Goal: Task Accomplishment & Management: Use online tool/utility

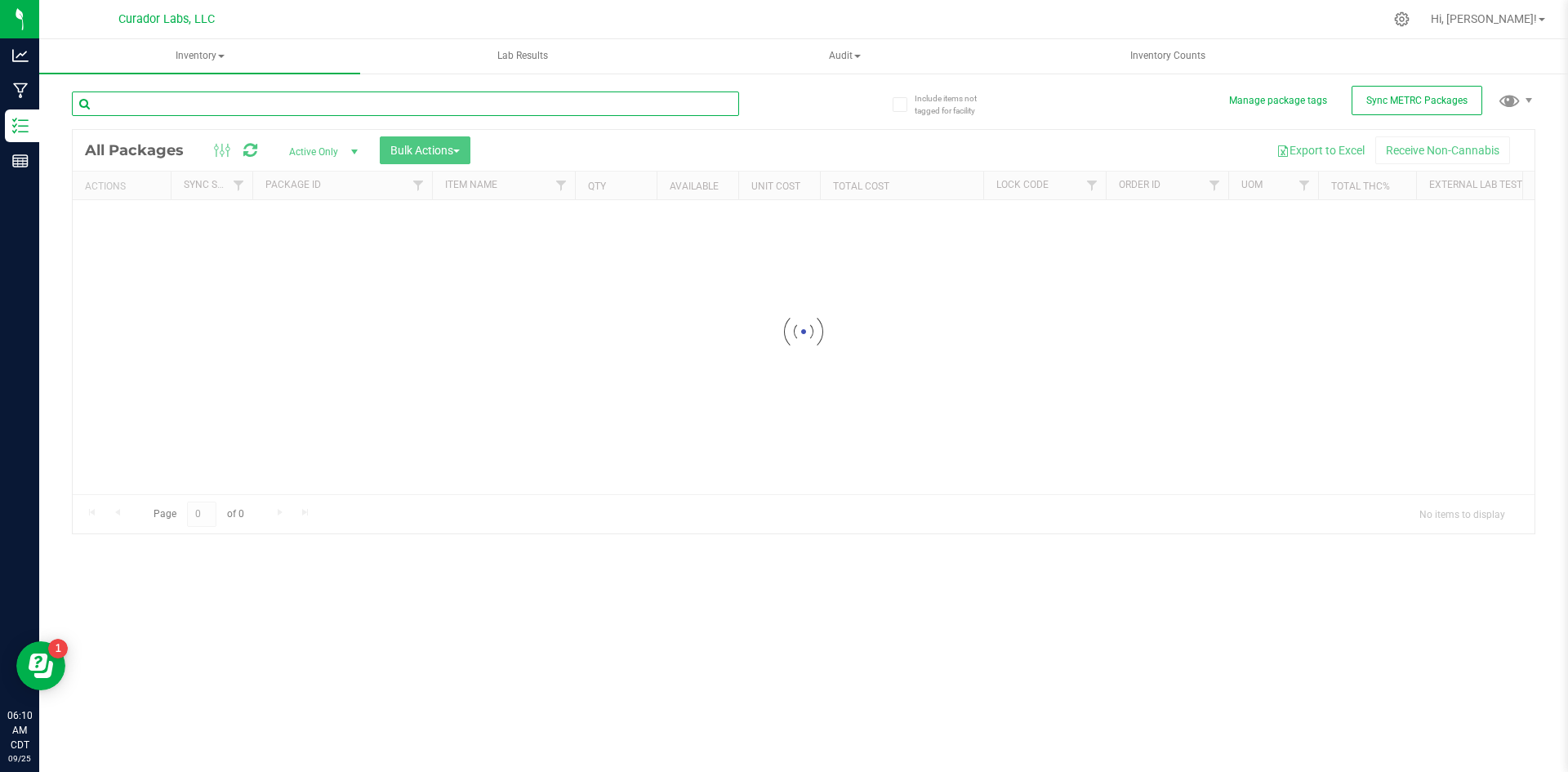
click at [181, 114] on input "text" at bounding box center [405, 103] width 668 height 25
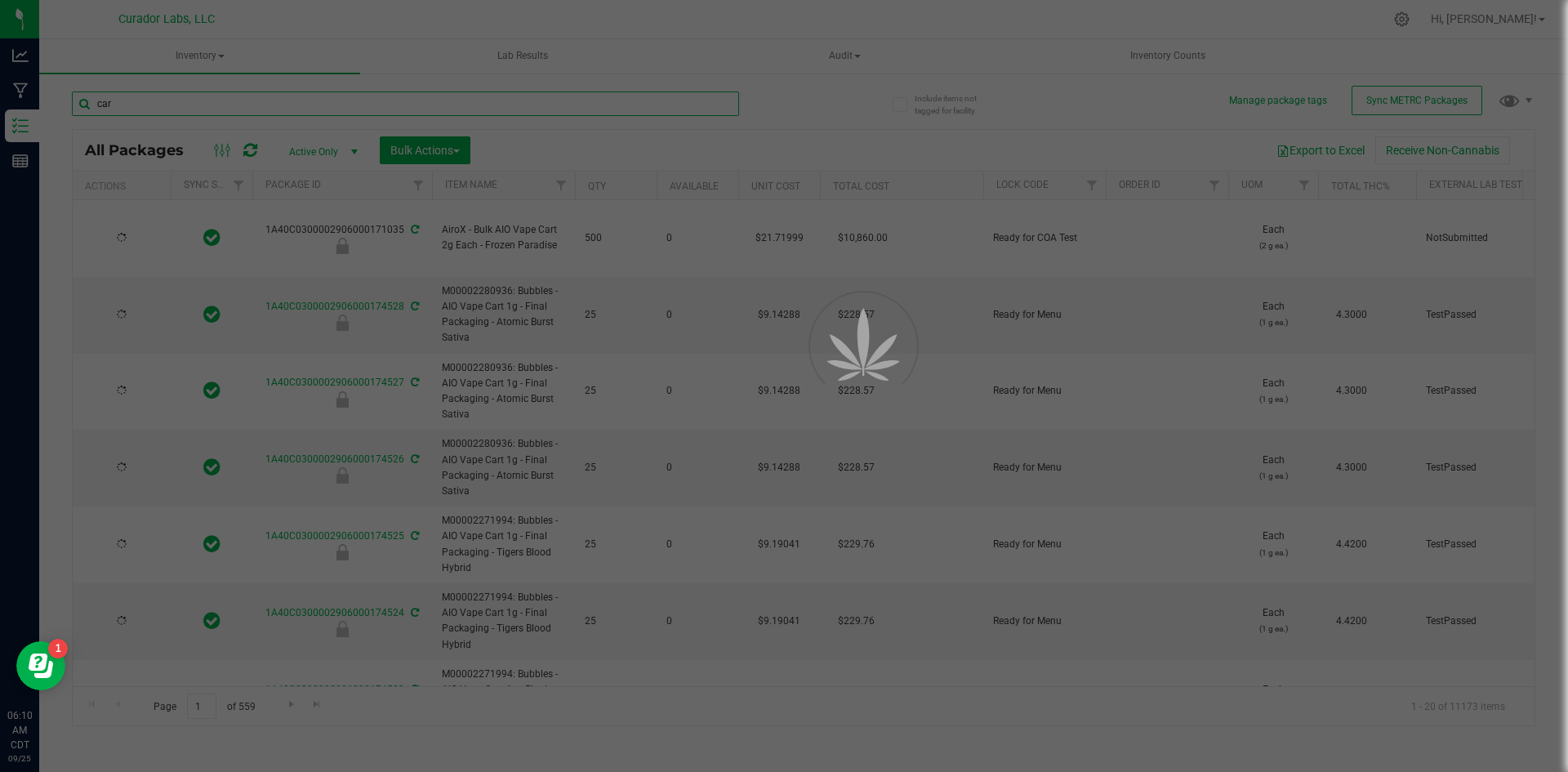
type input "[PERSON_NAME]"
type input "[DATE]"
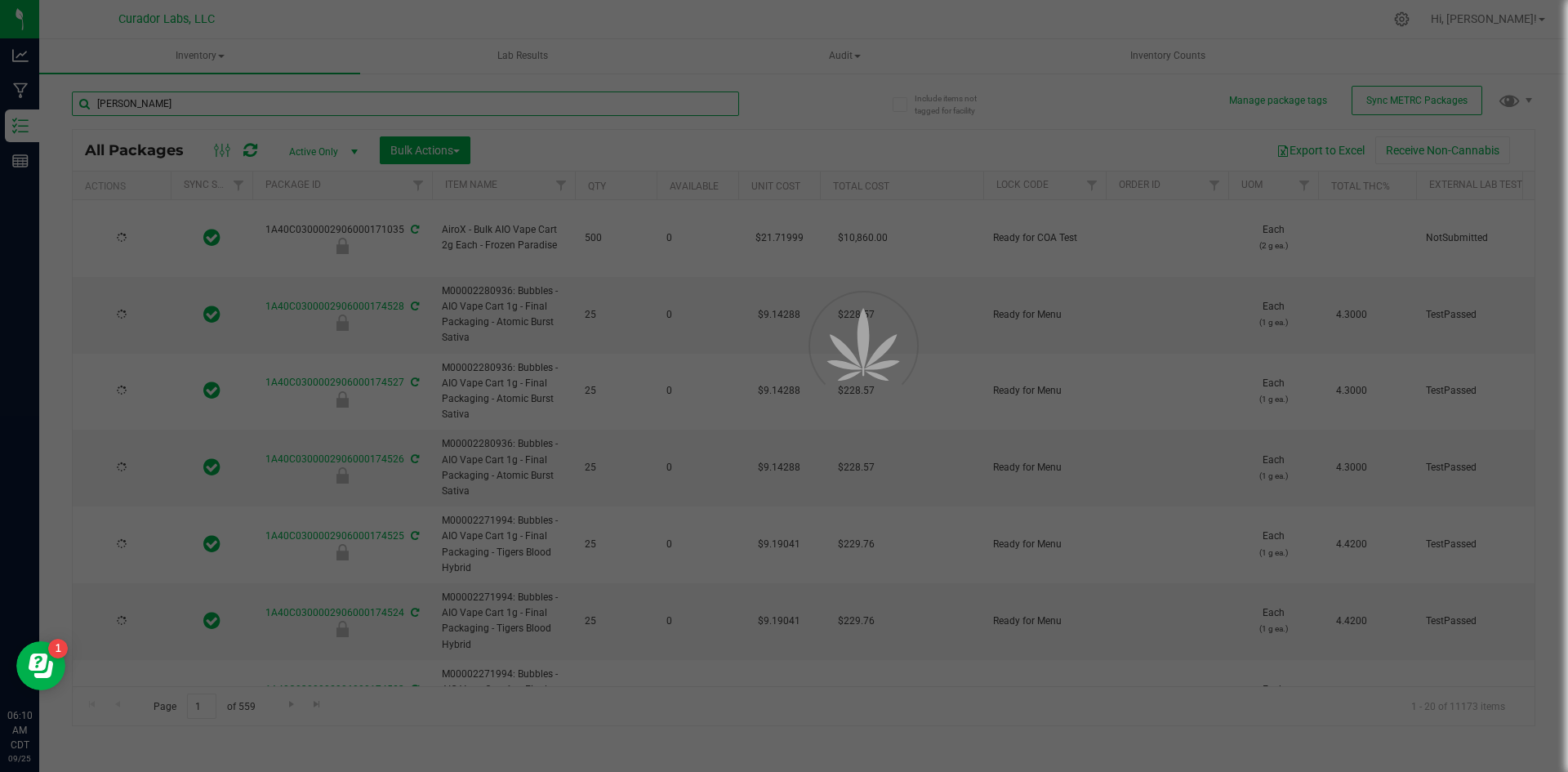
type input "[DATE]"
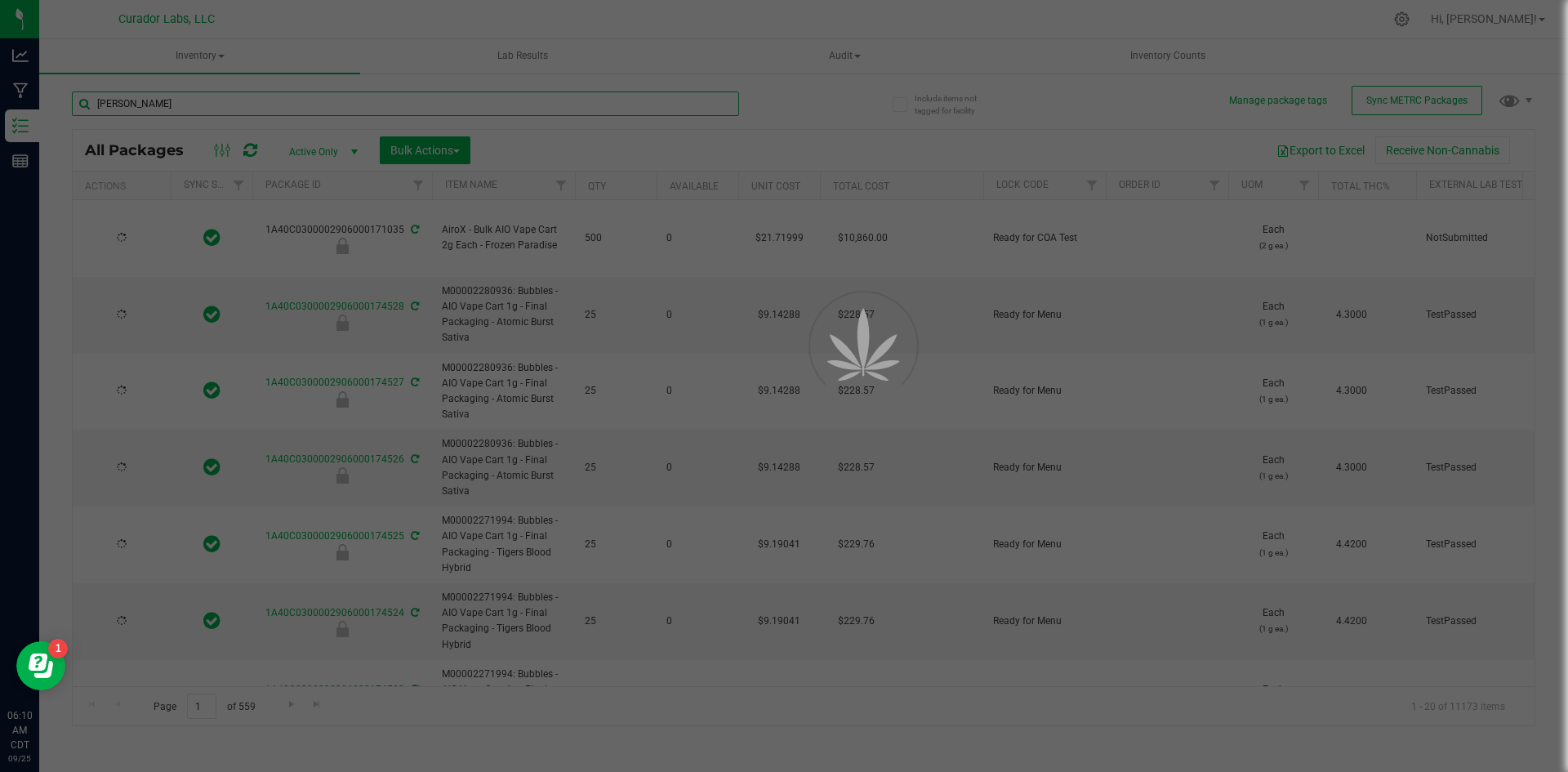
type input "[DATE]"
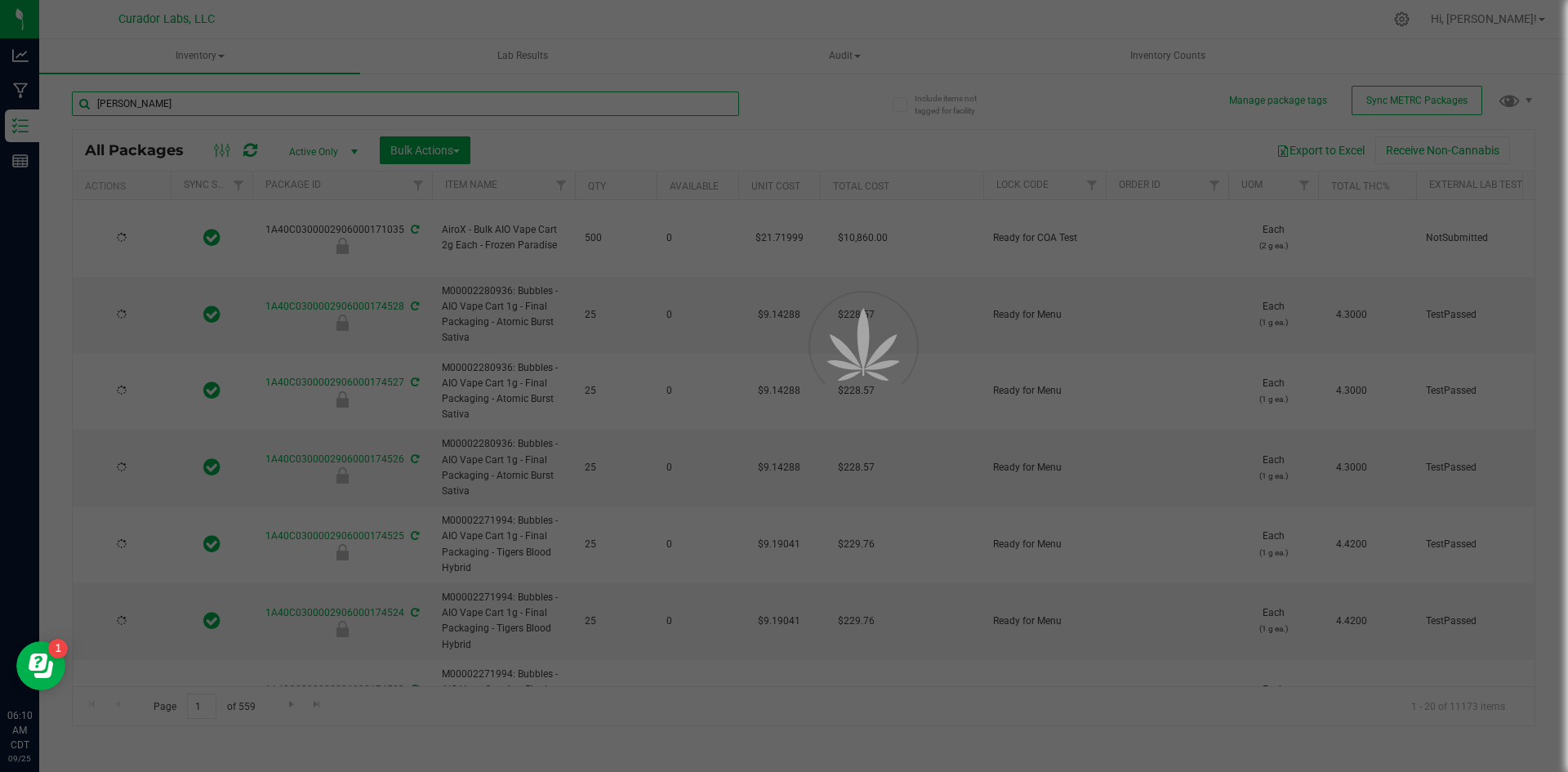
type input "[DATE]"
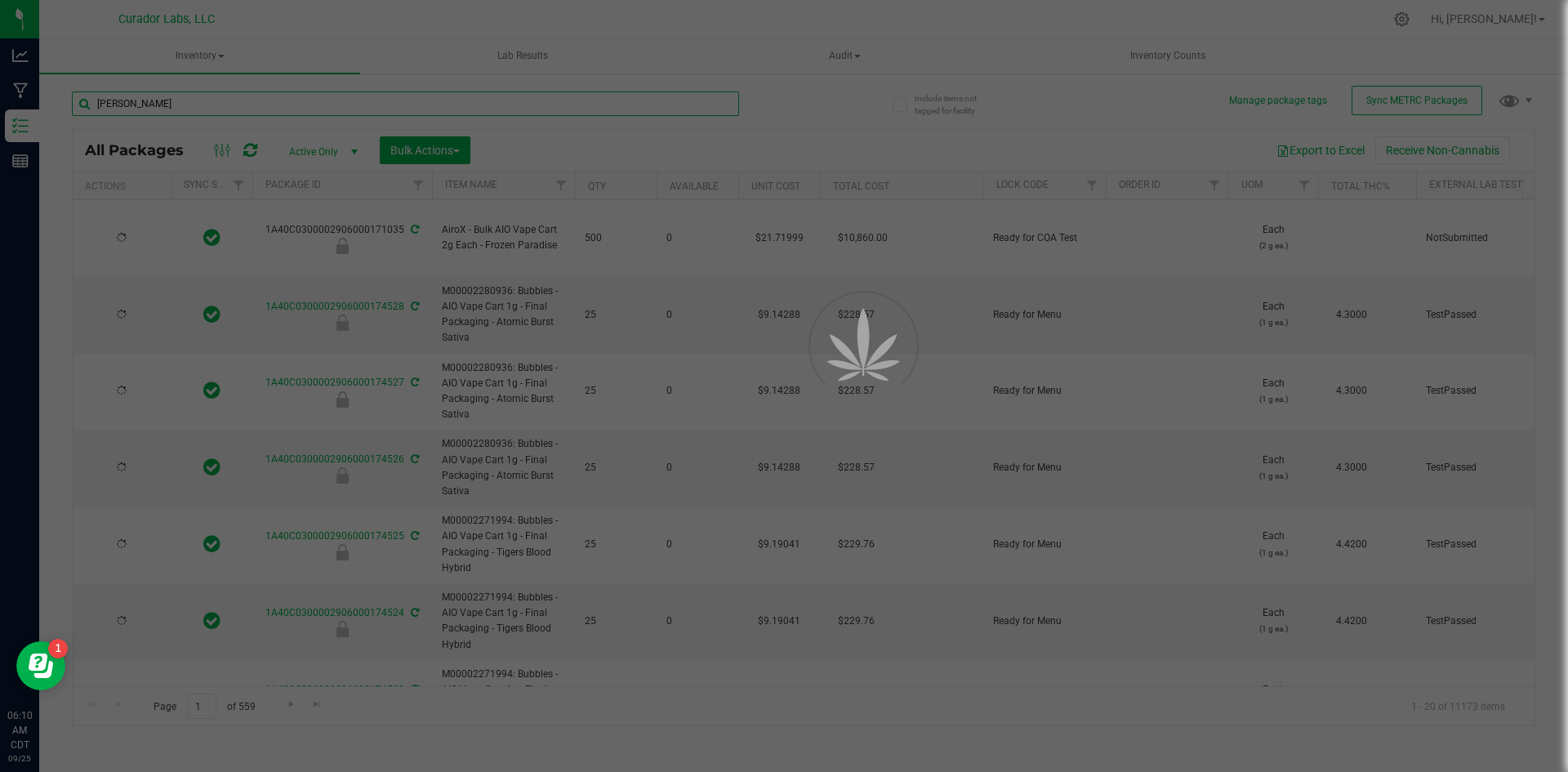
type input "[DATE]"
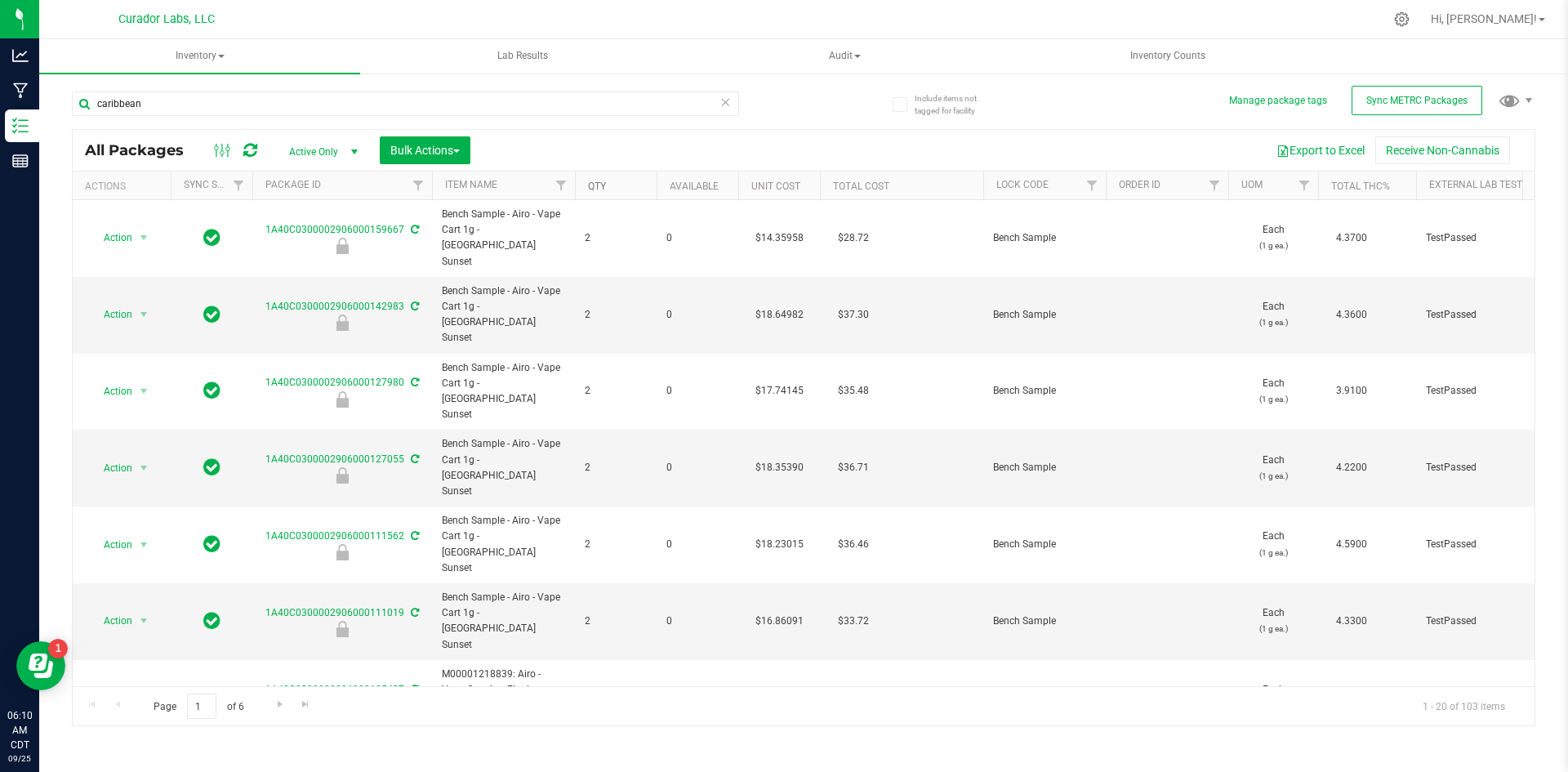
click at [602, 183] on link "Qty" at bounding box center [597, 186] width 18 height 11
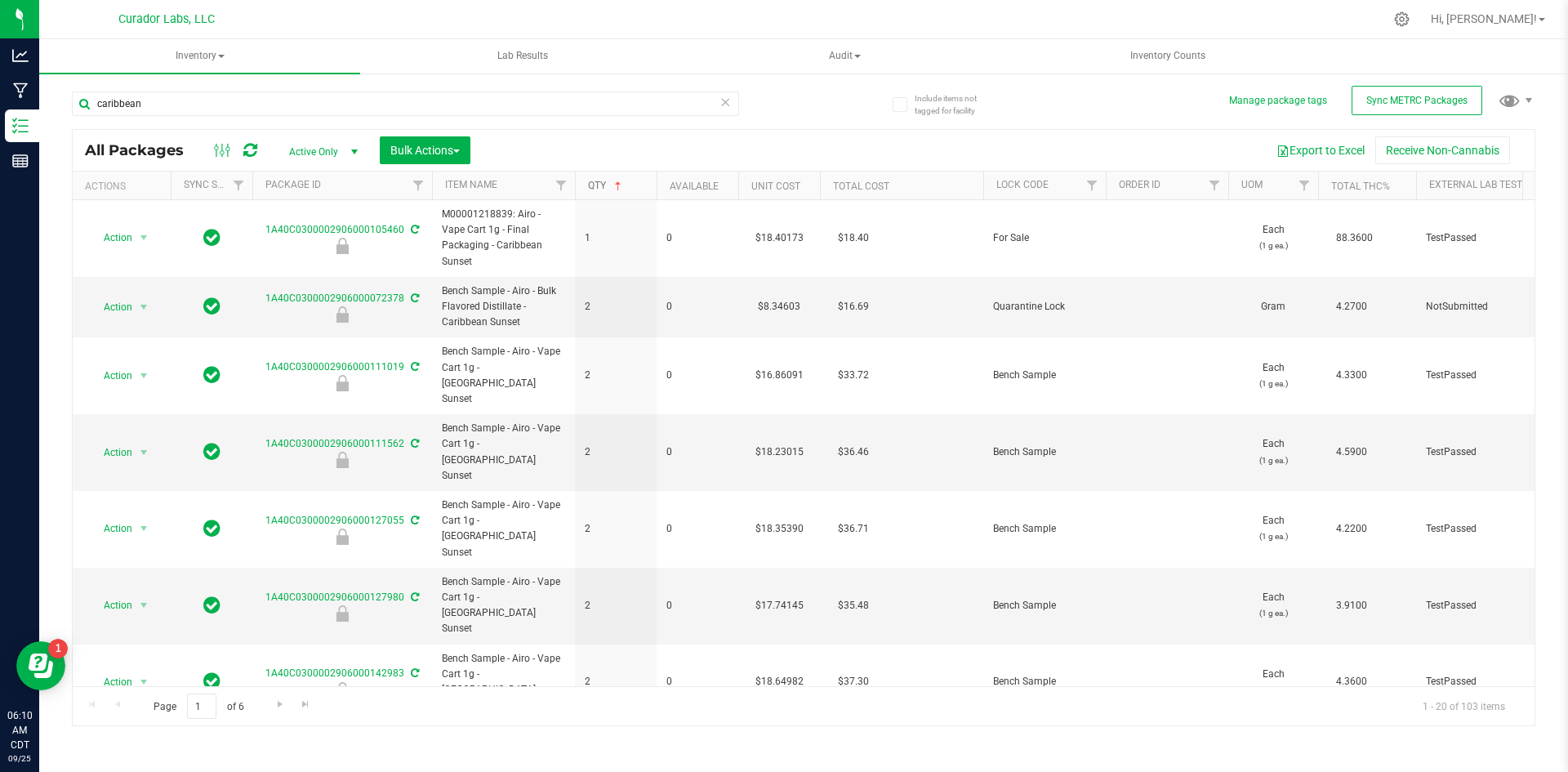
click at [604, 184] on link "Qty" at bounding box center [607, 186] width 37 height 11
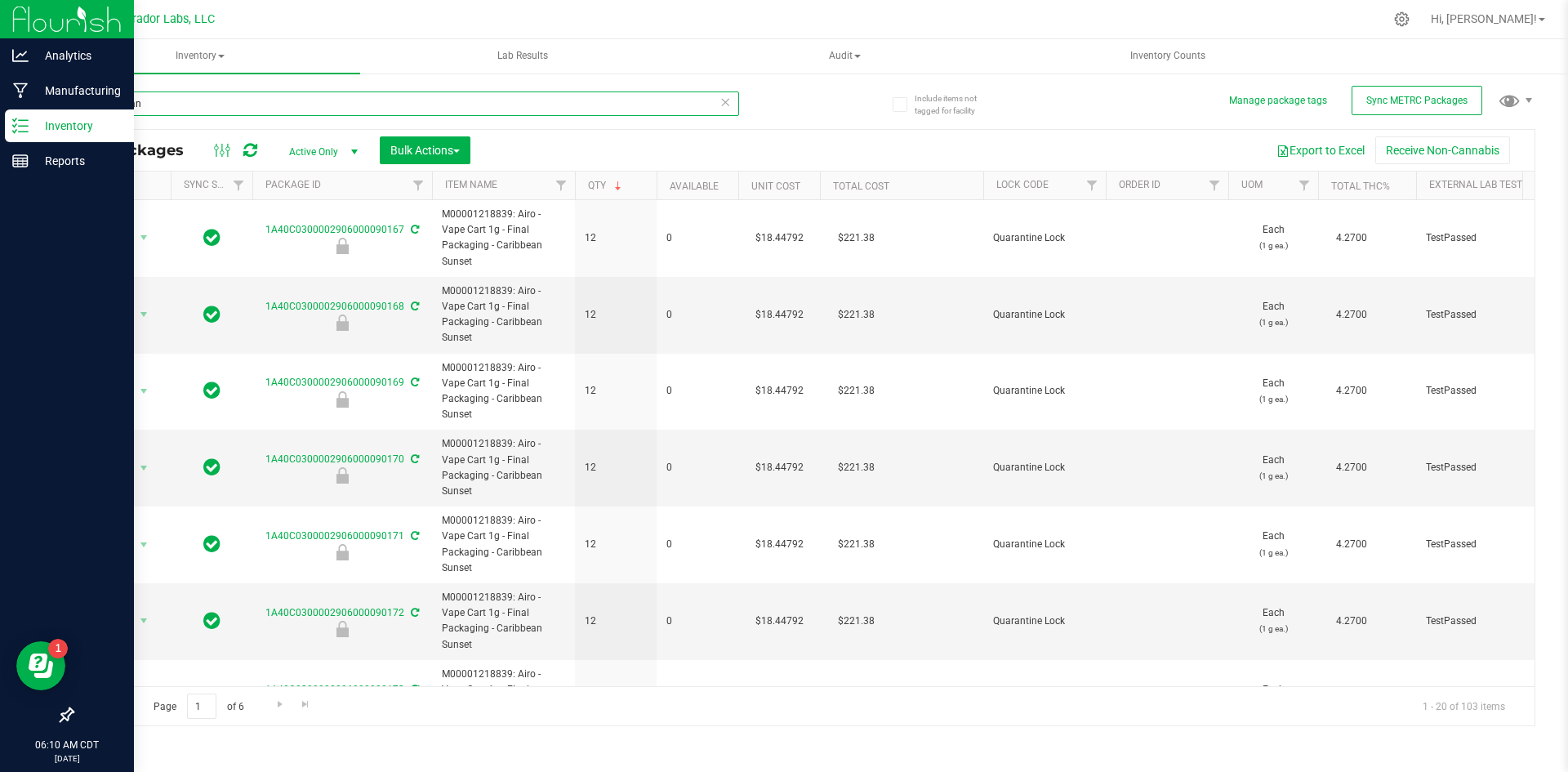
drag, startPoint x: 157, startPoint y: 107, endPoint x: 5, endPoint y: 125, distance: 153.1
click at [6, 125] on div "Analytics Manufacturing Inventory Reports 06:10 AM CDT [DATE] 09/25 Curador Lab…" at bounding box center [784, 386] width 1568 height 772
type input "sunset"
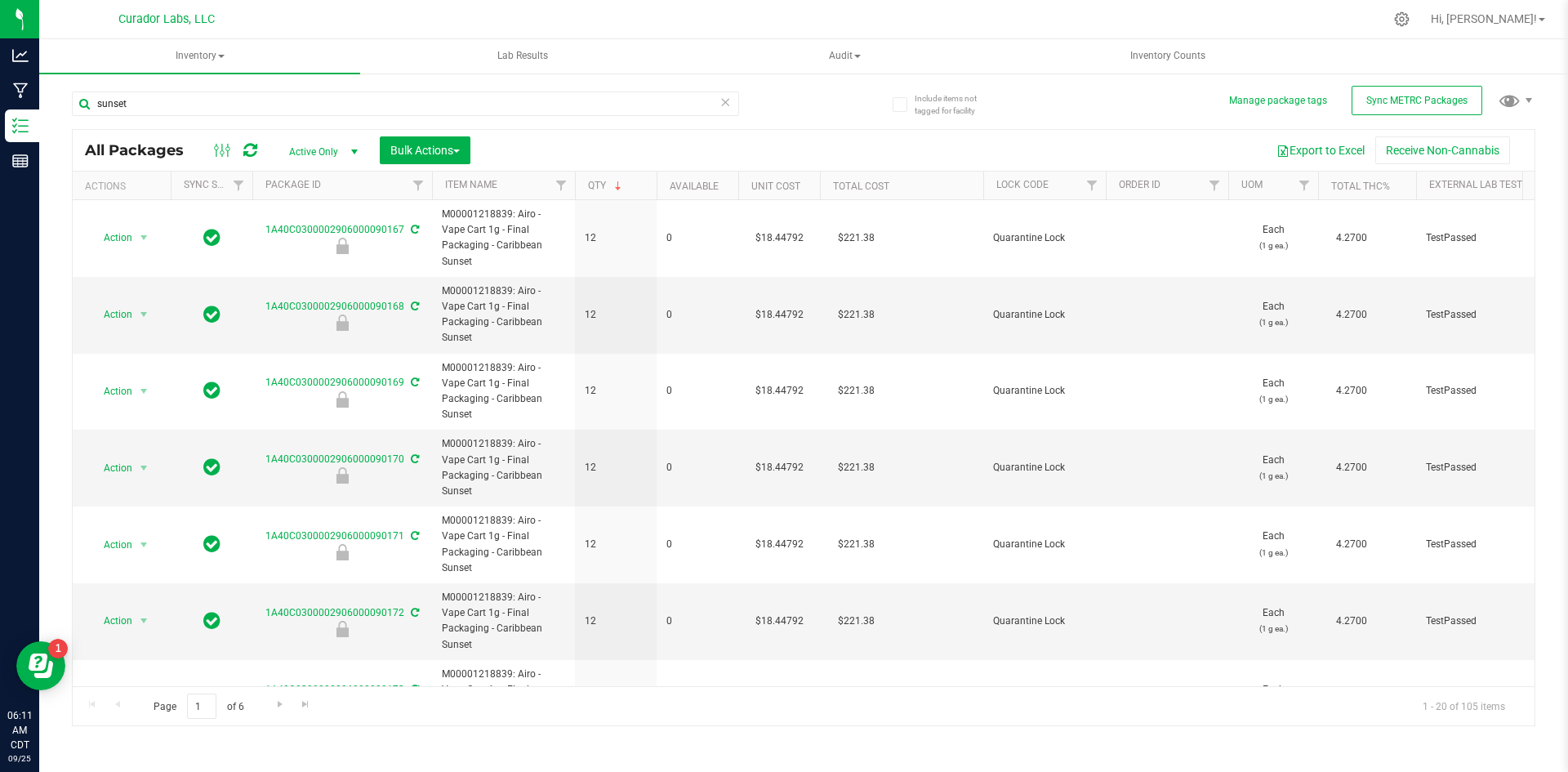
click at [332, 150] on span "Active Only" at bounding box center [320, 151] width 90 height 23
click at [311, 250] on li "All" at bounding box center [320, 250] width 89 height 25
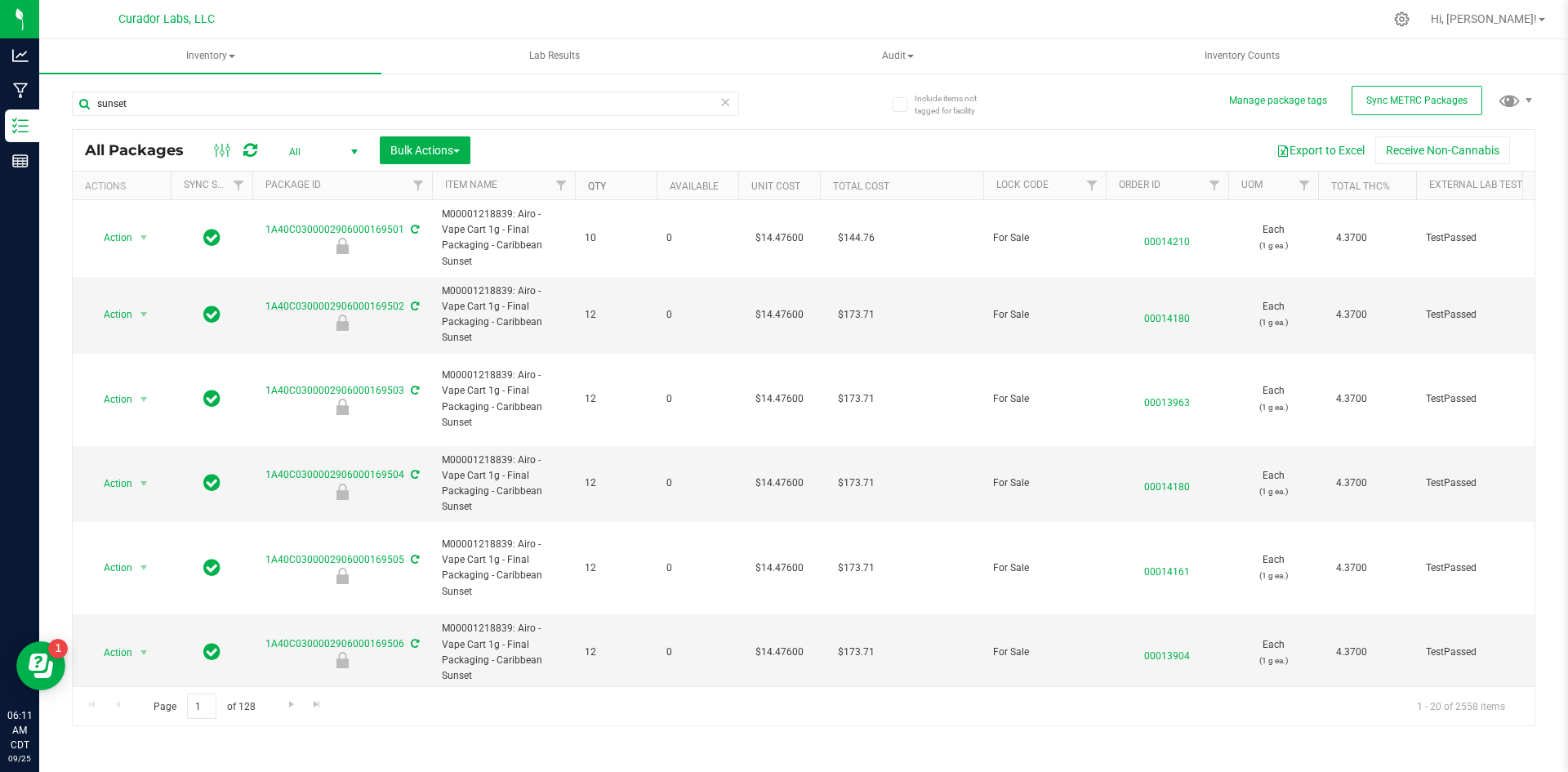
click at [597, 186] on link "Qty" at bounding box center [597, 186] width 18 height 11
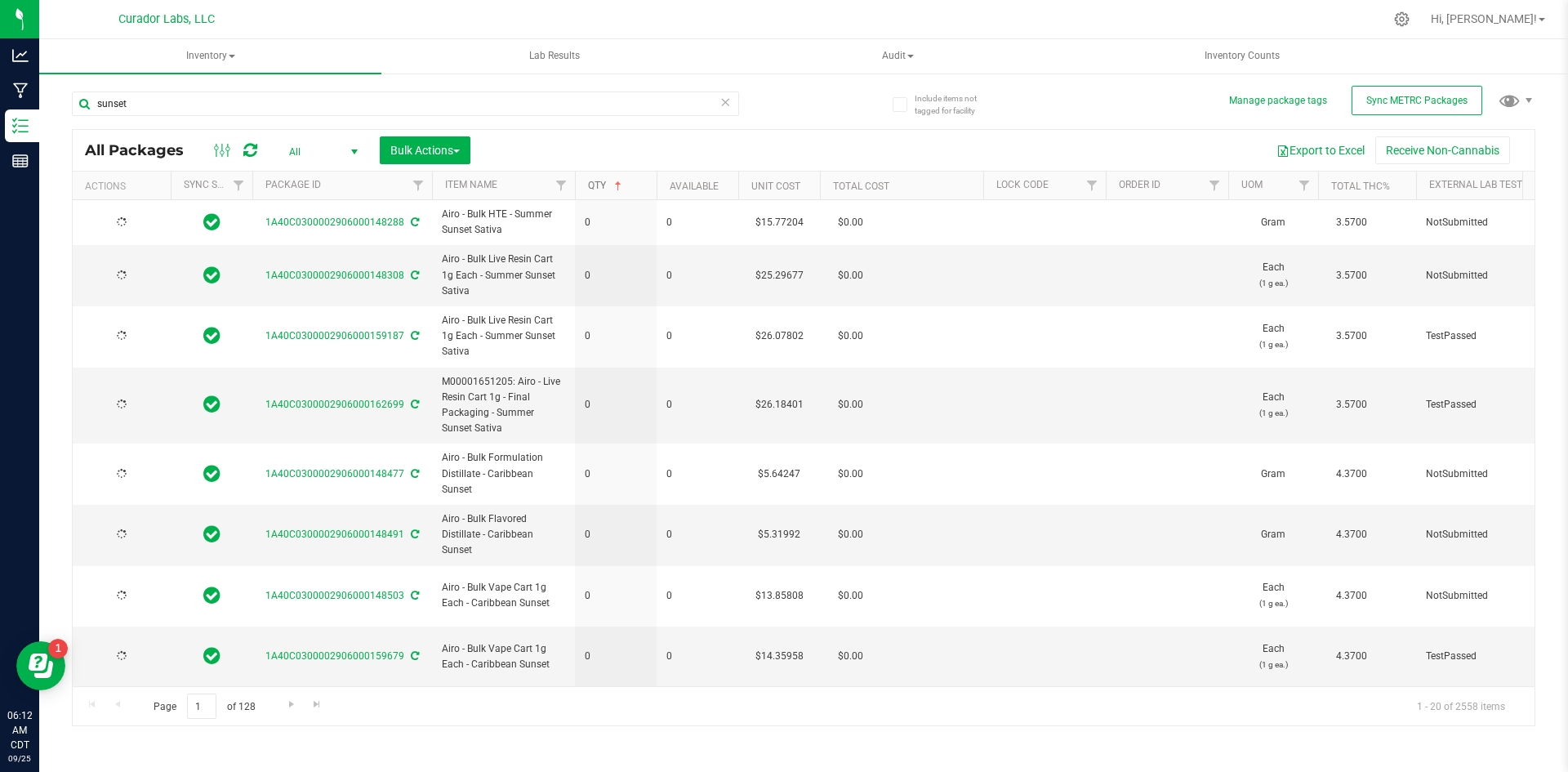
type input "[DATE]"
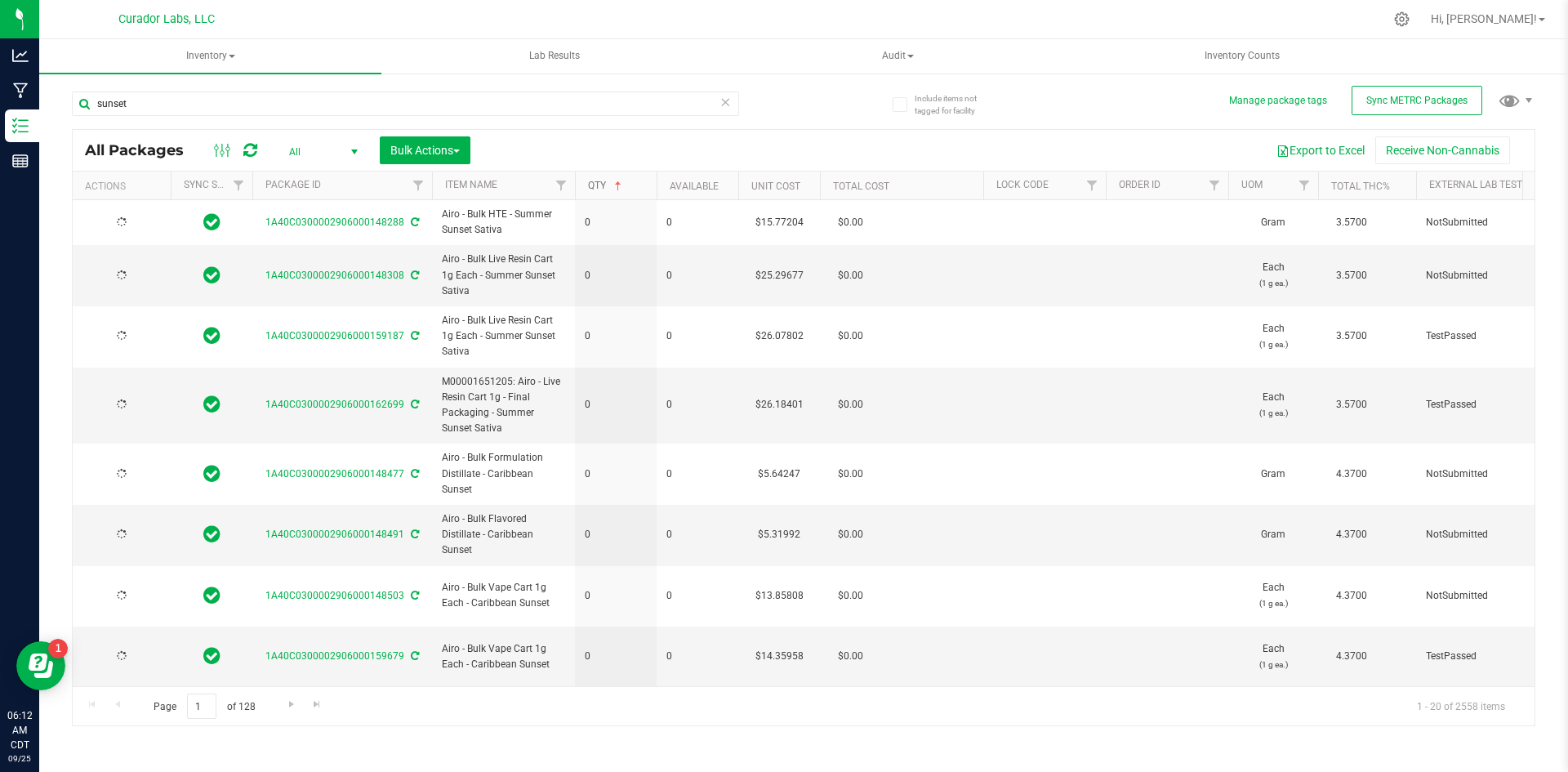
type input "[DATE]"
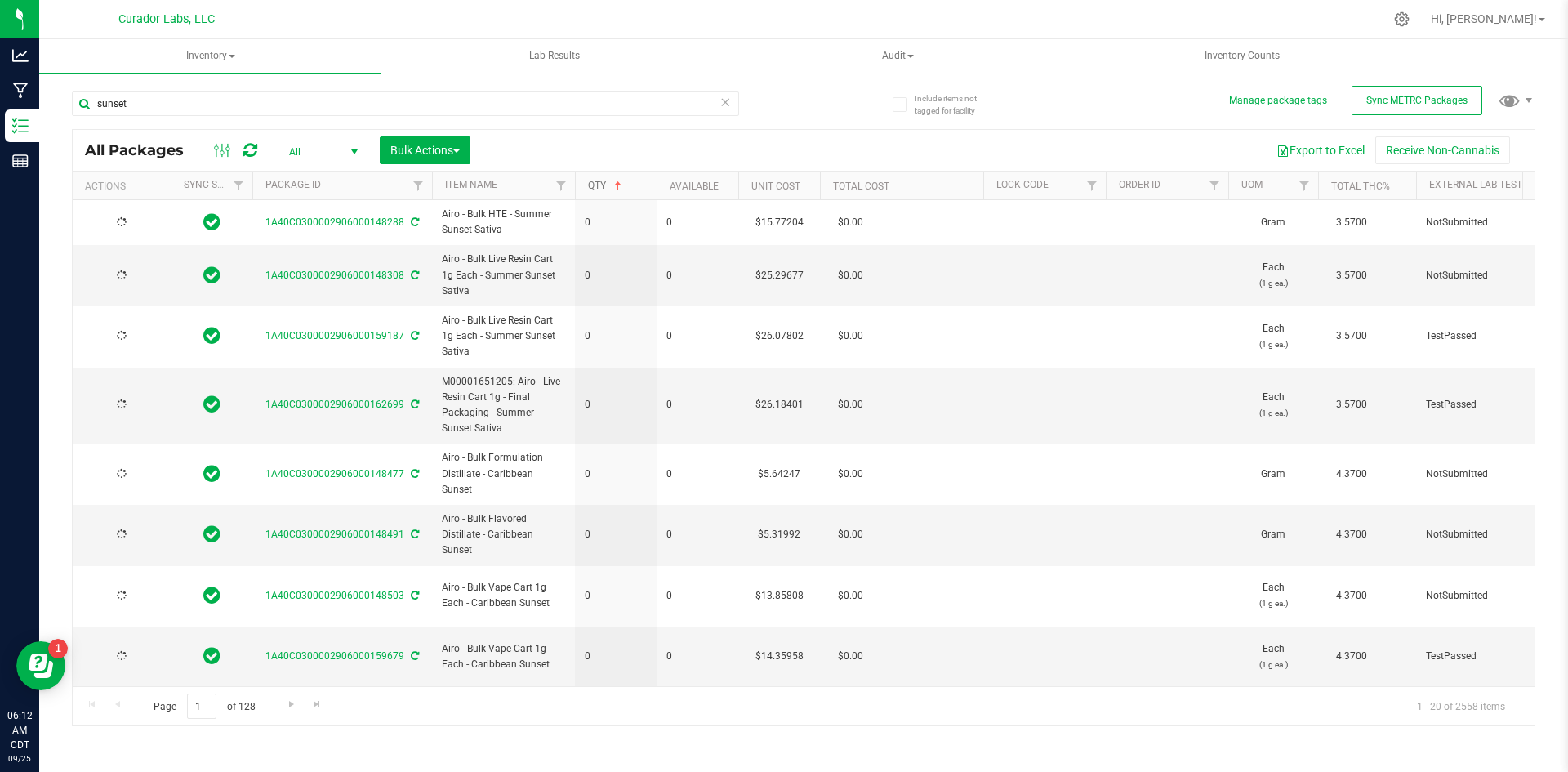
type input "[DATE]"
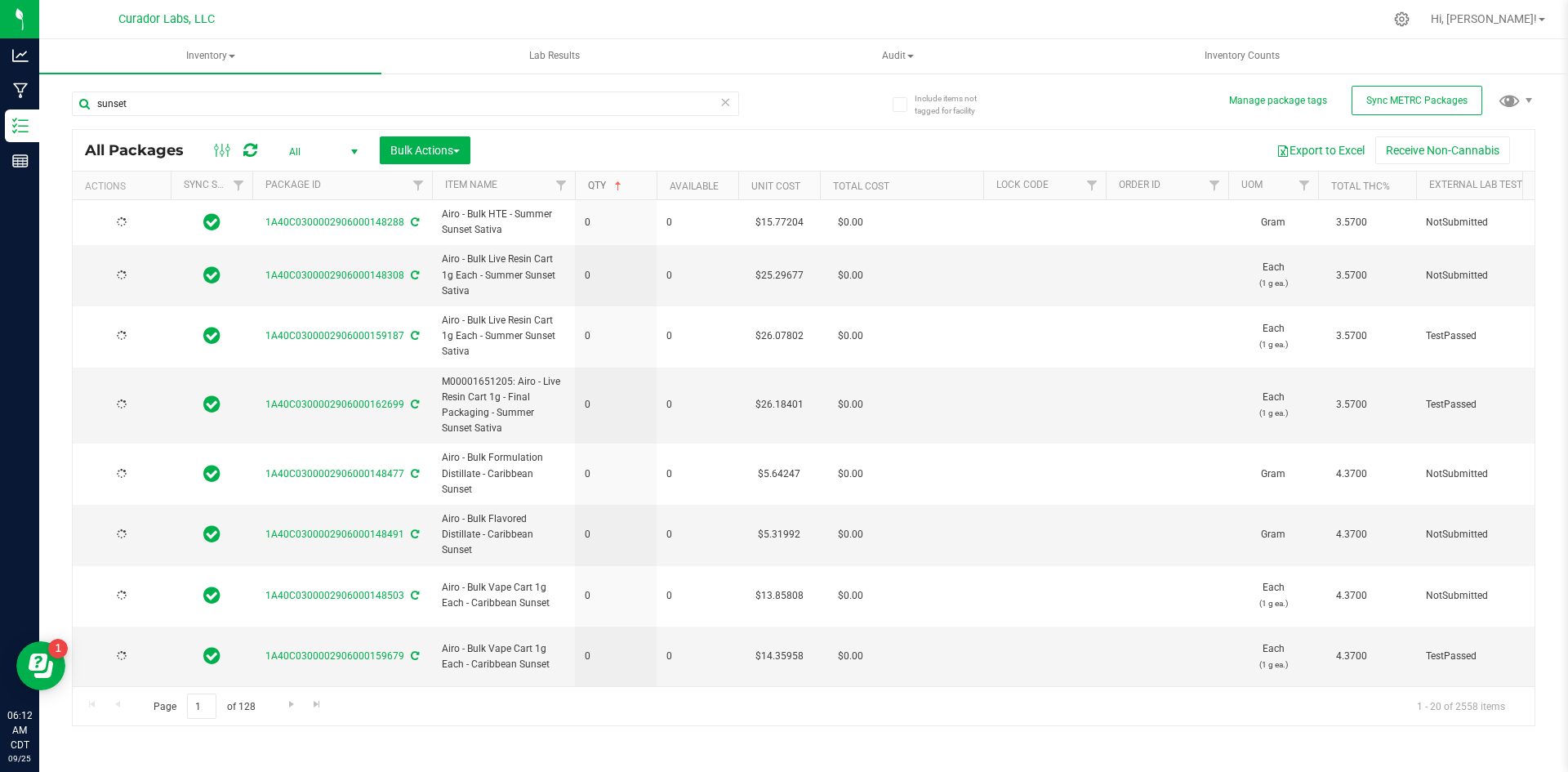
type input "[DATE]"
click at [595, 183] on link "Qty" at bounding box center [607, 186] width 37 height 11
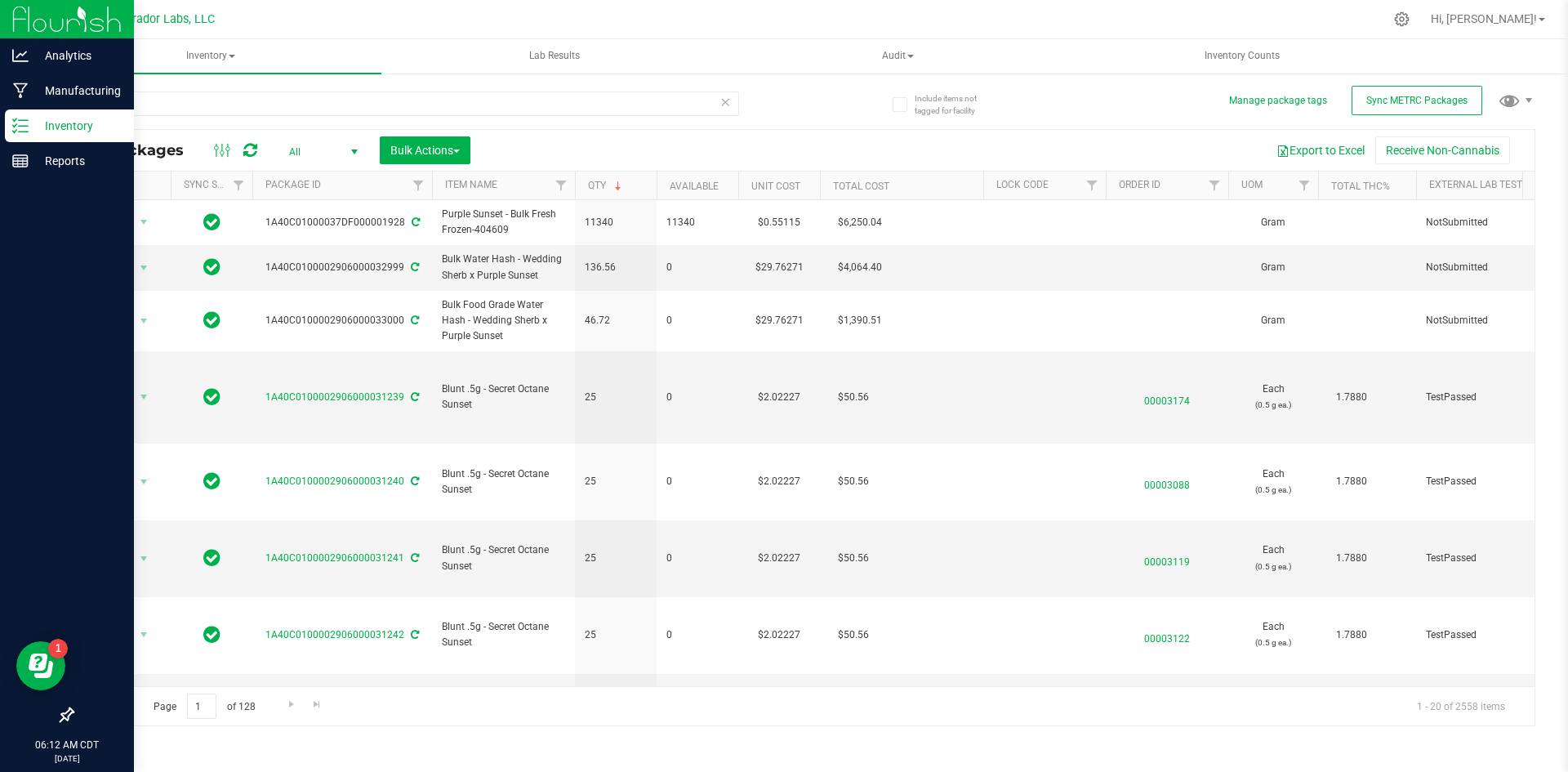
click at [22, 126] on line at bounding box center [23, 126] width 9 height 0
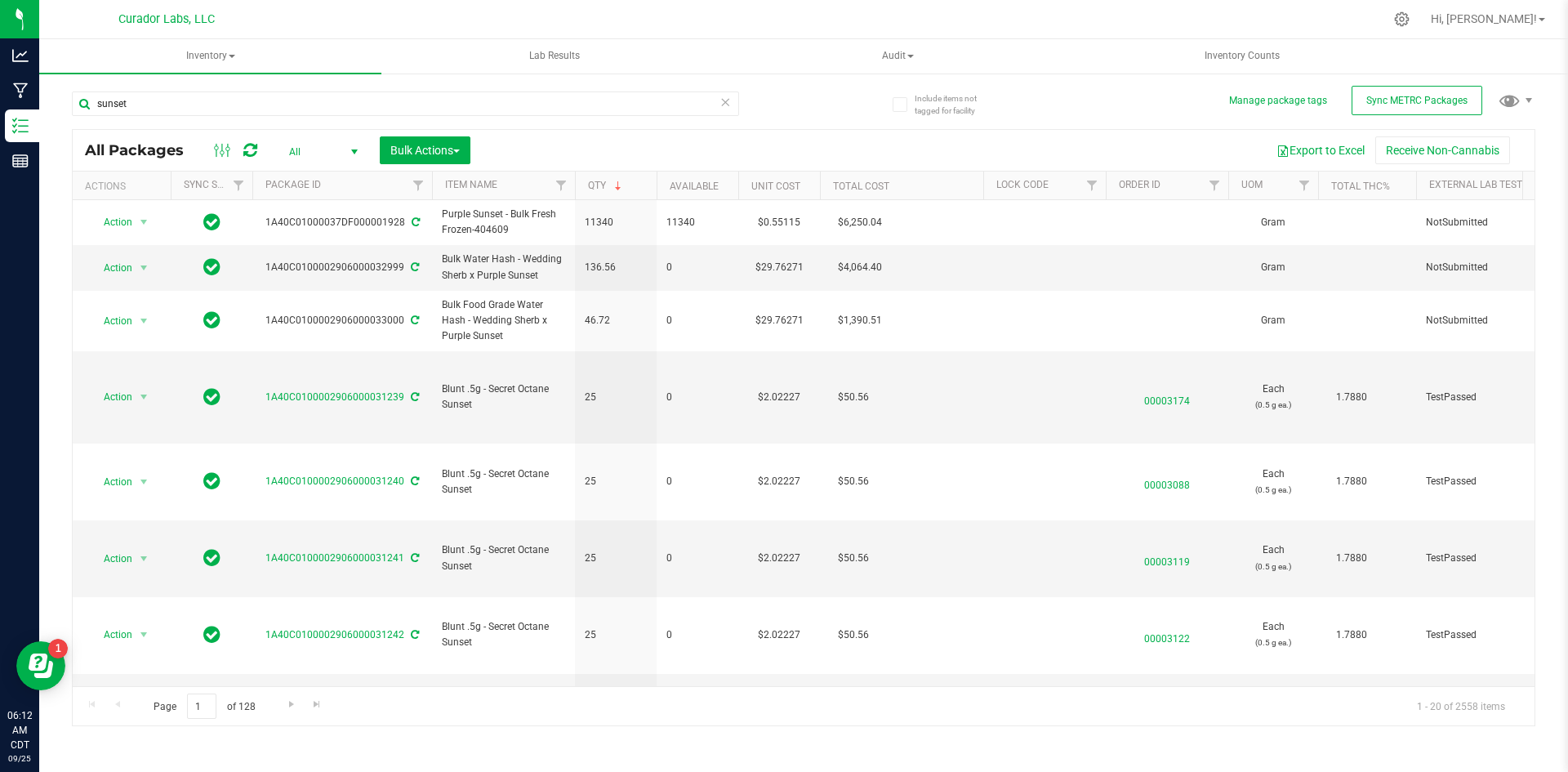
click at [672, 29] on div at bounding box center [838, 19] width 1092 height 31
click at [664, 18] on div at bounding box center [838, 19] width 1092 height 31
click at [428, 18] on div at bounding box center [838, 19] width 1092 height 31
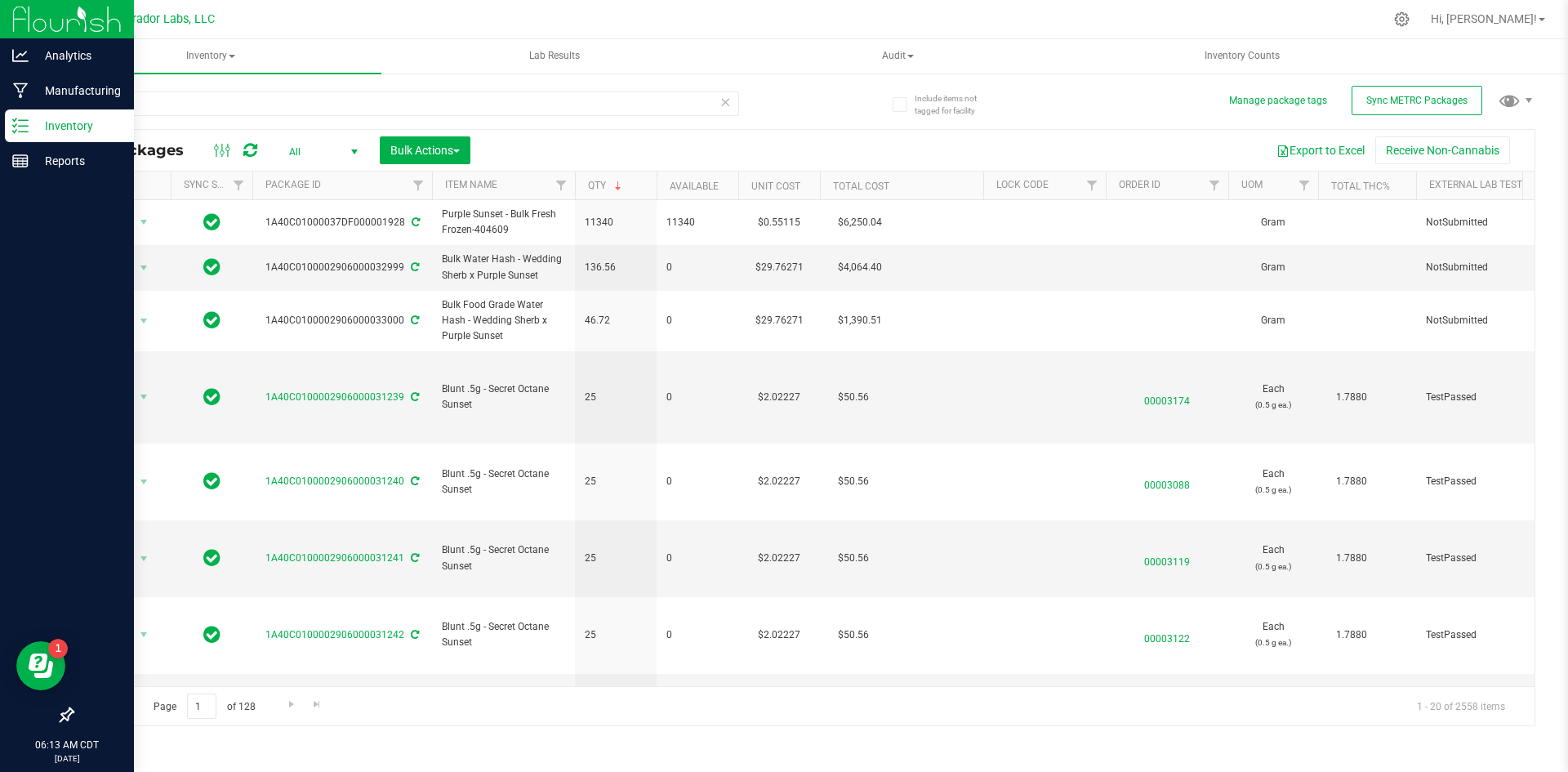
click at [51, 115] on div "Inventory" at bounding box center [69, 126] width 129 height 32
click at [70, 85] on p "Manufacturing" at bounding box center [78, 90] width 98 height 19
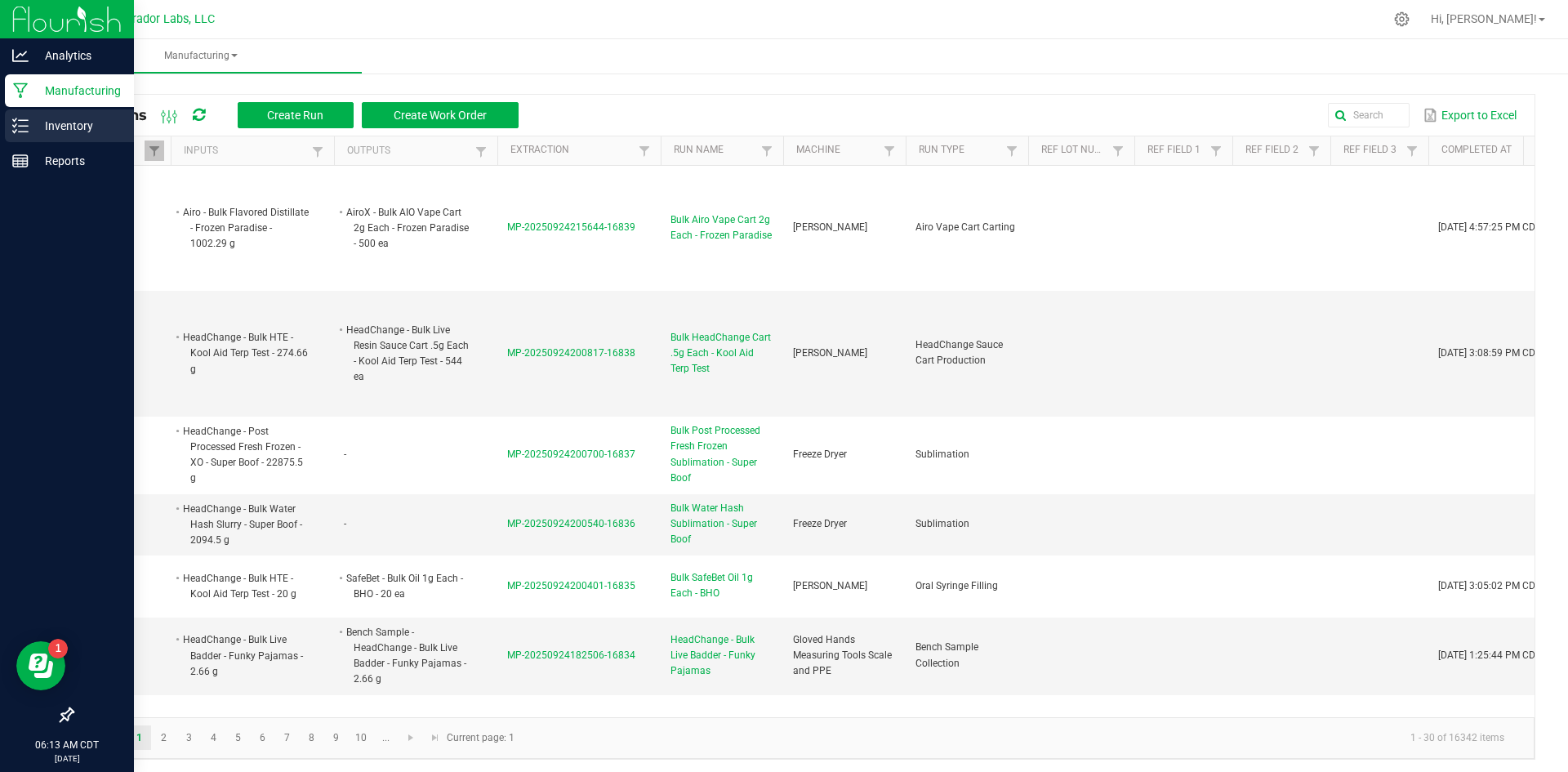
click at [59, 128] on p "Inventory" at bounding box center [78, 126] width 98 height 19
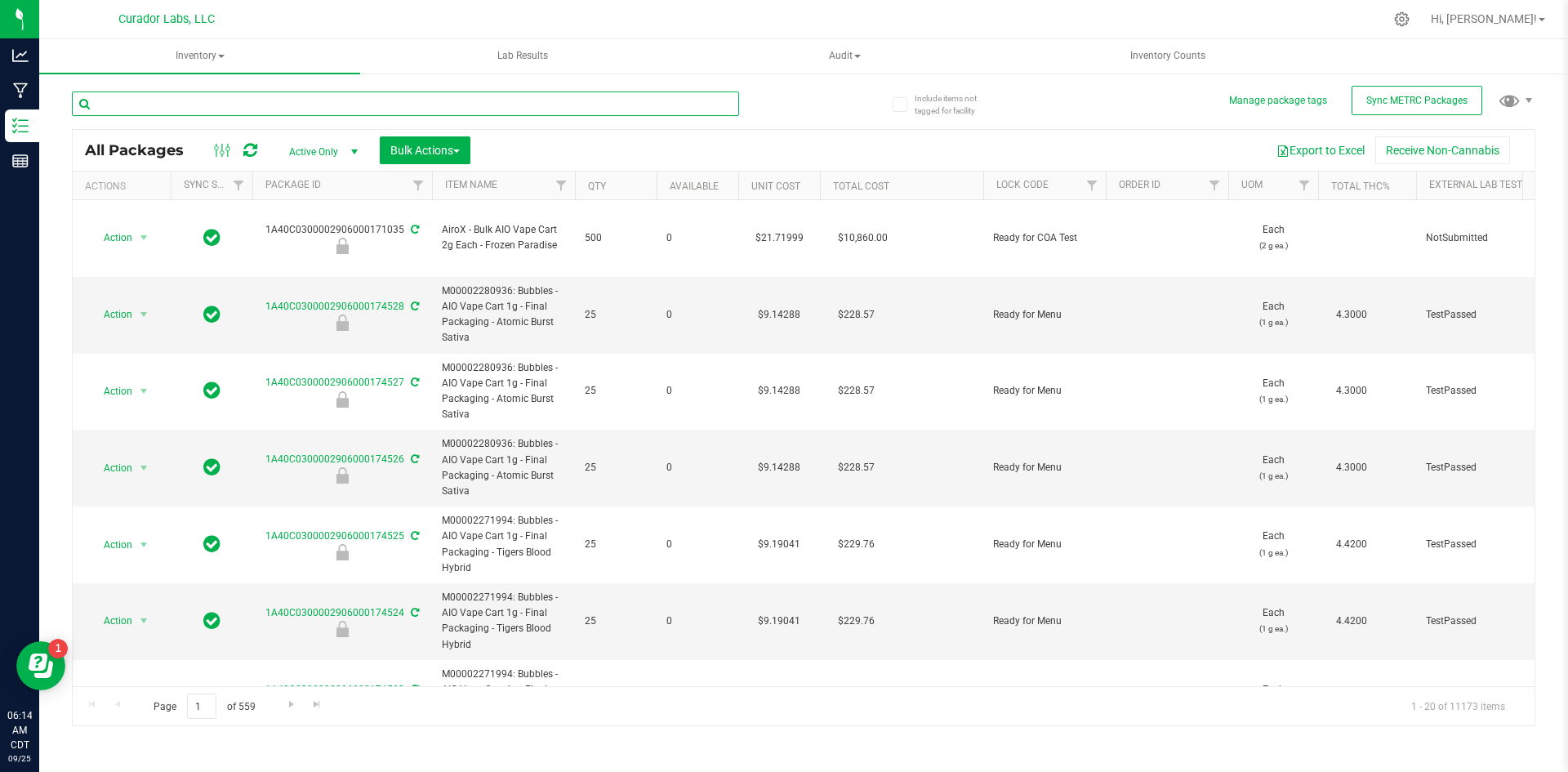
click at [332, 104] on input "text" at bounding box center [405, 103] width 668 height 25
click at [347, 103] on input "text" at bounding box center [405, 103] width 668 height 25
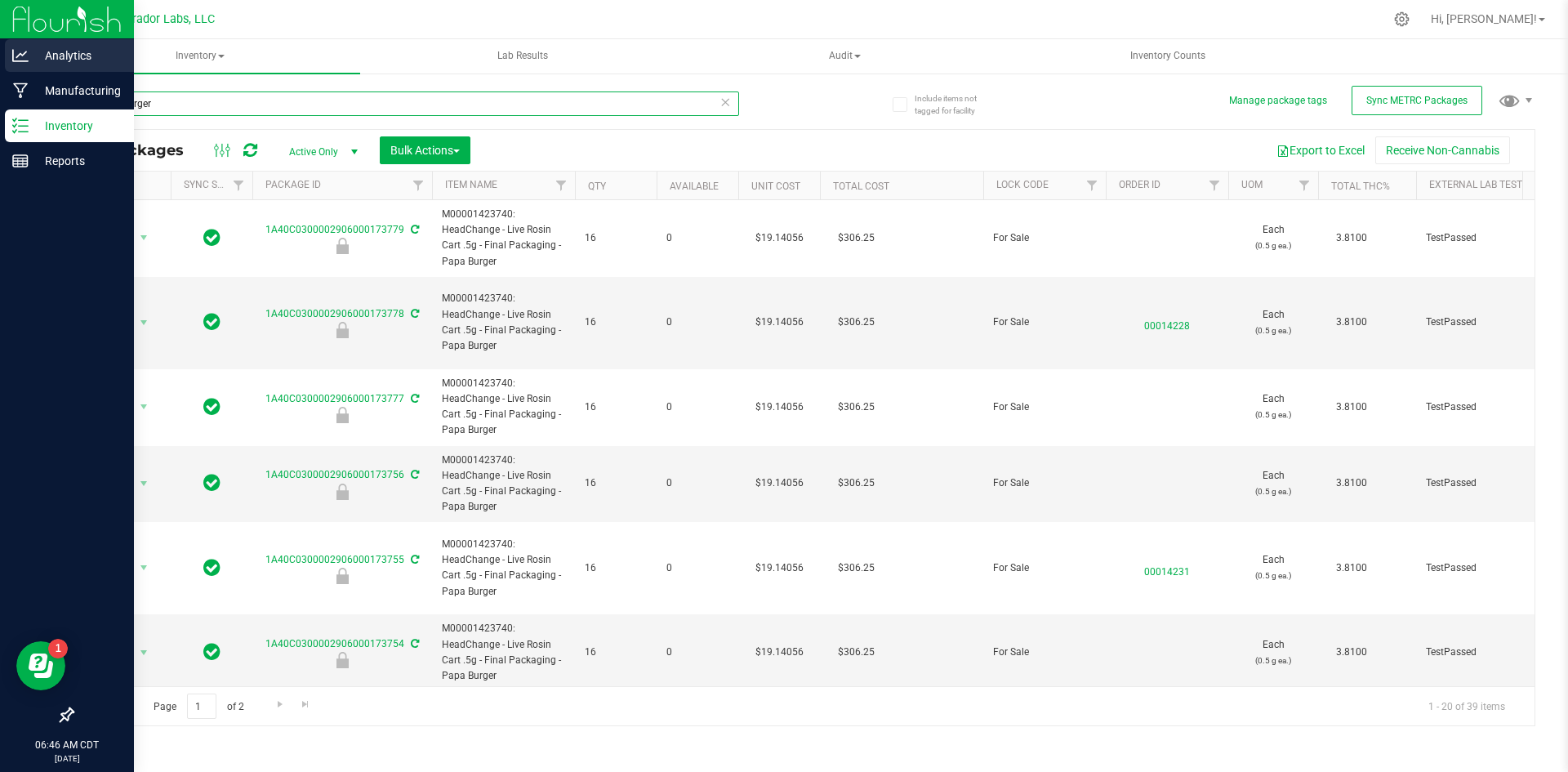
drag, startPoint x: 173, startPoint y: 98, endPoint x: 0, endPoint y: 54, distance: 178.5
click at [0, 66] on div "Analytics Manufacturing Inventory Reports 06:46 AM CDT [DATE] 09/25 Curador Lab…" at bounding box center [784, 386] width 1568 height 772
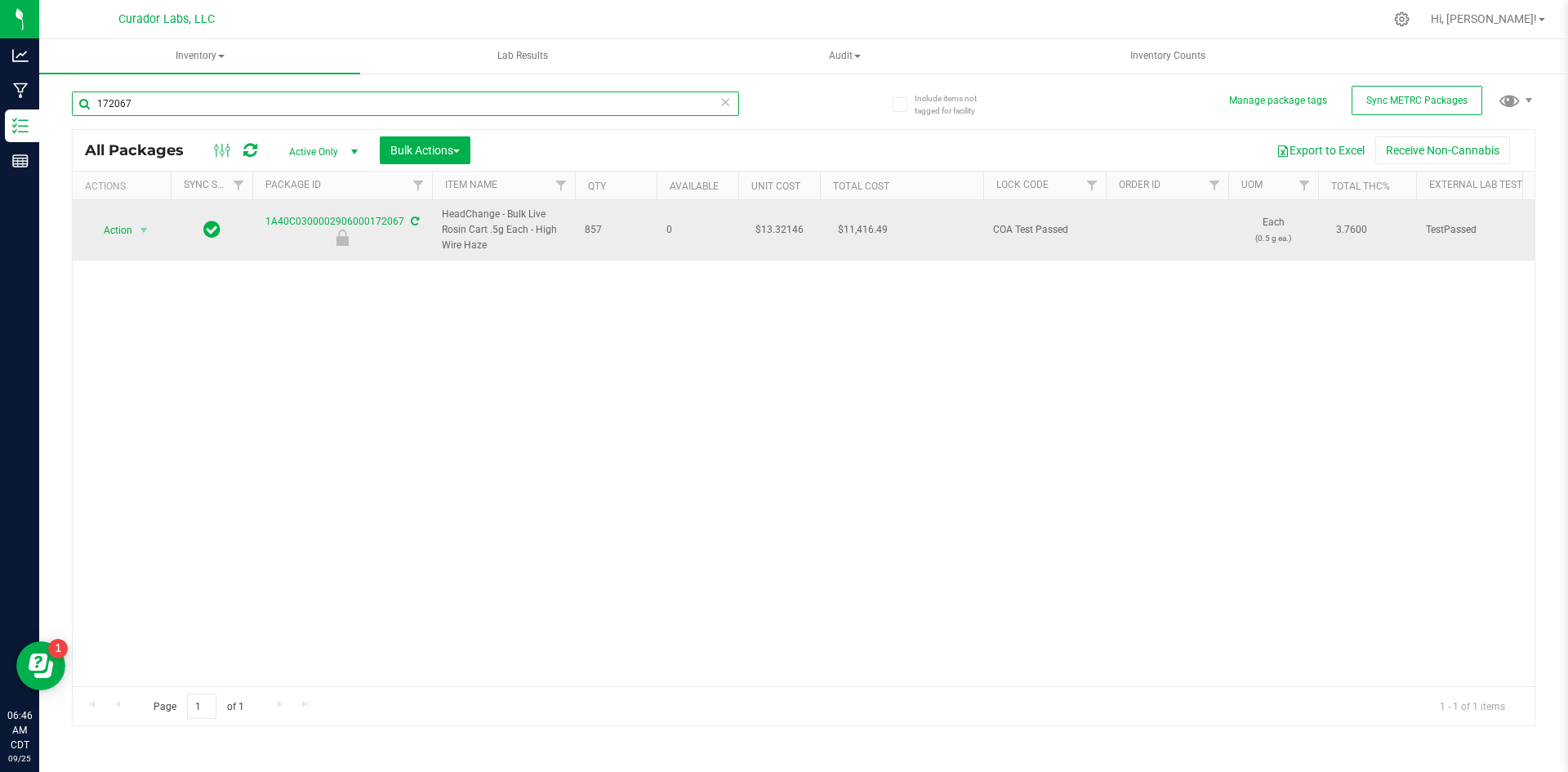
type input "172067"
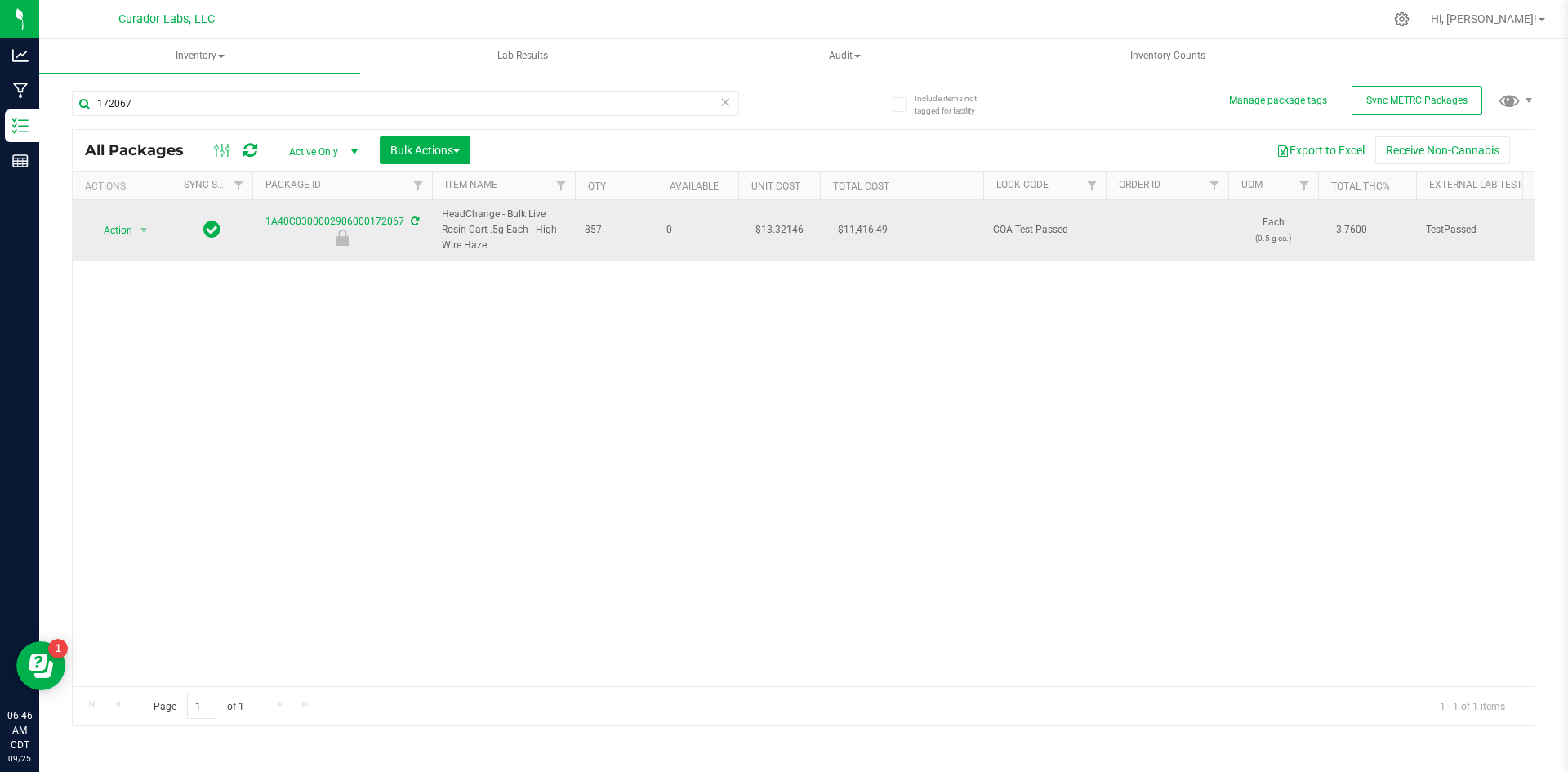
drag, startPoint x: 620, startPoint y: 231, endPoint x: 247, endPoint y: 209, distance: 373.6
copy tr "1A40C0300002906000172067 HeadChange - Bulk Live Rosin Cart .5g Each - High Wire…"
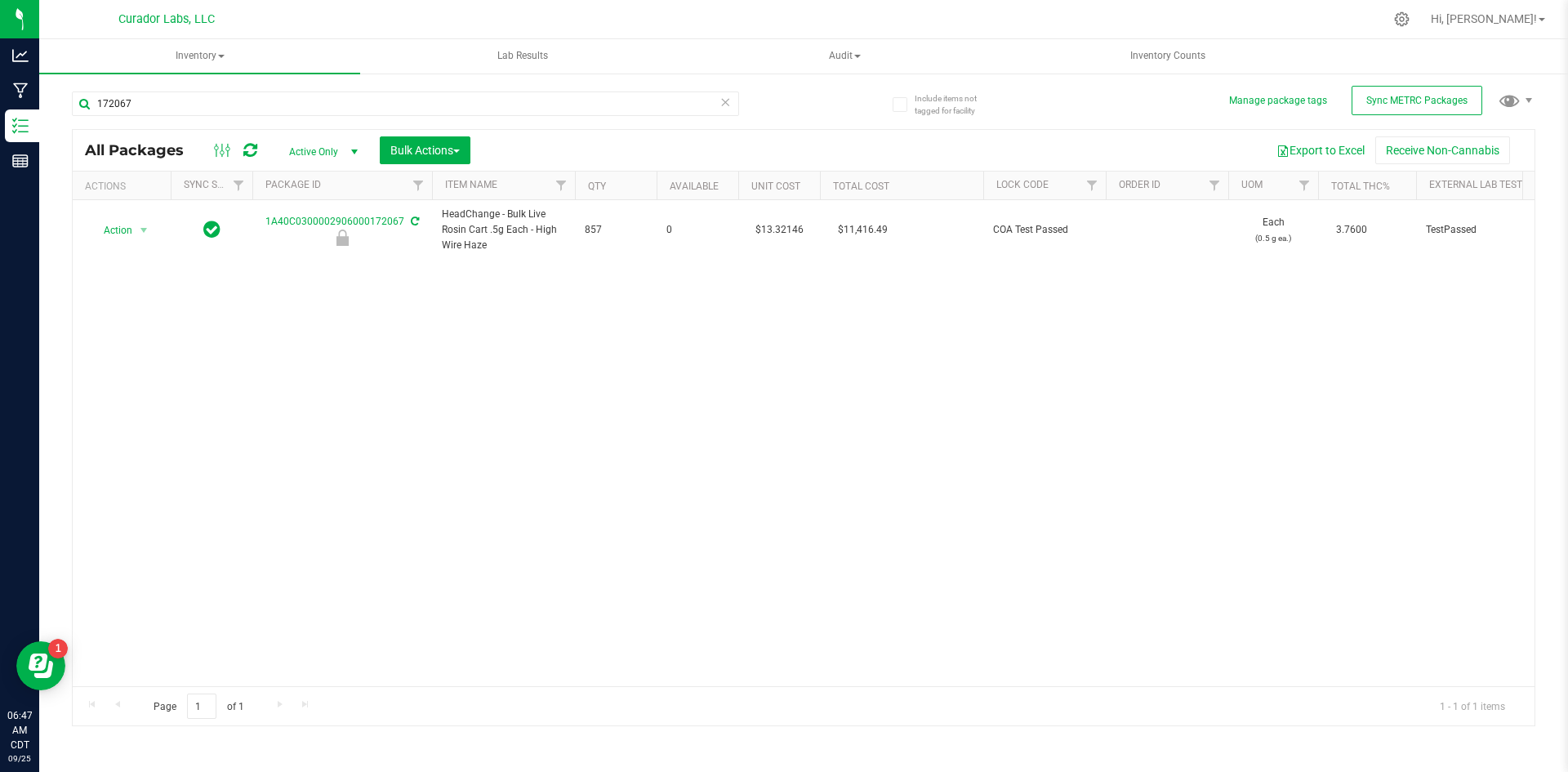
click at [661, 319] on div "Action Action Edit attributes Global inventory Locate package Package audit log…" at bounding box center [803, 443] width 1462 height 486
click at [802, 103] on div "172067" at bounding box center [438, 103] width 732 height 53
click at [223, 56] on span at bounding box center [221, 56] width 6 height 4
click at [136, 115] on span "All inventory" at bounding box center [115, 116] width 110 height 14
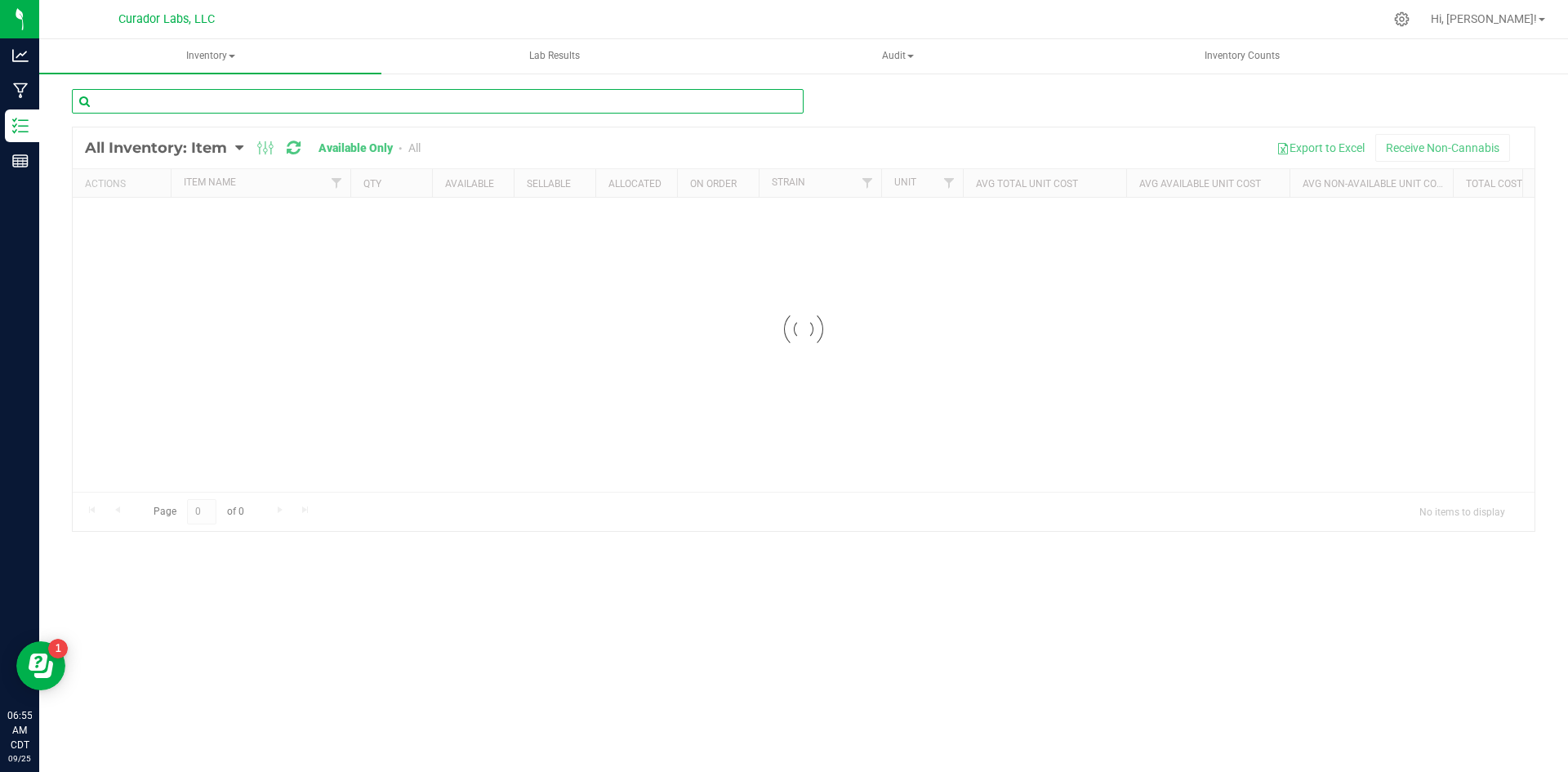
click at [367, 103] on input "text" at bounding box center [438, 101] width 732 height 25
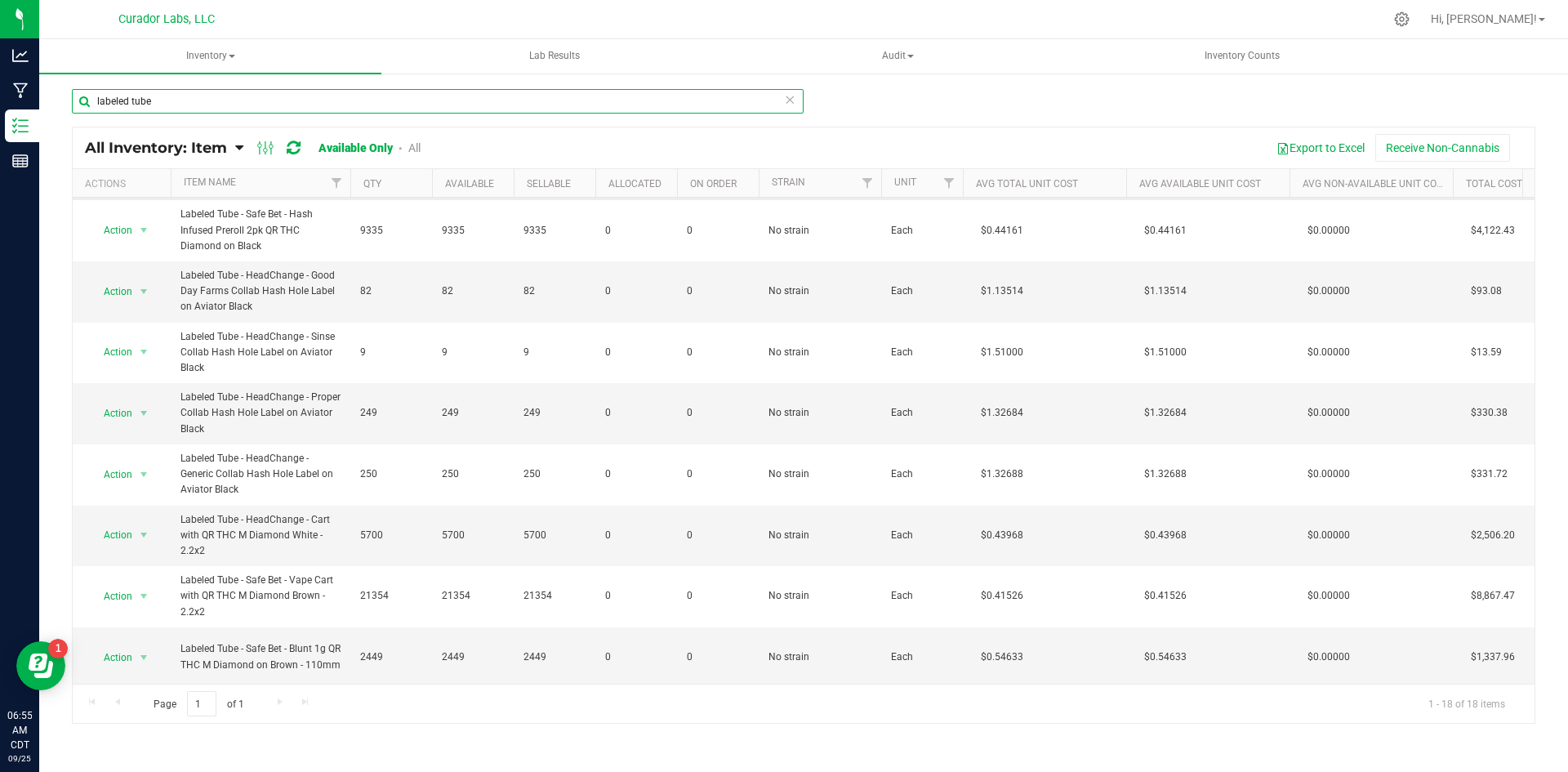
scroll to position [245, 0]
type input "labeled tube"
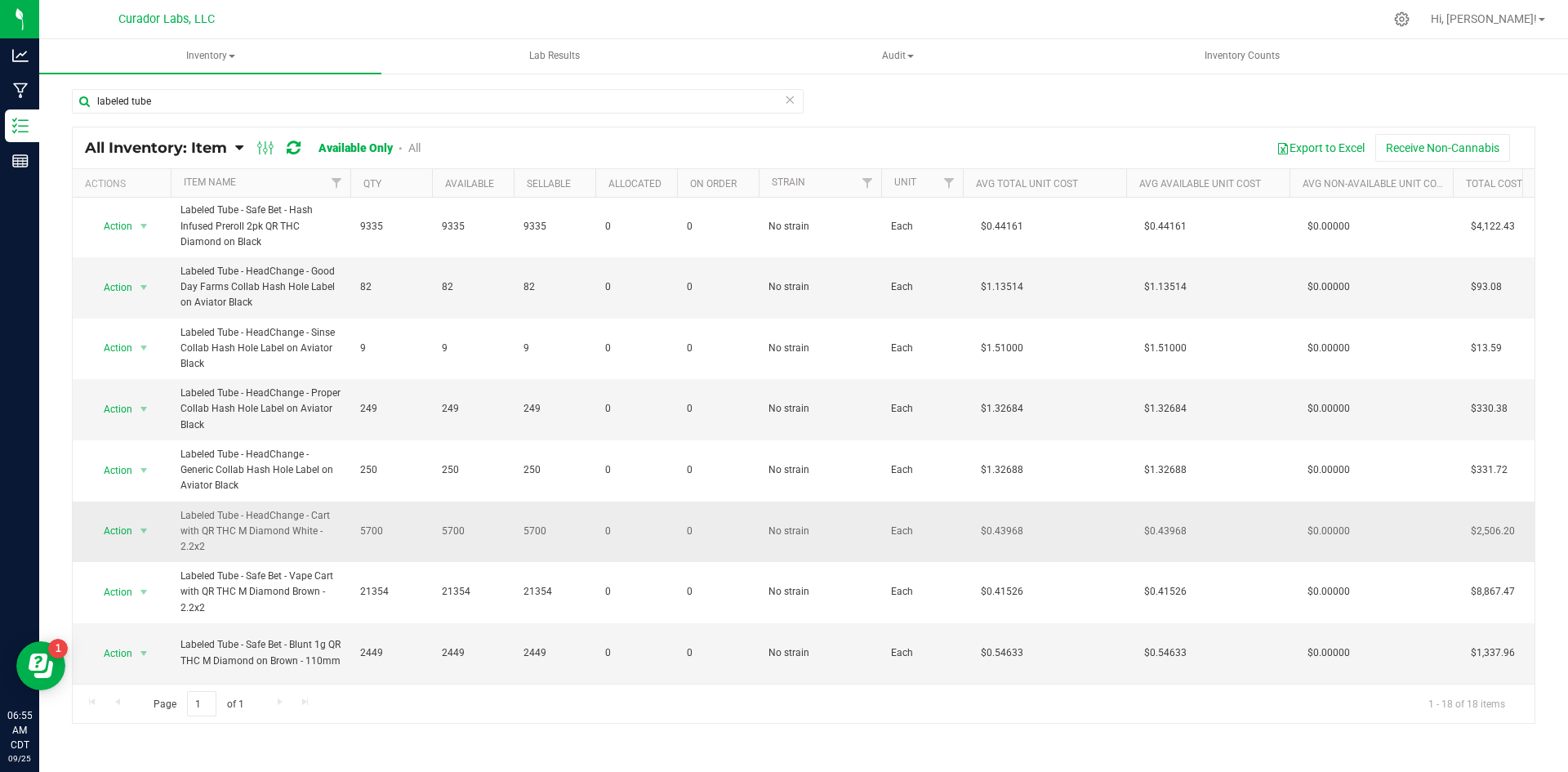
drag, startPoint x: 235, startPoint y: 549, endPoint x: 179, endPoint y: 515, distance: 65.5
click at [179, 515] on td "Labeled Tube - HeadChange - Cart with QR THC M Diamond White - 2.2x2" at bounding box center [260, 532] width 180 height 61
copy span "Labeled Tube - HeadChange - Cart with QR THC M Diamond White - 2.2x2"
click at [116, 533] on span "Action" at bounding box center [111, 531] width 44 height 23
click at [138, 584] on li "Edit lots/costs" at bounding box center [141, 582] width 104 height 25
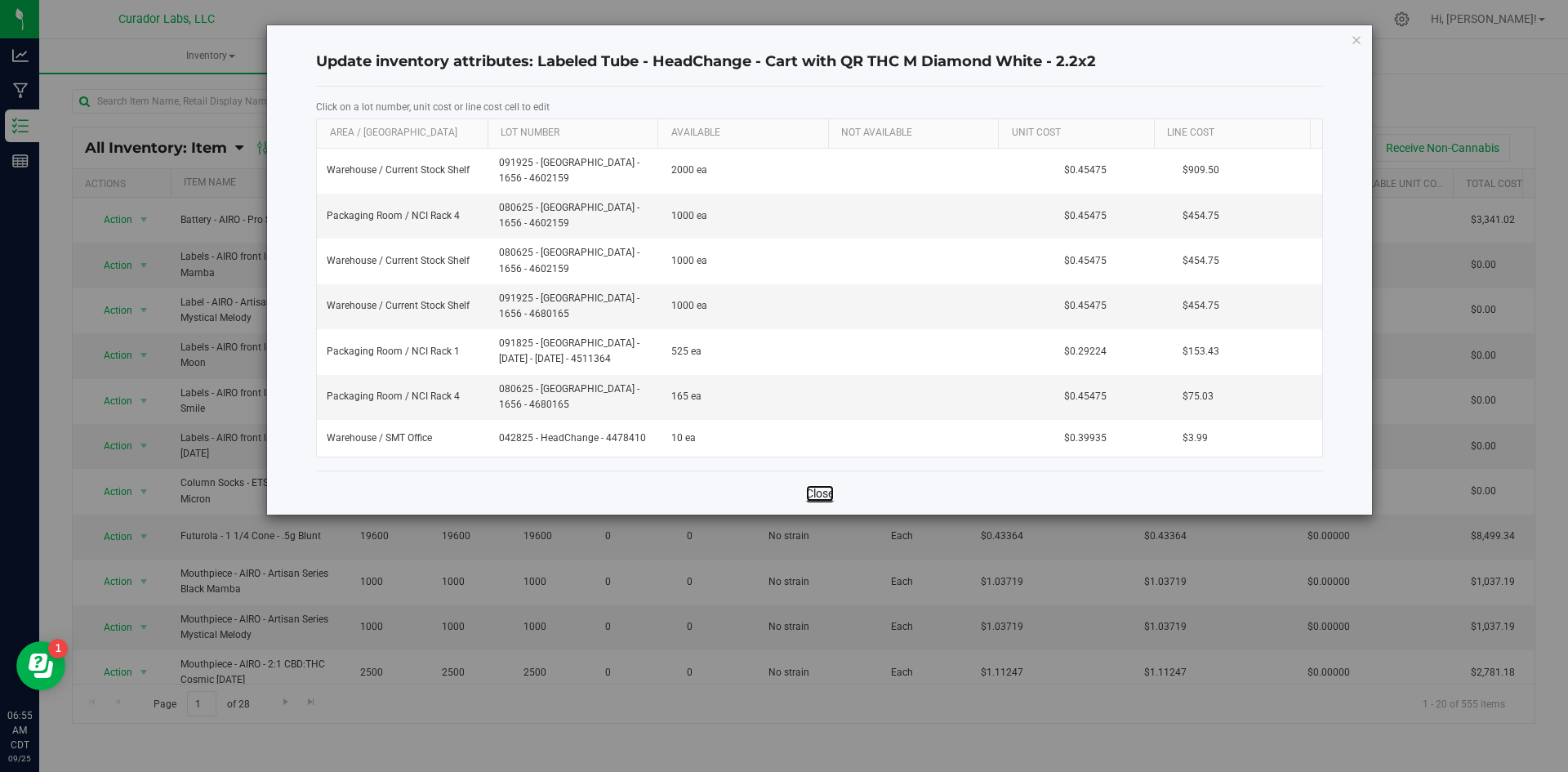
click at [825, 485] on link "Close" at bounding box center [820, 493] width 28 height 17
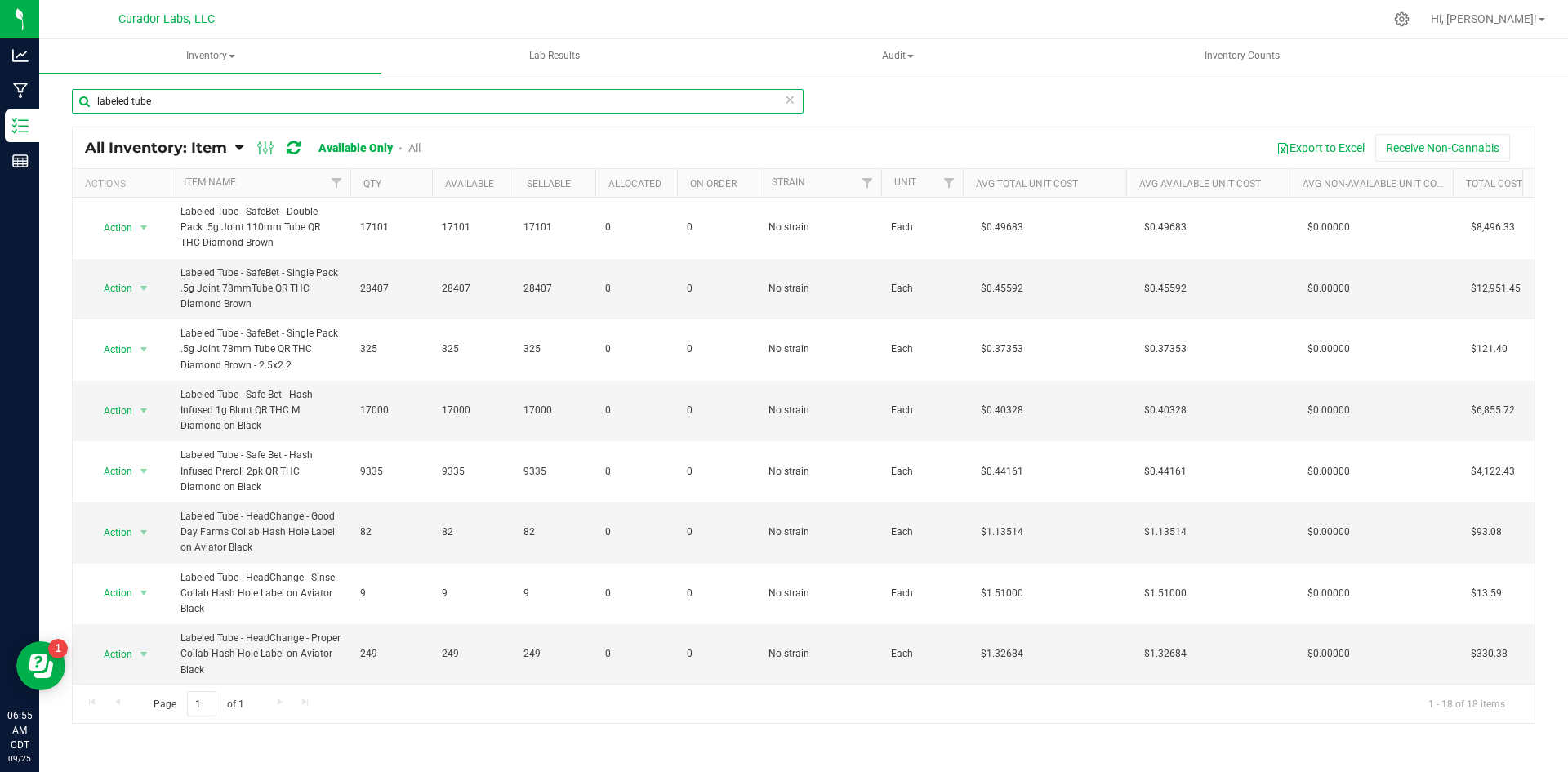
drag, startPoint x: 209, startPoint y: 89, endPoint x: 92, endPoint y: 104, distance: 118.0
click at [92, 104] on input "labeled tube" at bounding box center [438, 101] width 732 height 25
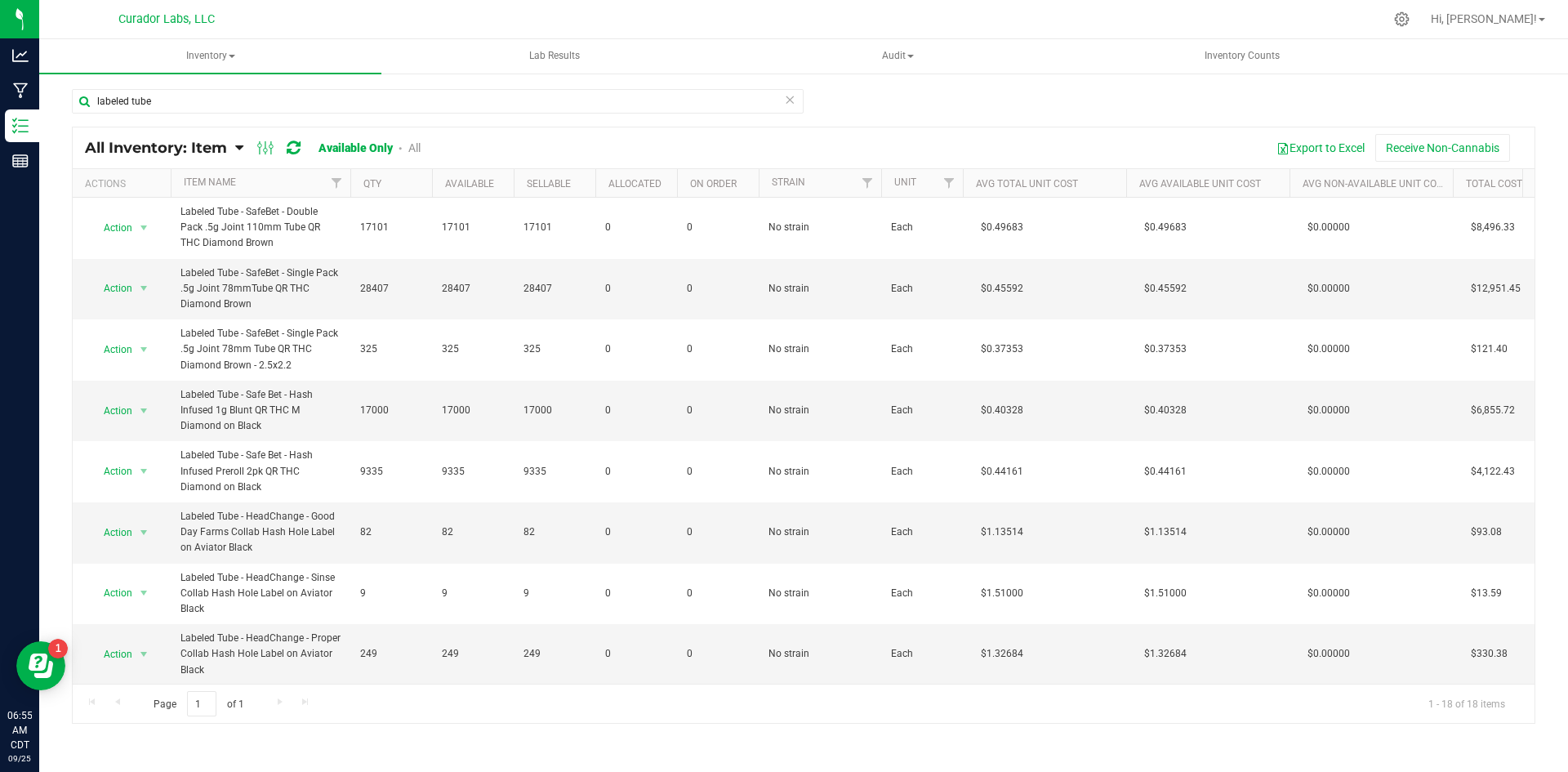
click at [1079, 120] on div "labeled tube" at bounding box center [803, 107] width 1464 height 38
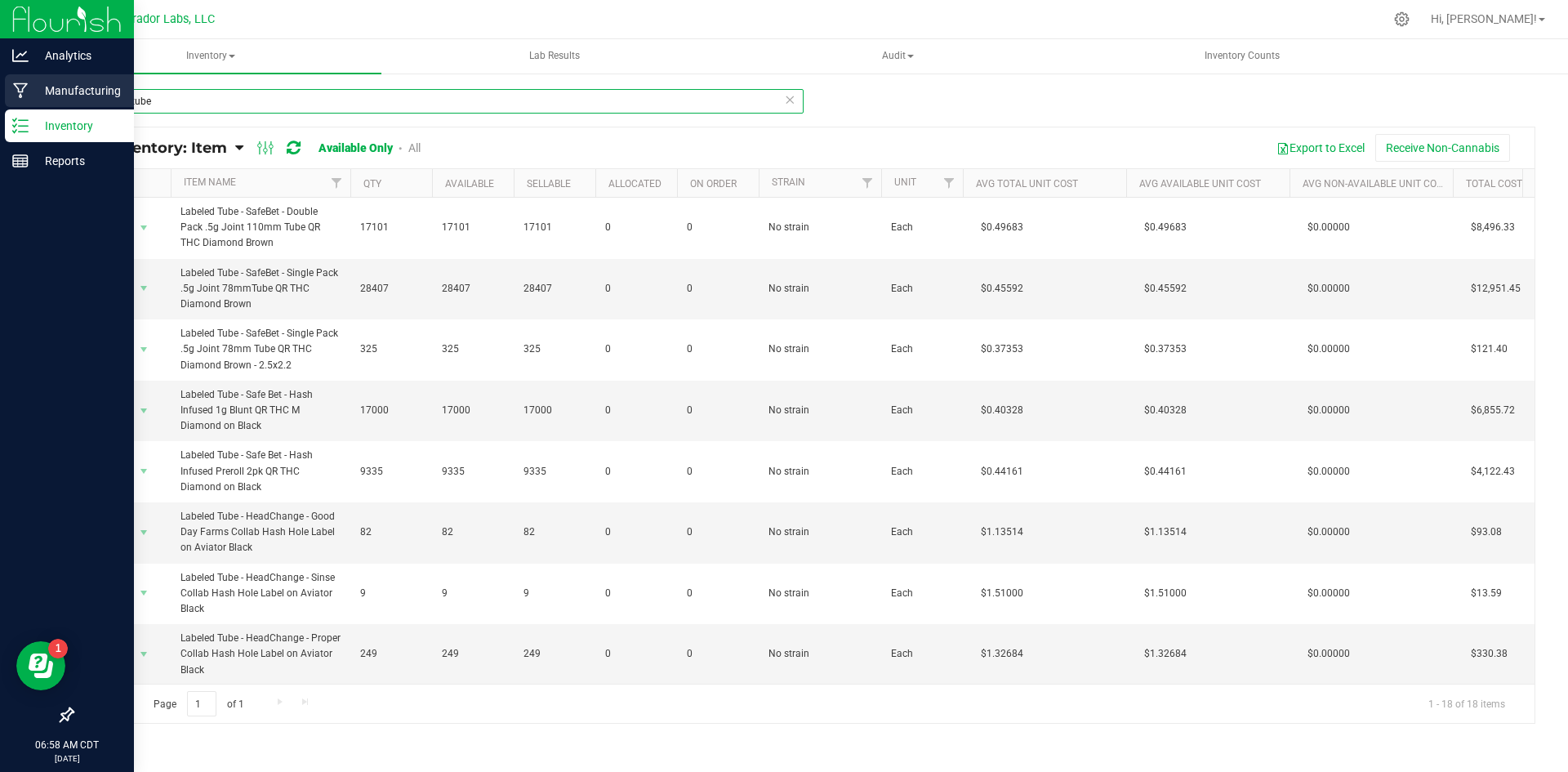
drag, startPoint x: 211, startPoint y: 107, endPoint x: 19, endPoint y: 99, distance: 192.2
click at [19, 99] on div "Analytics Manufacturing Inventory Reports 06:58 AM CDT [DATE] 09/25 Curador Lab…" at bounding box center [784, 386] width 1568 height 772
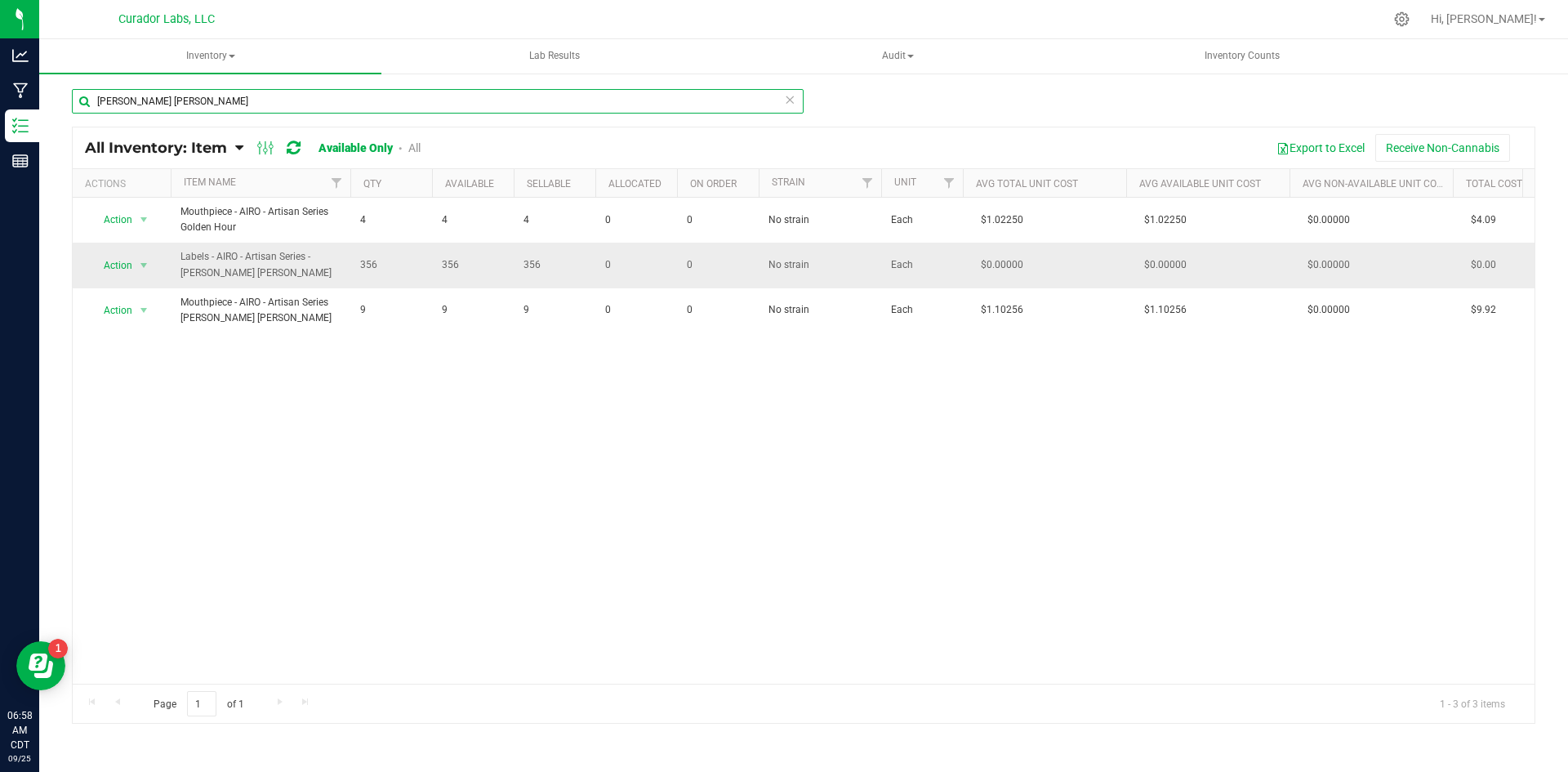
type input "[PERSON_NAME] [PERSON_NAME]"
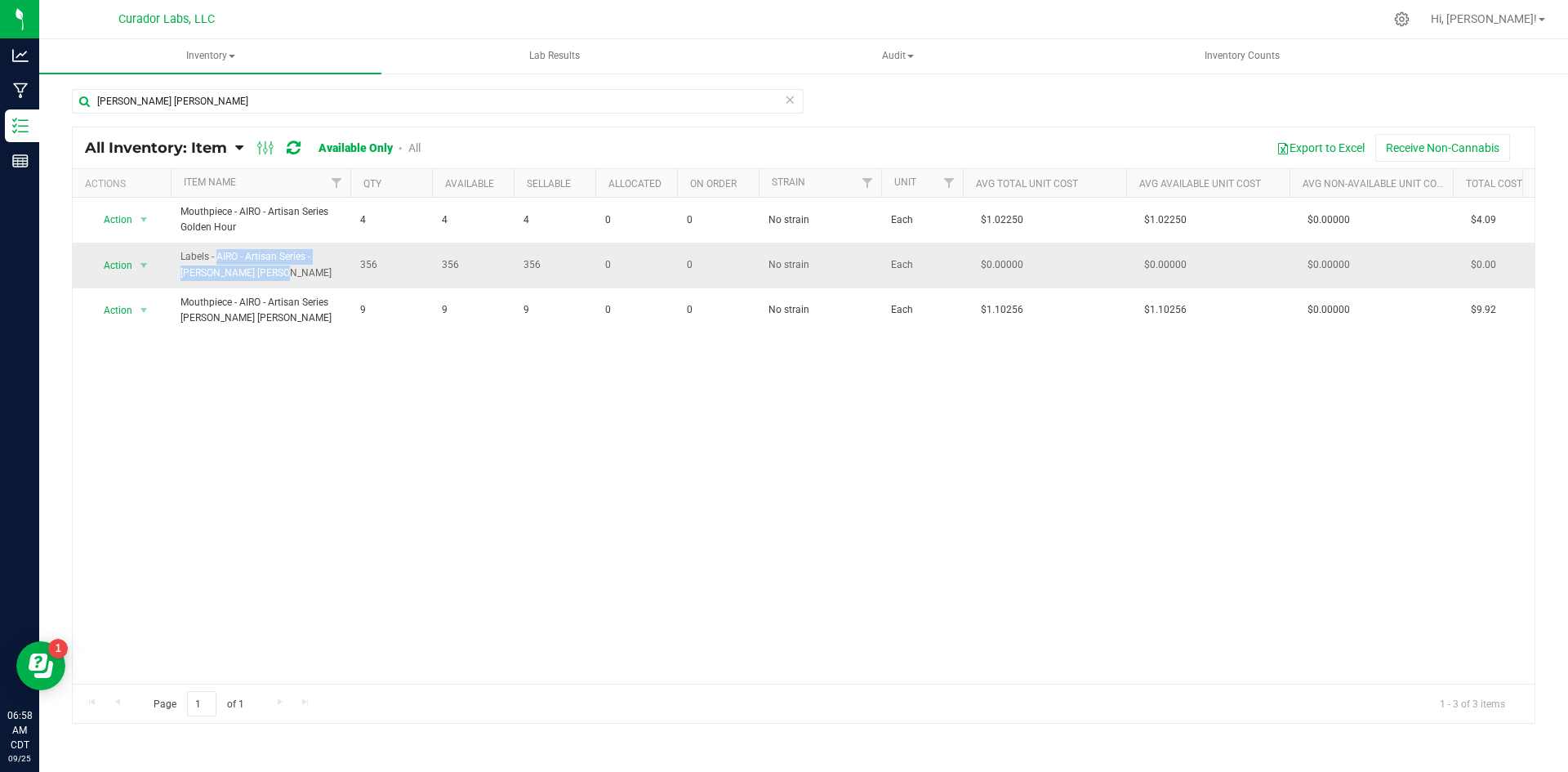
drag, startPoint x: 224, startPoint y: 275, endPoint x: 172, endPoint y: 251, distance: 57.3
click at [172, 251] on td "Labels - AIRO - Artisan Series - [PERSON_NAME] [PERSON_NAME]" at bounding box center [260, 265] width 180 height 45
click at [112, 265] on span "Action" at bounding box center [111, 265] width 44 height 23
click at [128, 317] on li "Edit lots/costs" at bounding box center [141, 317] width 104 height 25
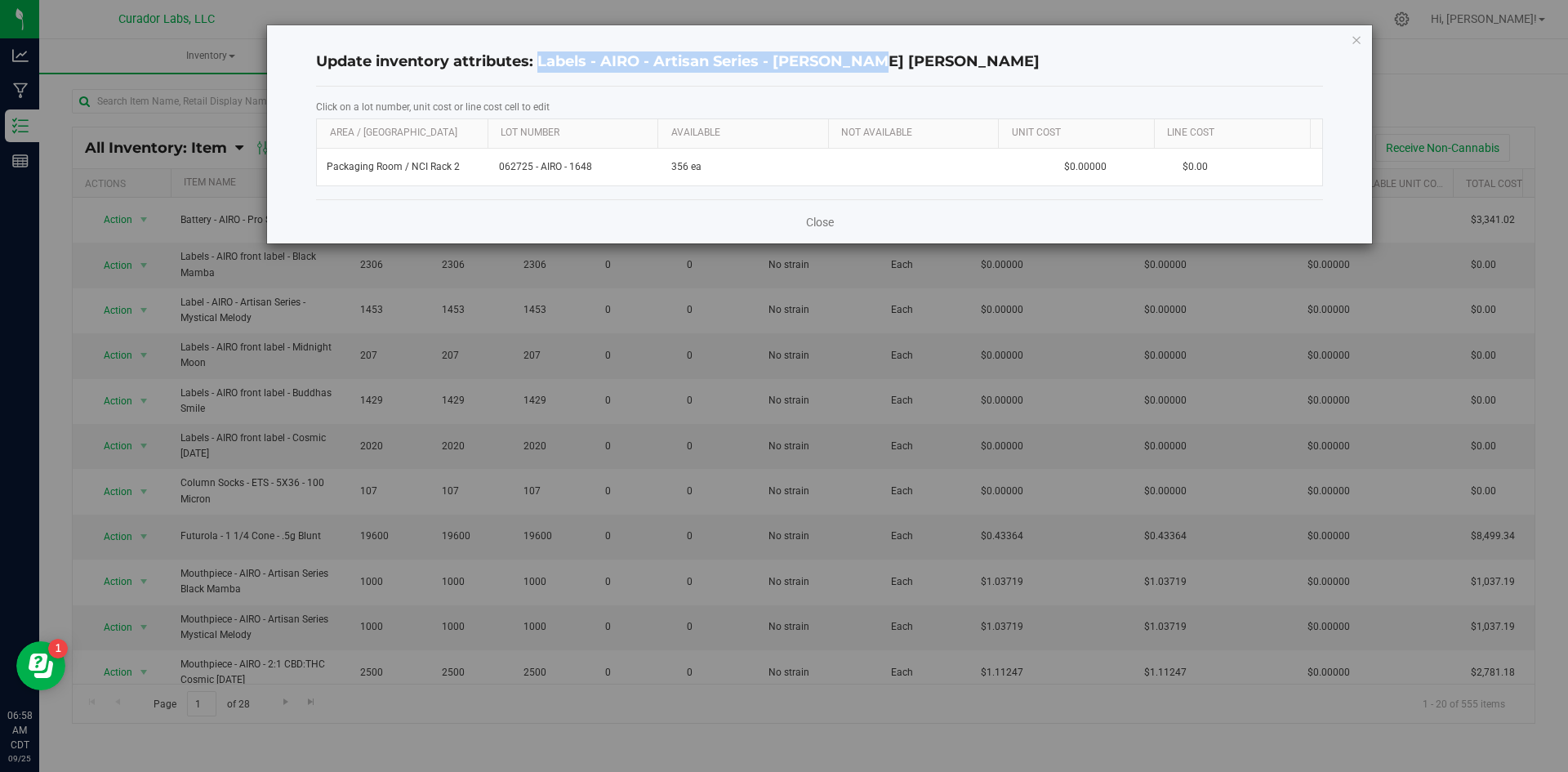
drag, startPoint x: 869, startPoint y: 59, endPoint x: 541, endPoint y: 60, distance: 328.0
click at [537, 60] on h4 "Update inventory attributes: Labels - AIRO - Artisan Series - [PERSON_NAME] [PE…" at bounding box center [819, 62] width 1007 height 21
copy h4 "Labels - AIRO - Artisan Series - [PERSON_NAME] [PERSON_NAME]"
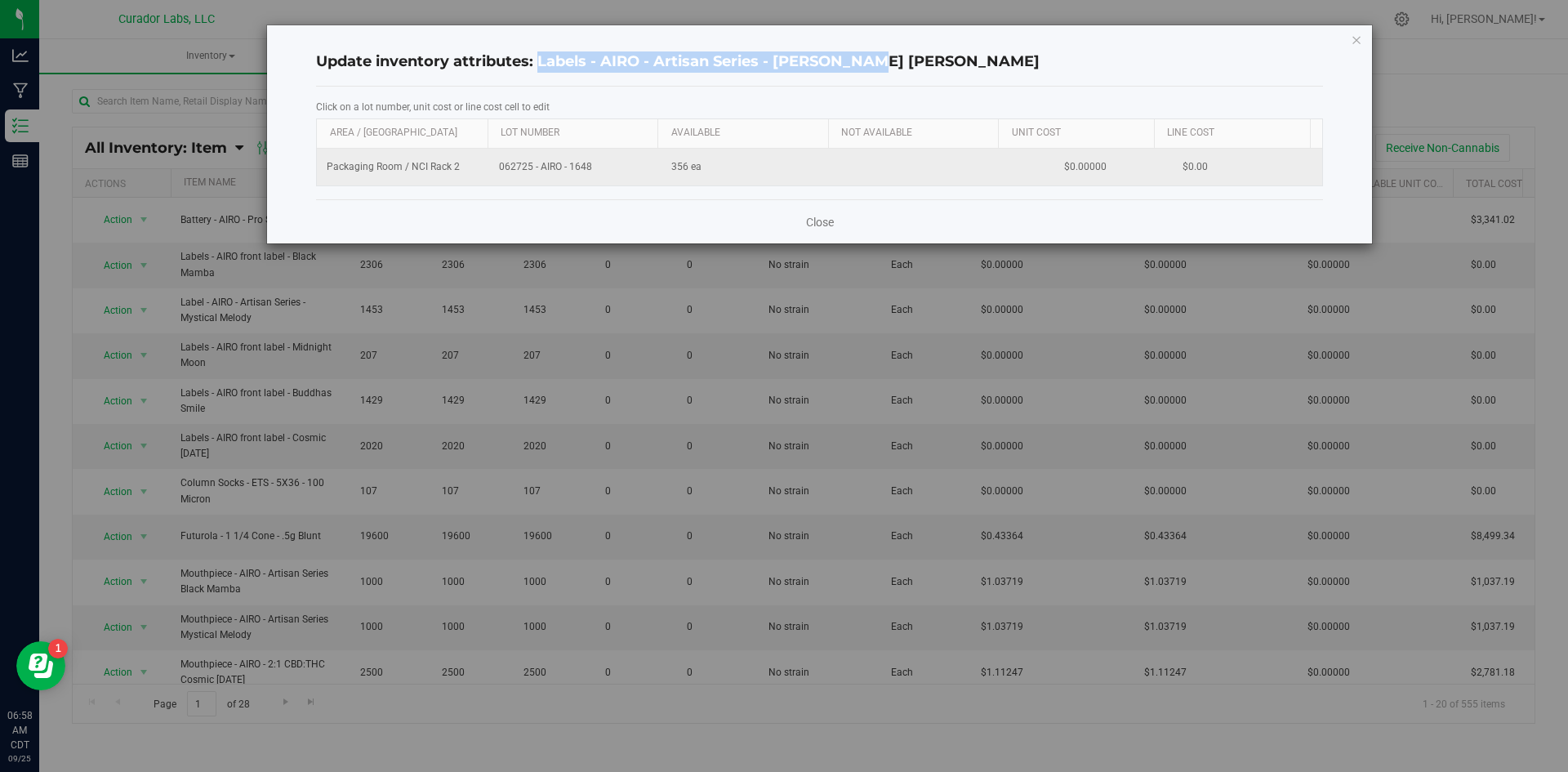
drag, startPoint x: 605, startPoint y: 168, endPoint x: 488, endPoint y: 170, distance: 117.0
click at [489, 170] on td "062725 - AIRO - 1648" at bounding box center [575, 167] width 173 height 37
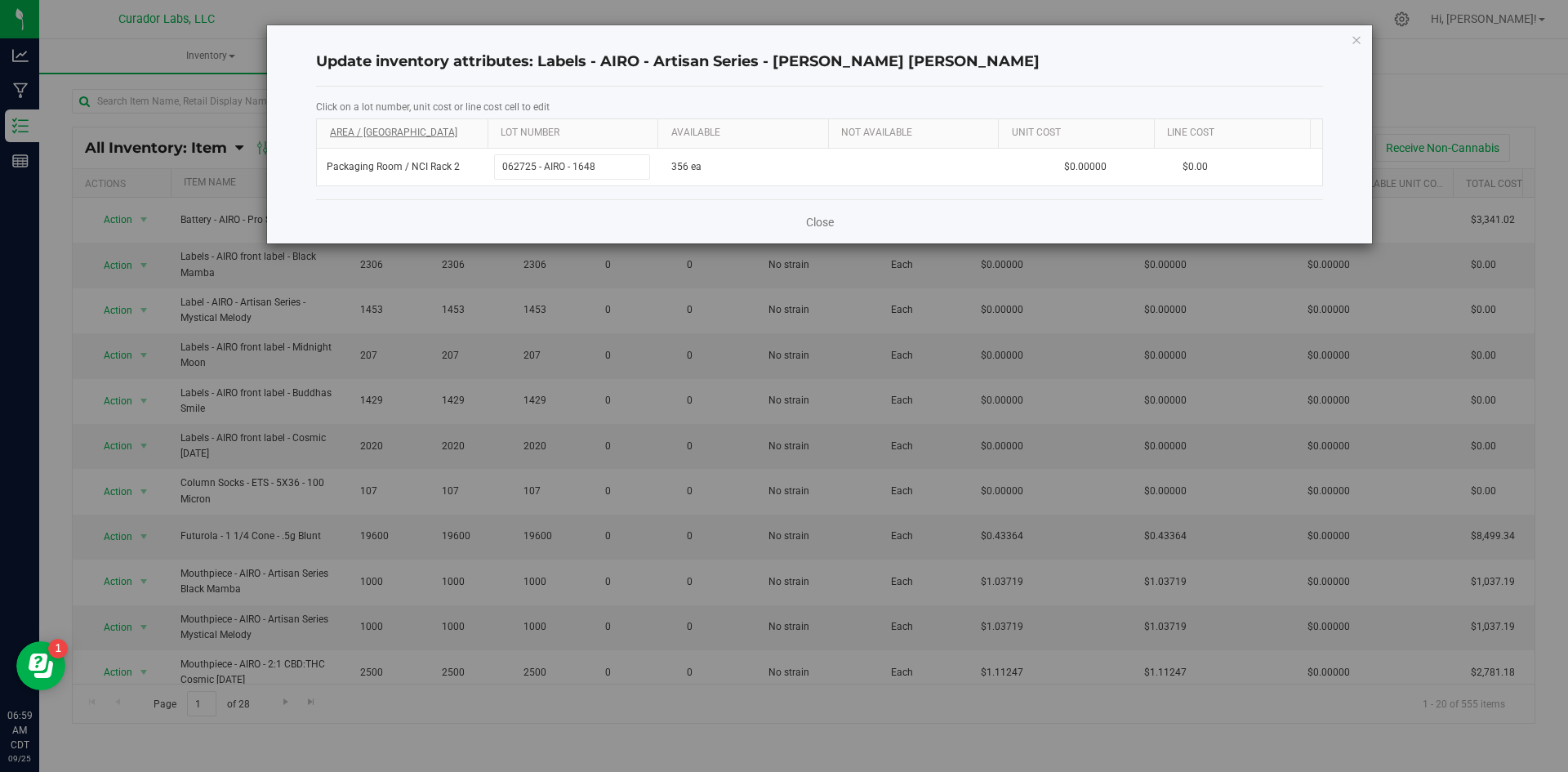
drag, startPoint x: 605, startPoint y: 174, endPoint x: 474, endPoint y: 139, distance: 135.6
click at [474, 139] on div "Area / Locn Lot Number Available Not Available Unit Cost Line Cost Packaging Ro…" at bounding box center [819, 151] width 1007 height 67
drag, startPoint x: 737, startPoint y: 161, endPoint x: 712, endPoint y: 196, distance: 43.0
click at [656, 172] on tr "Packaging Room / NCI Rack 2 062725 - AIRO - 1648 356 ea $0.00000 $0.00" at bounding box center [819, 167] width 1006 height 37
click at [817, 219] on link "Close" at bounding box center [820, 223] width 28 height 17
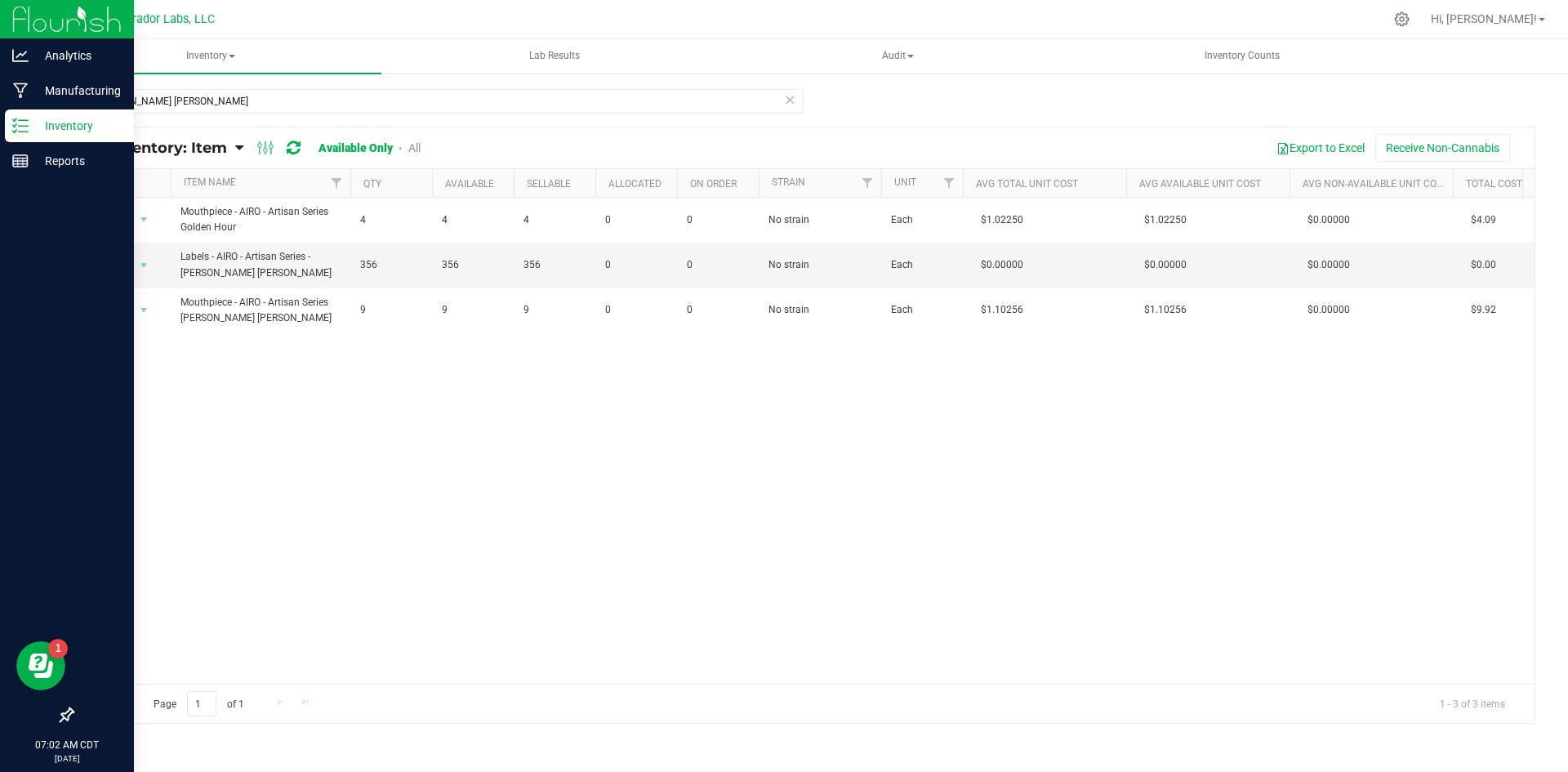
click at [19, 122] on icon at bounding box center [20, 126] width 17 height 17
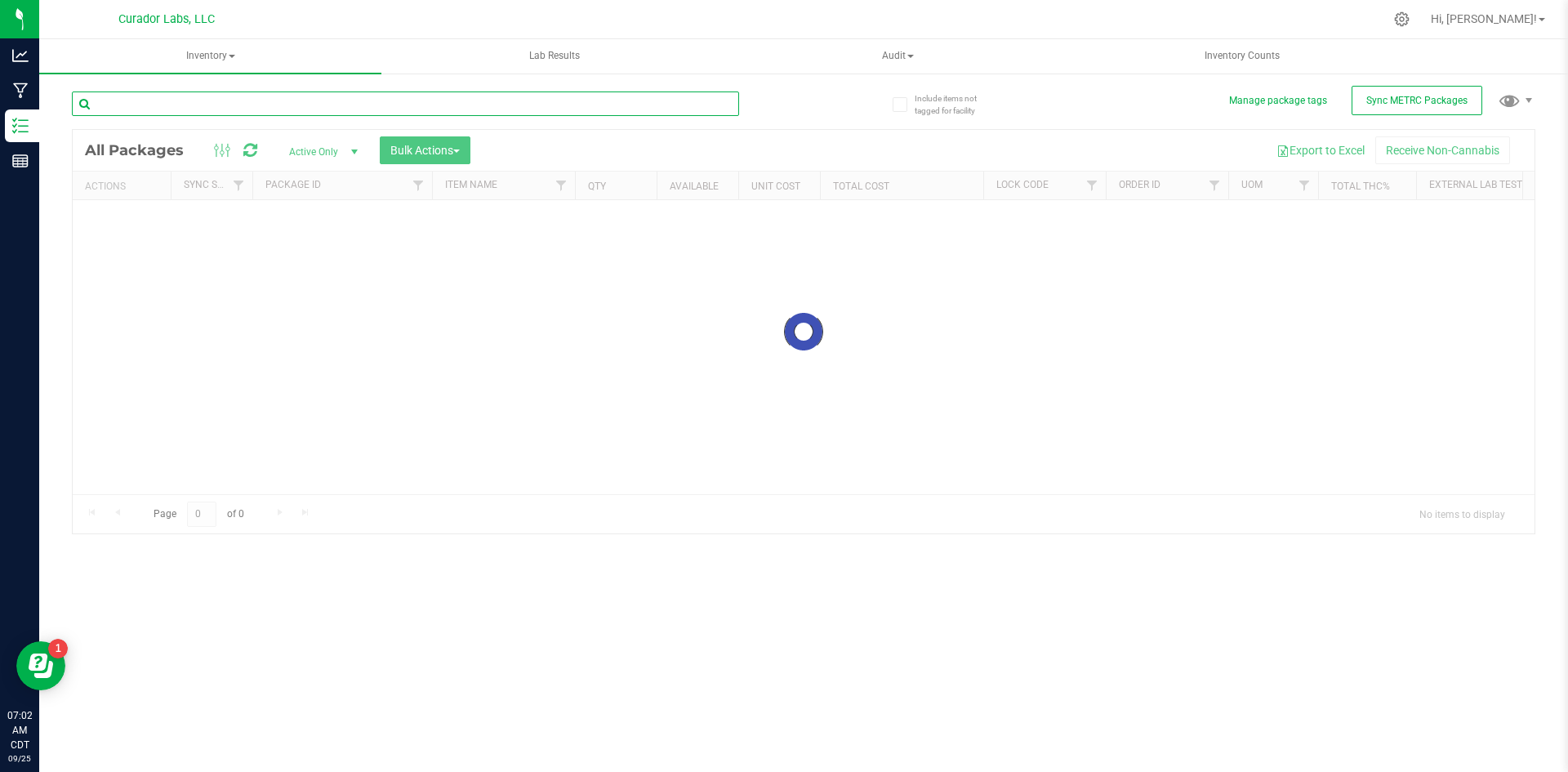
click at [244, 105] on input "text" at bounding box center [405, 103] width 668 height 25
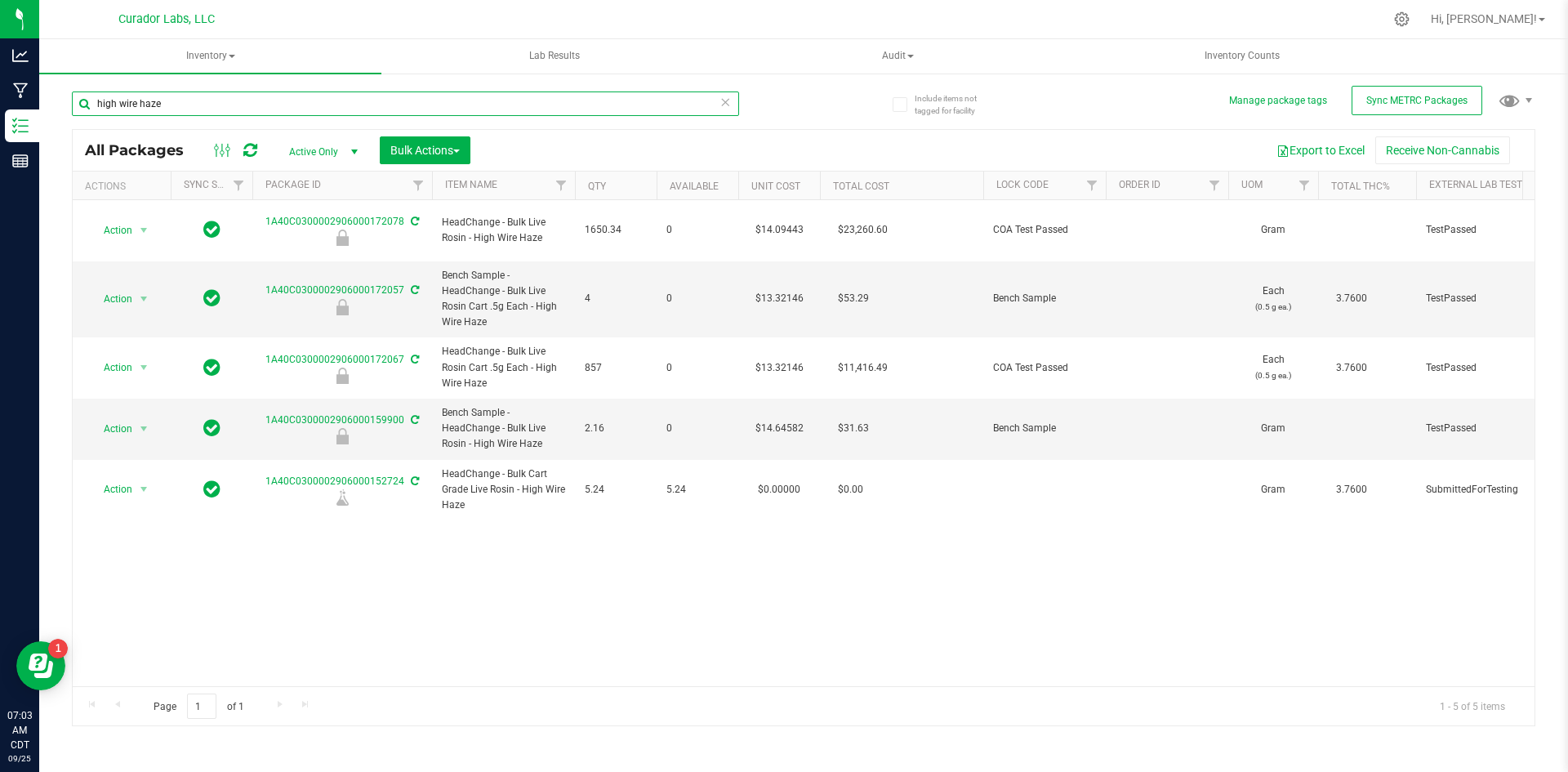
type input "high wire haze"
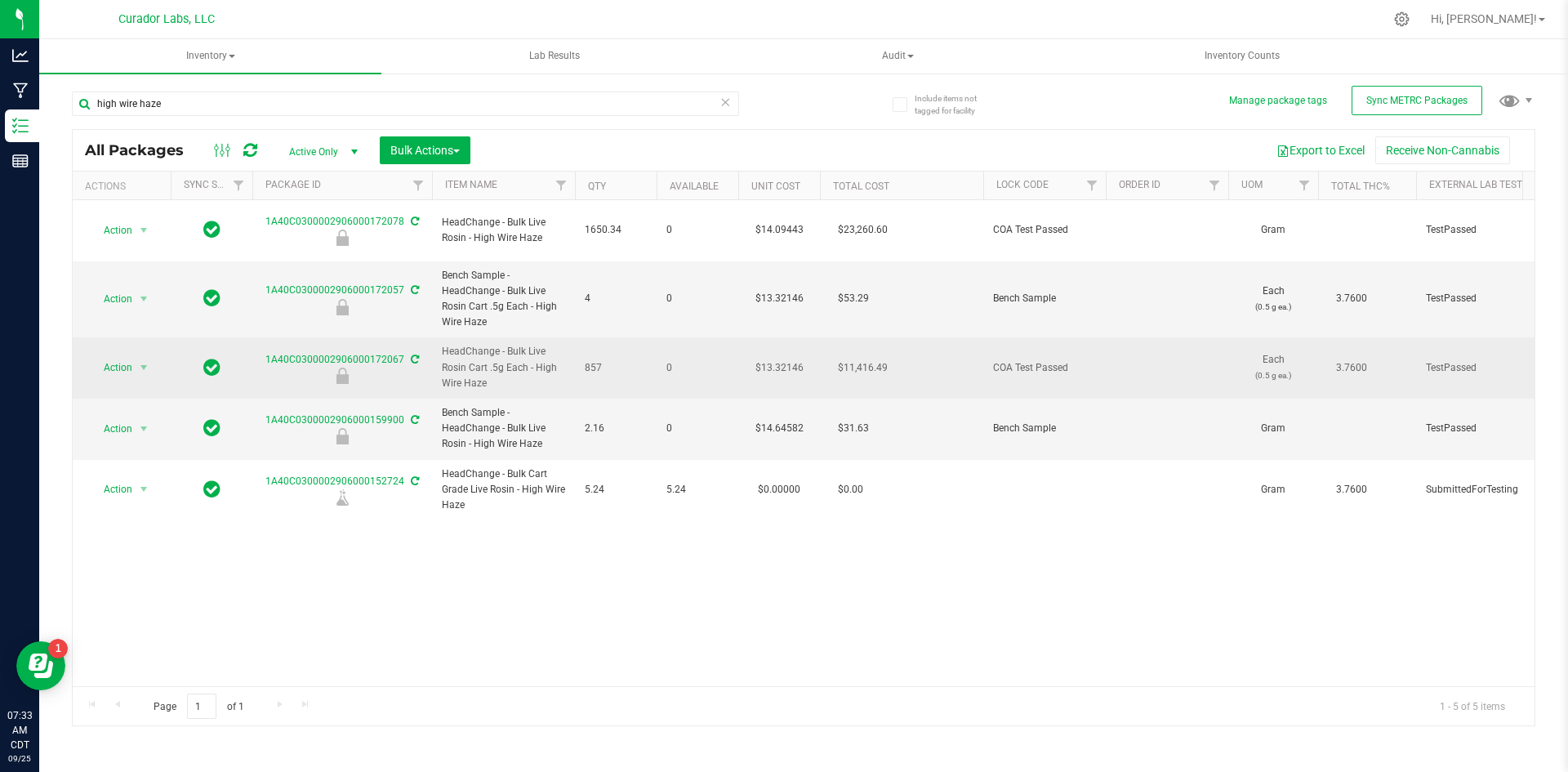
drag, startPoint x: 504, startPoint y: 363, endPoint x: 440, endPoint y: 344, distance: 66.8
click at [440, 344] on td "HeadChange - Bulk Live Rosin Cart .5g Each - High Wire Haze" at bounding box center [503, 368] width 143 height 61
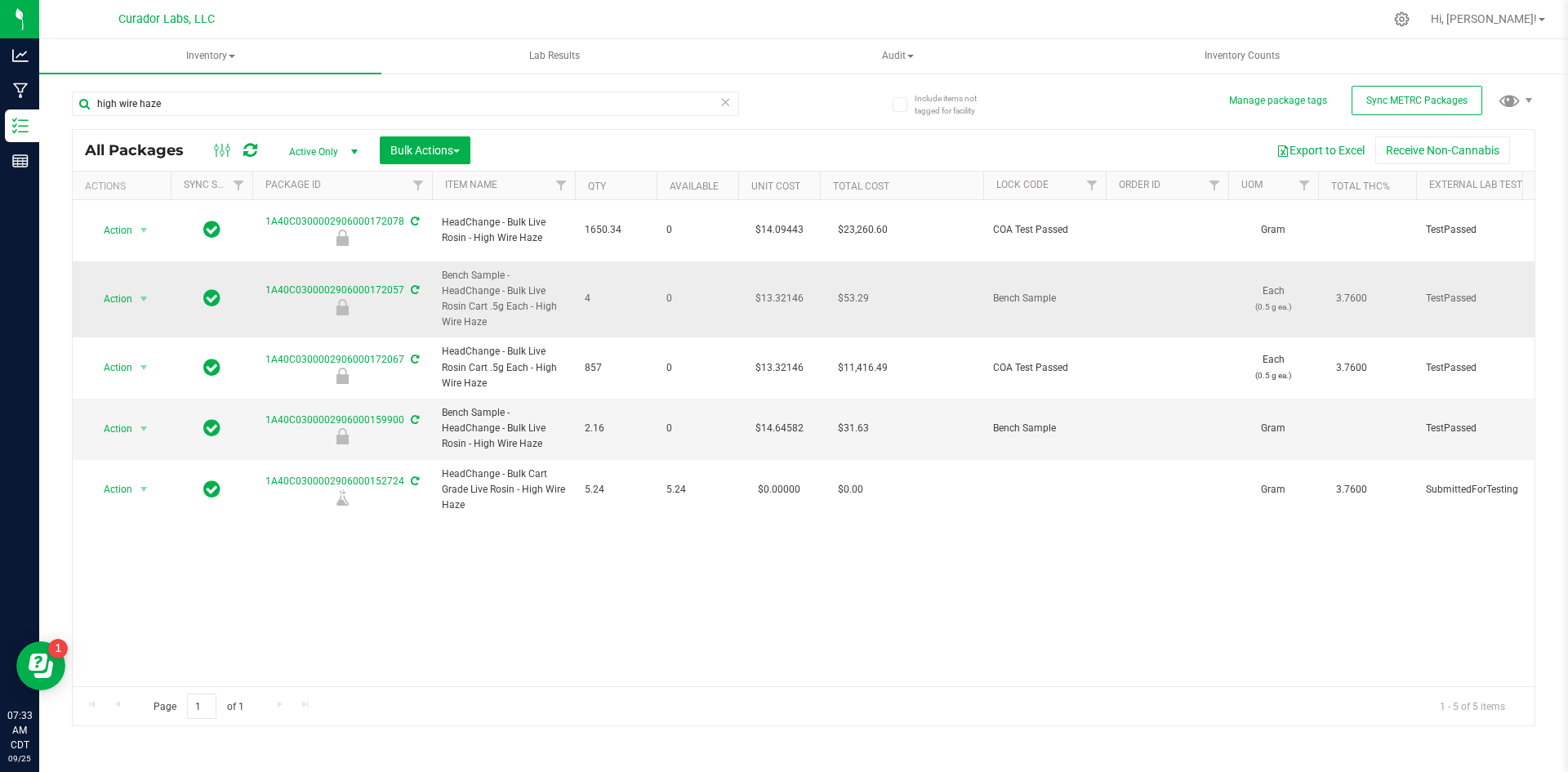
copy span "HeadChange - Bulk Live Rosin Cart .5g Each - High Wire Haze"
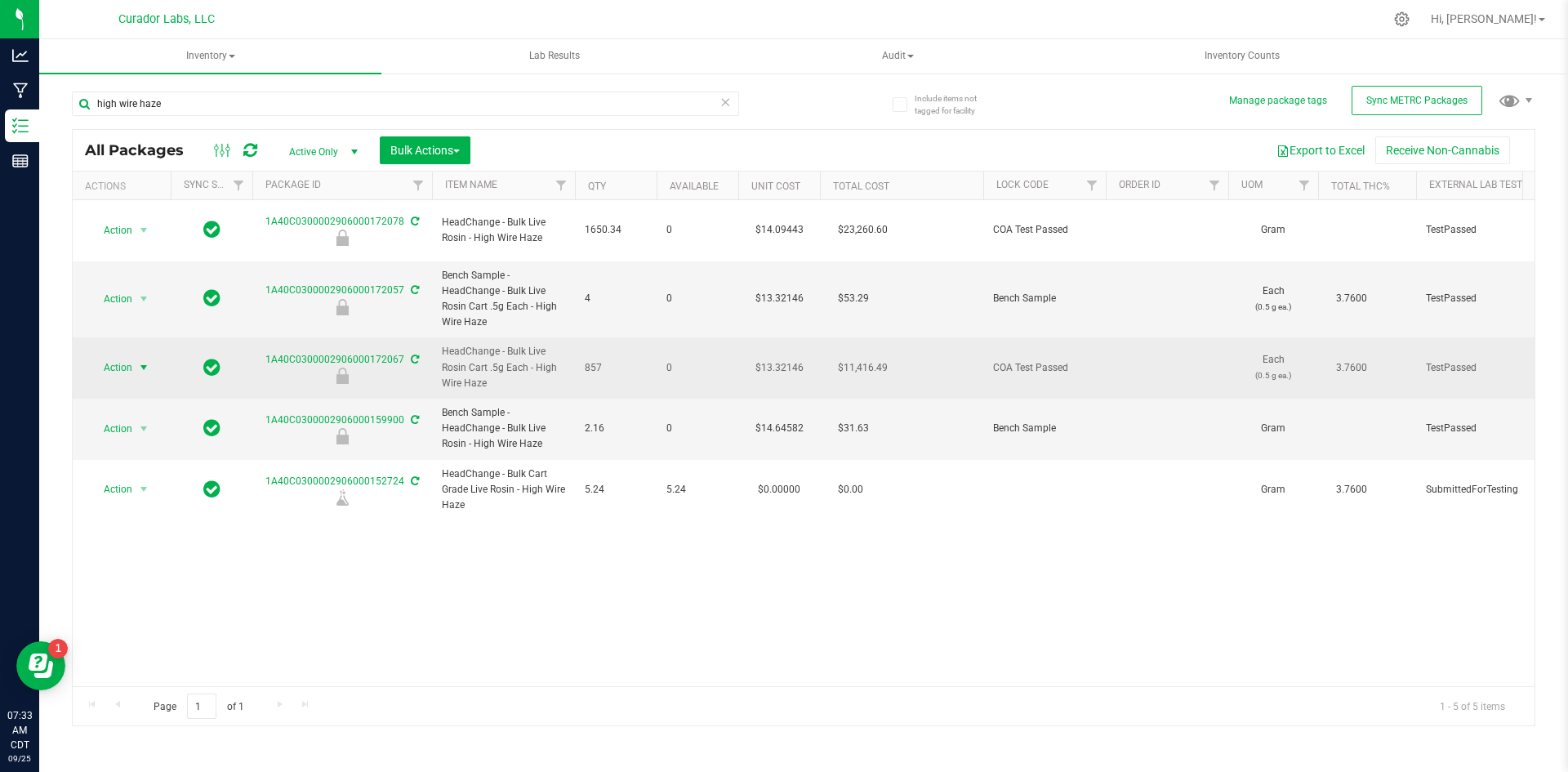
click at [116, 356] on span "Action" at bounding box center [111, 368] width 44 height 23
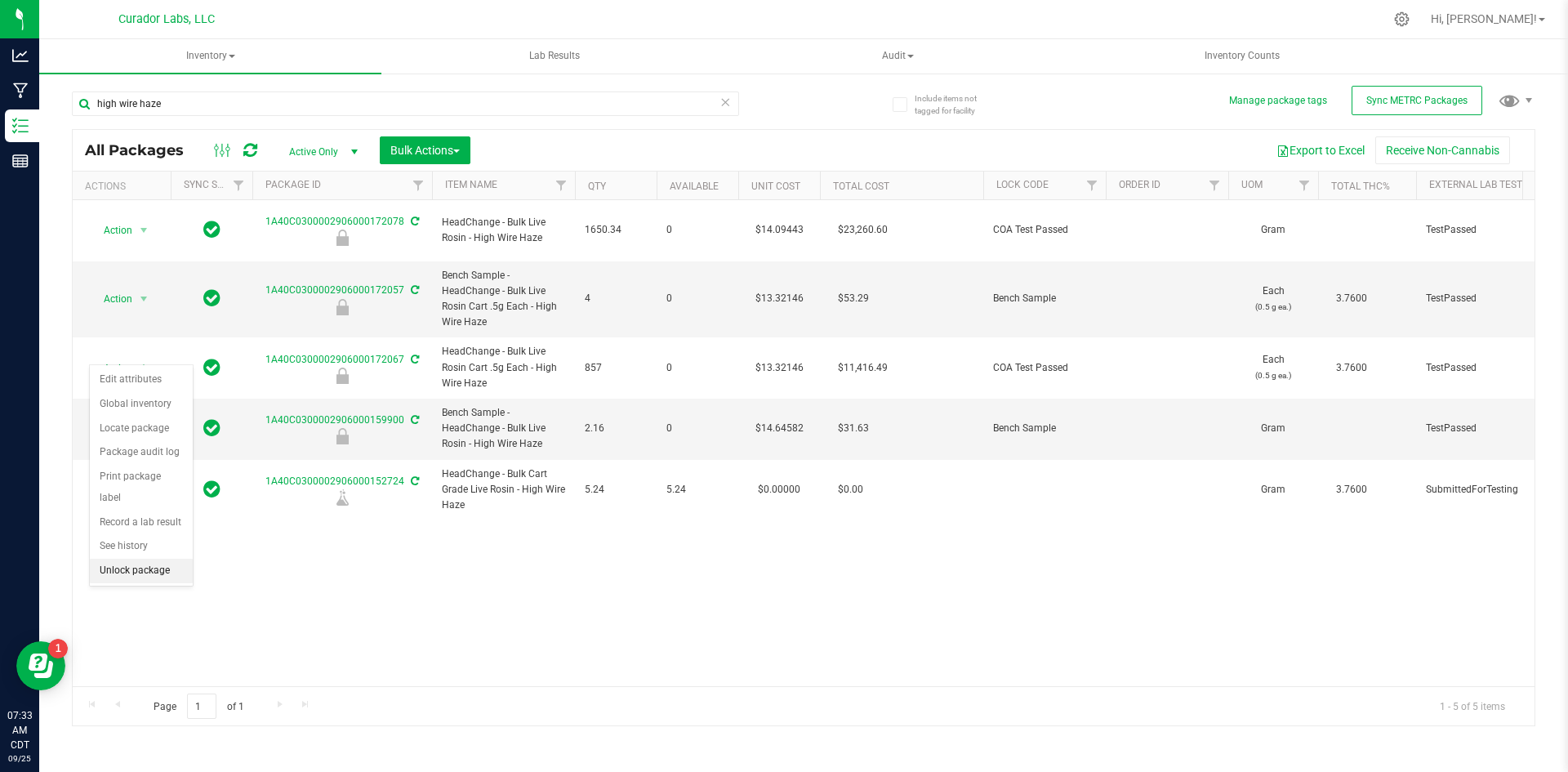
click at [129, 559] on li "Unlock package" at bounding box center [140, 571] width 103 height 25
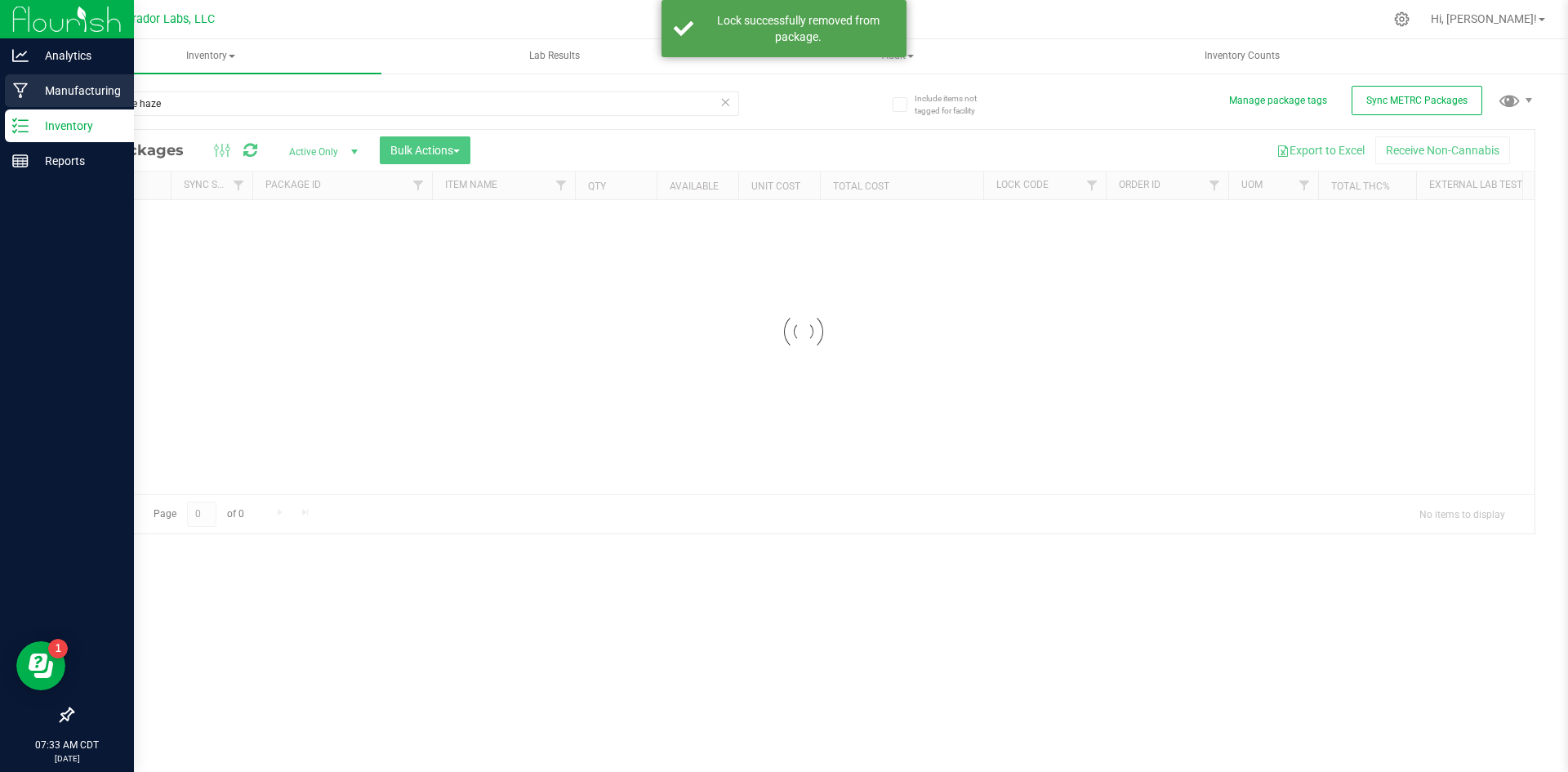
click at [33, 103] on div "Manufacturing" at bounding box center [69, 90] width 129 height 32
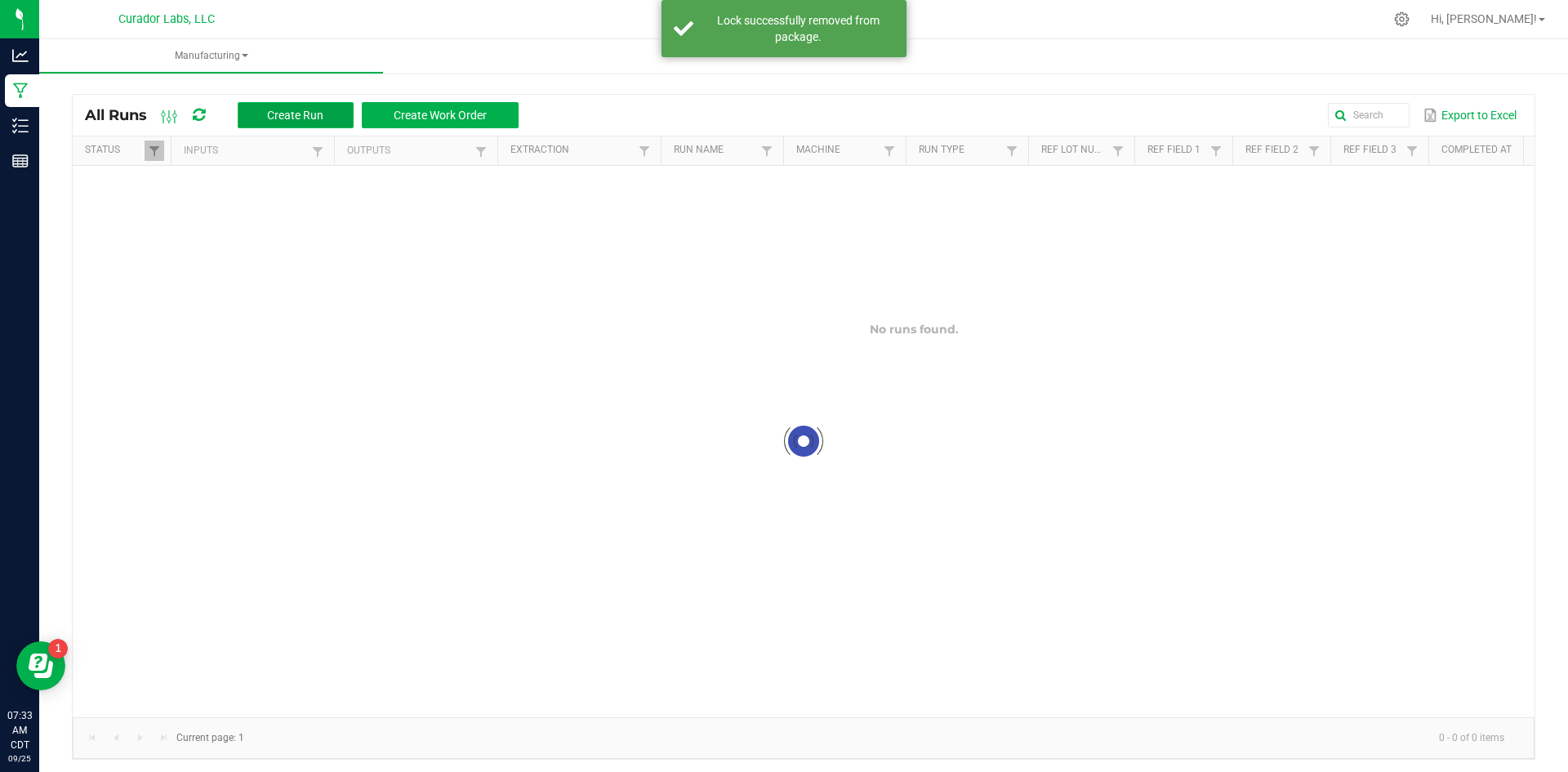
click at [306, 119] on span "Create Run" at bounding box center [295, 115] width 56 height 13
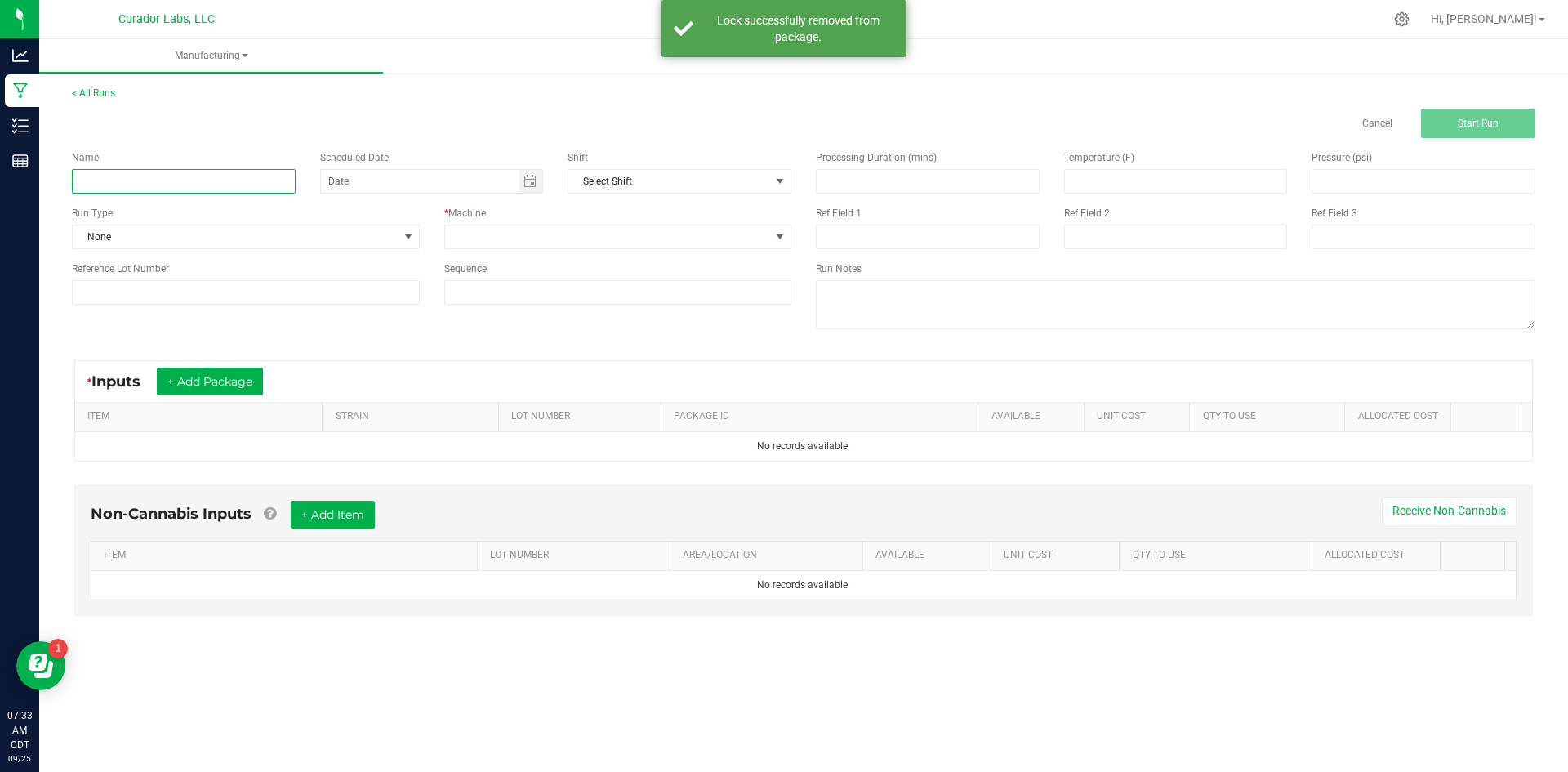
click at [268, 186] on input at bounding box center [184, 181] width 223 height 25
paste input "HeadChange - Bulk Live Rosin Cart .5g Each - High Wire Haze"
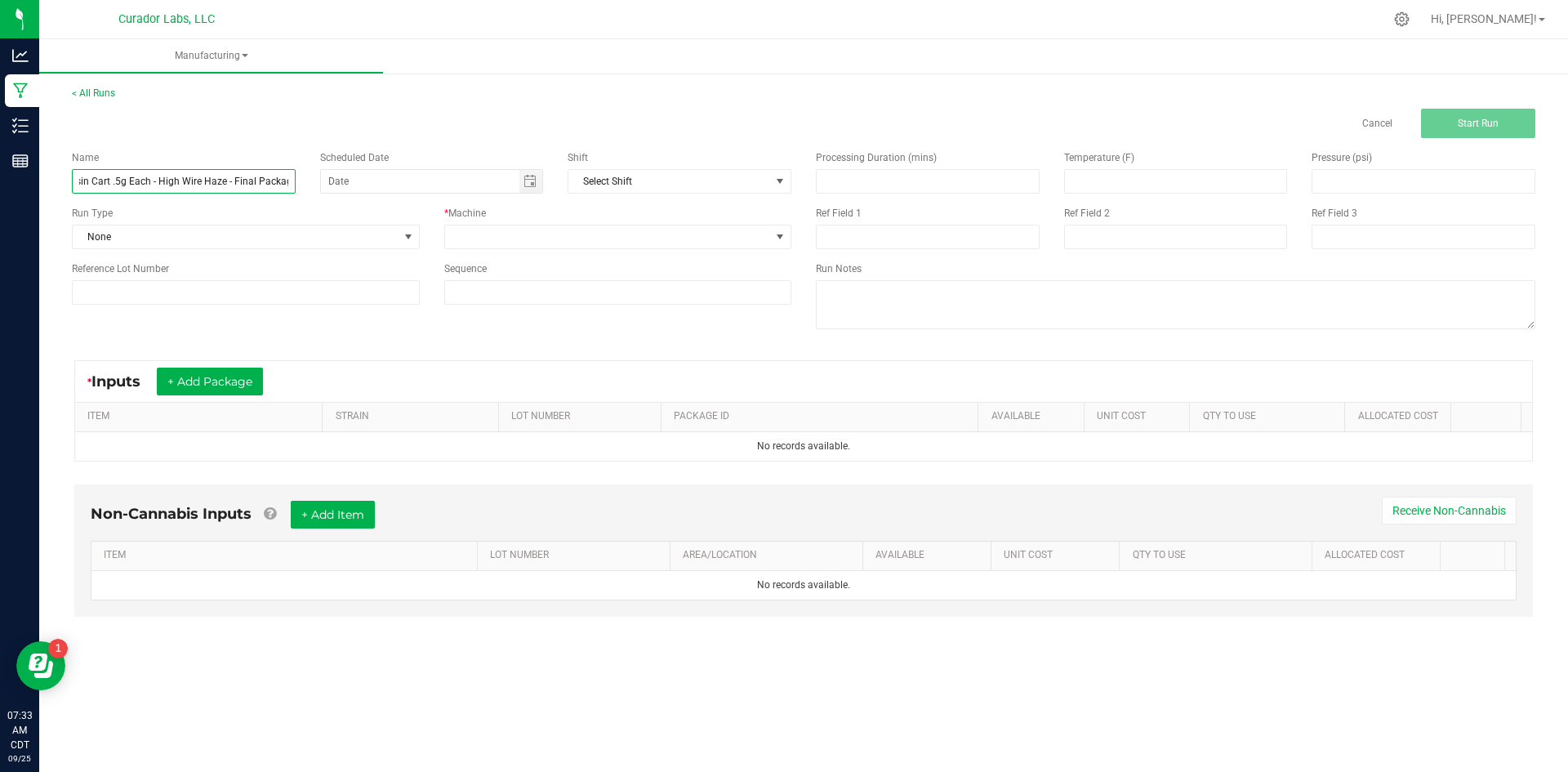
scroll to position [0, 132]
type input "HeadChange - Bulk Live Rosin Cart .5g Each - High Wire Haze - Final Packaging"
click at [199, 237] on span "None" at bounding box center [235, 236] width 326 height 23
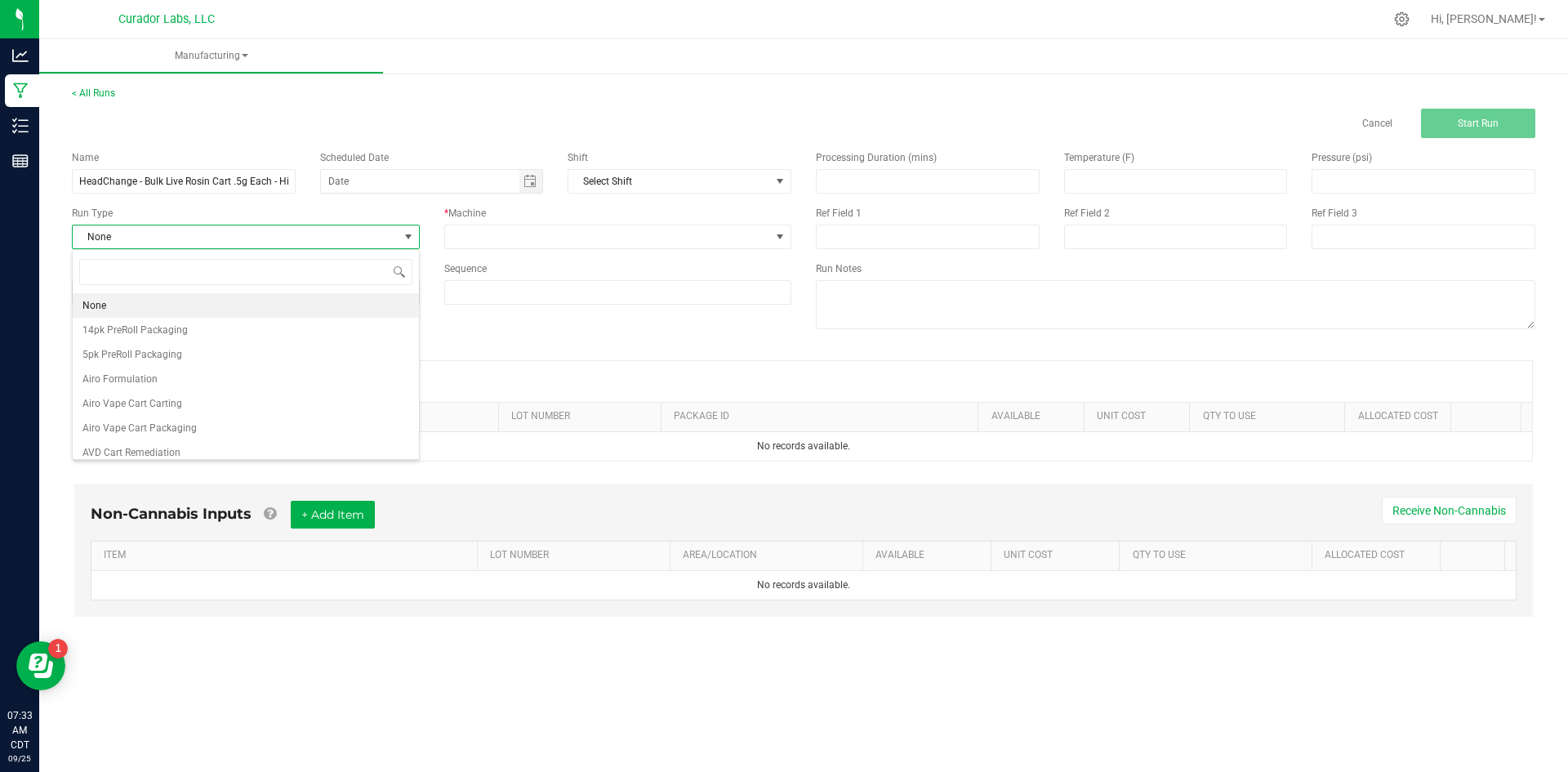
scroll to position [25, 347]
type input "rosin ca"
click at [242, 304] on span "HeadChange Live Rosin Cart Packaging" at bounding box center [170, 306] width 175 height 17
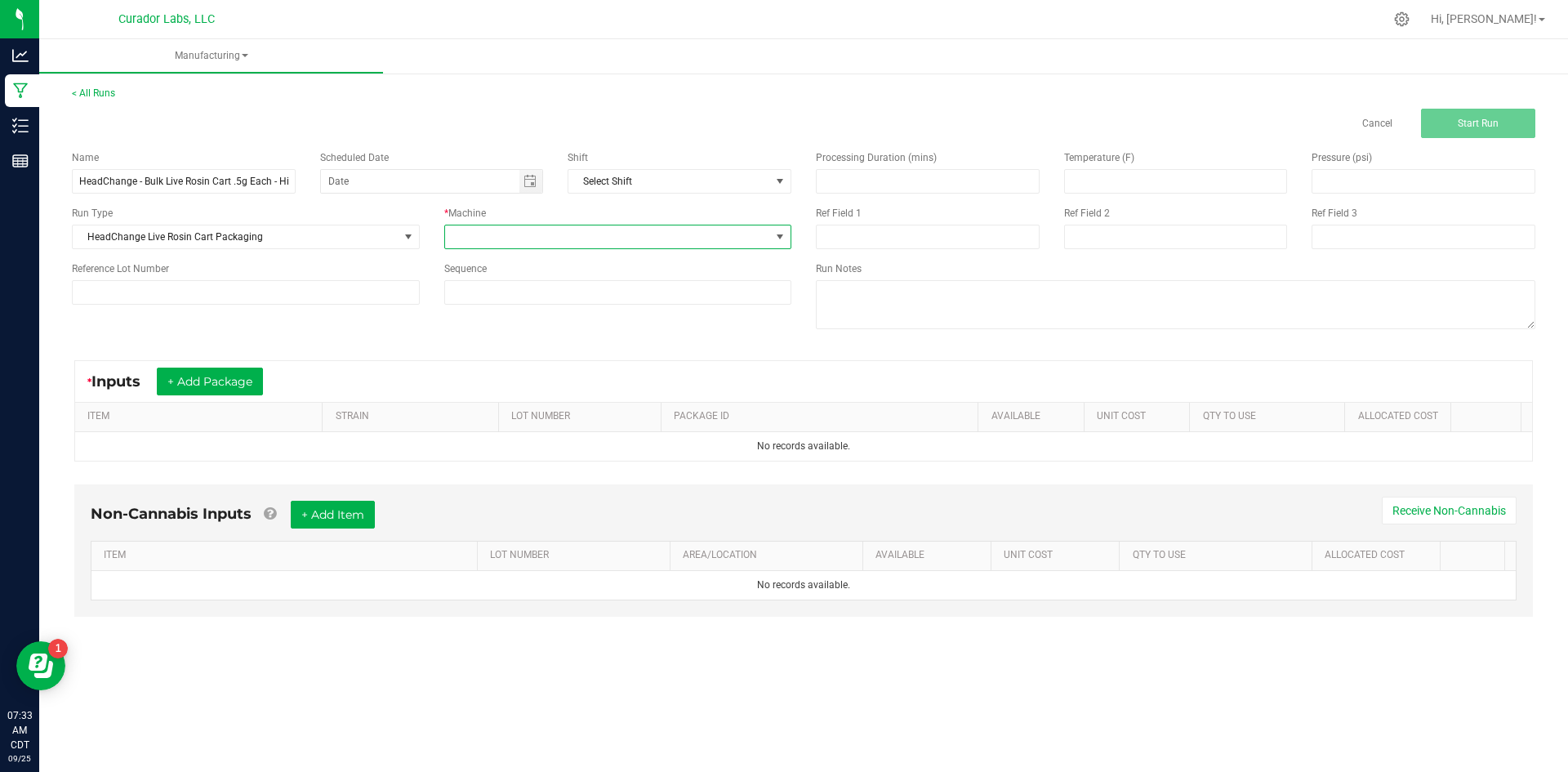
click at [501, 243] on span at bounding box center [608, 236] width 326 height 23
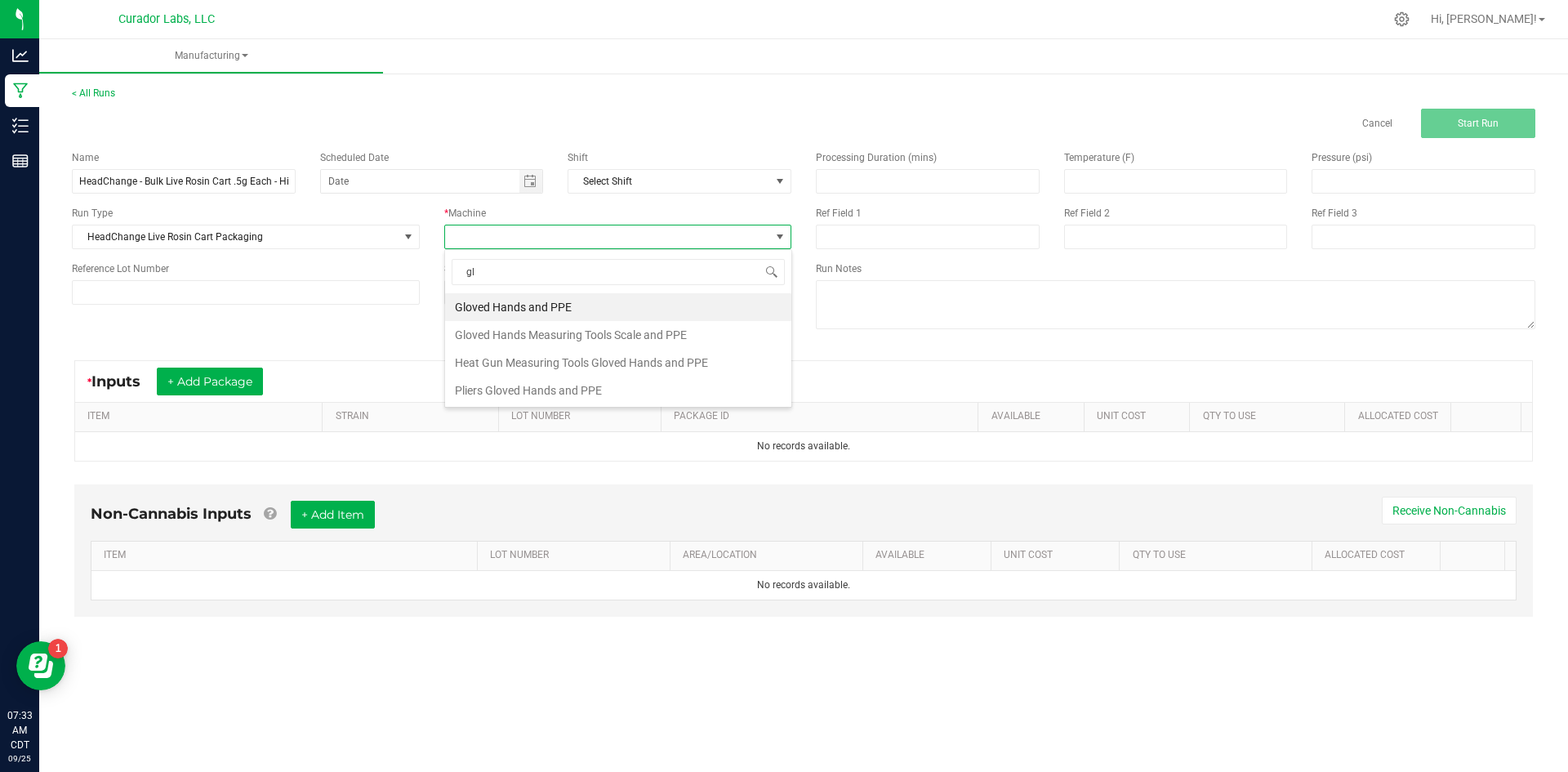
type input "glo"
click at [525, 312] on li "Gloved Hands and PPE" at bounding box center [618, 308] width 346 height 28
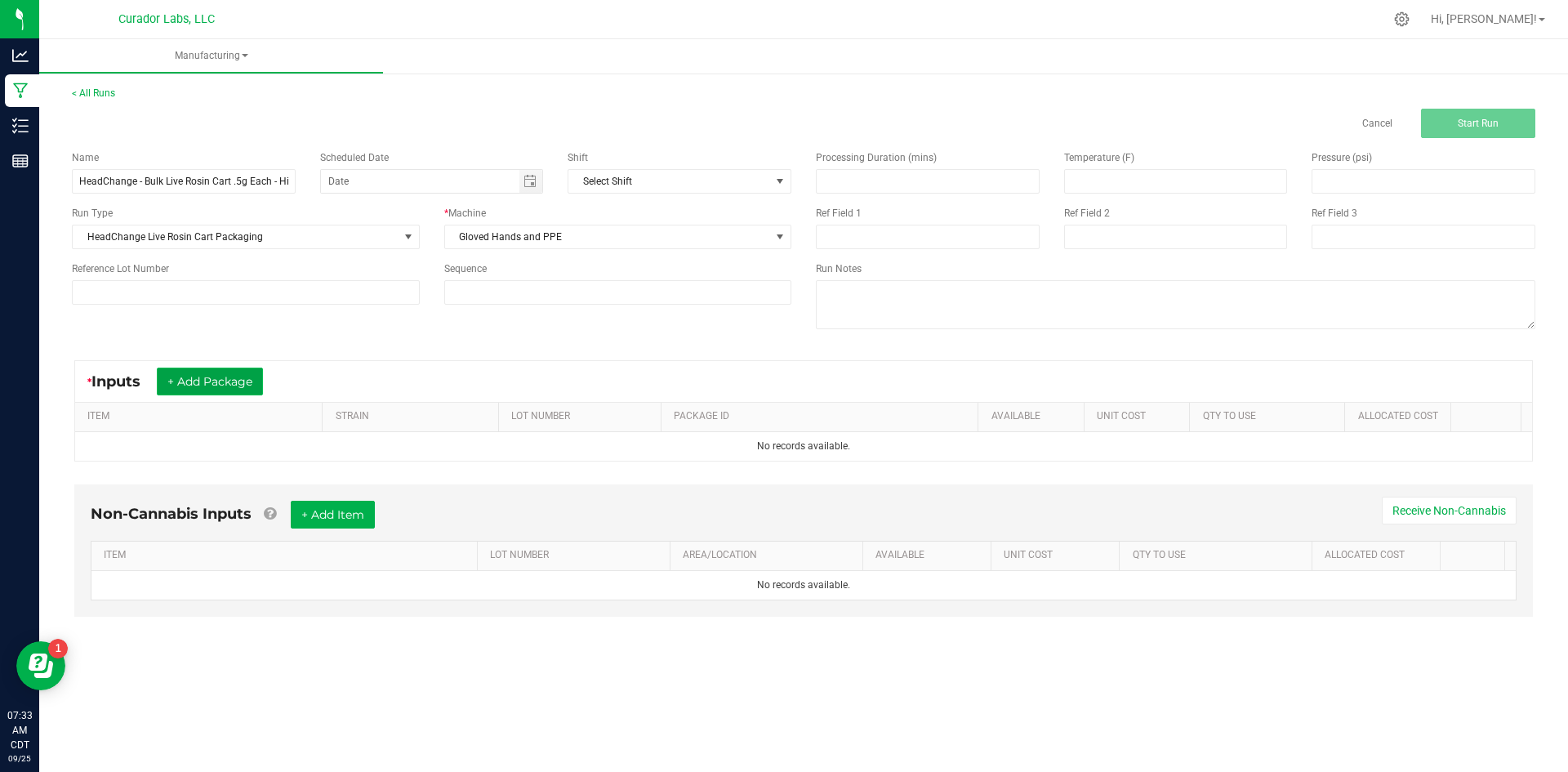
click at [225, 371] on button "+ Add Package" at bounding box center [210, 381] width 106 height 28
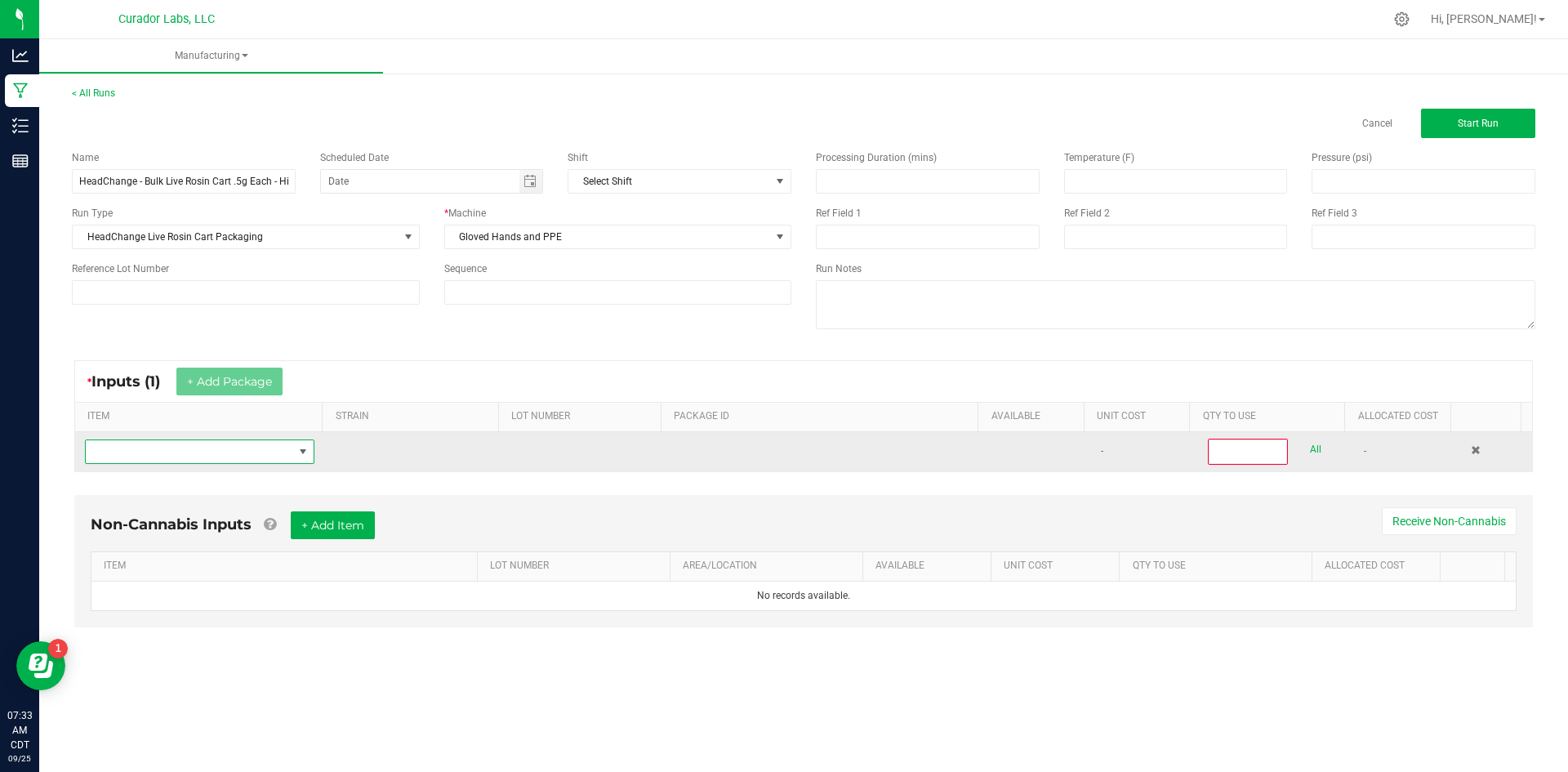
click at [217, 460] on span "NO DATA FOUND" at bounding box center [189, 452] width 208 height 23
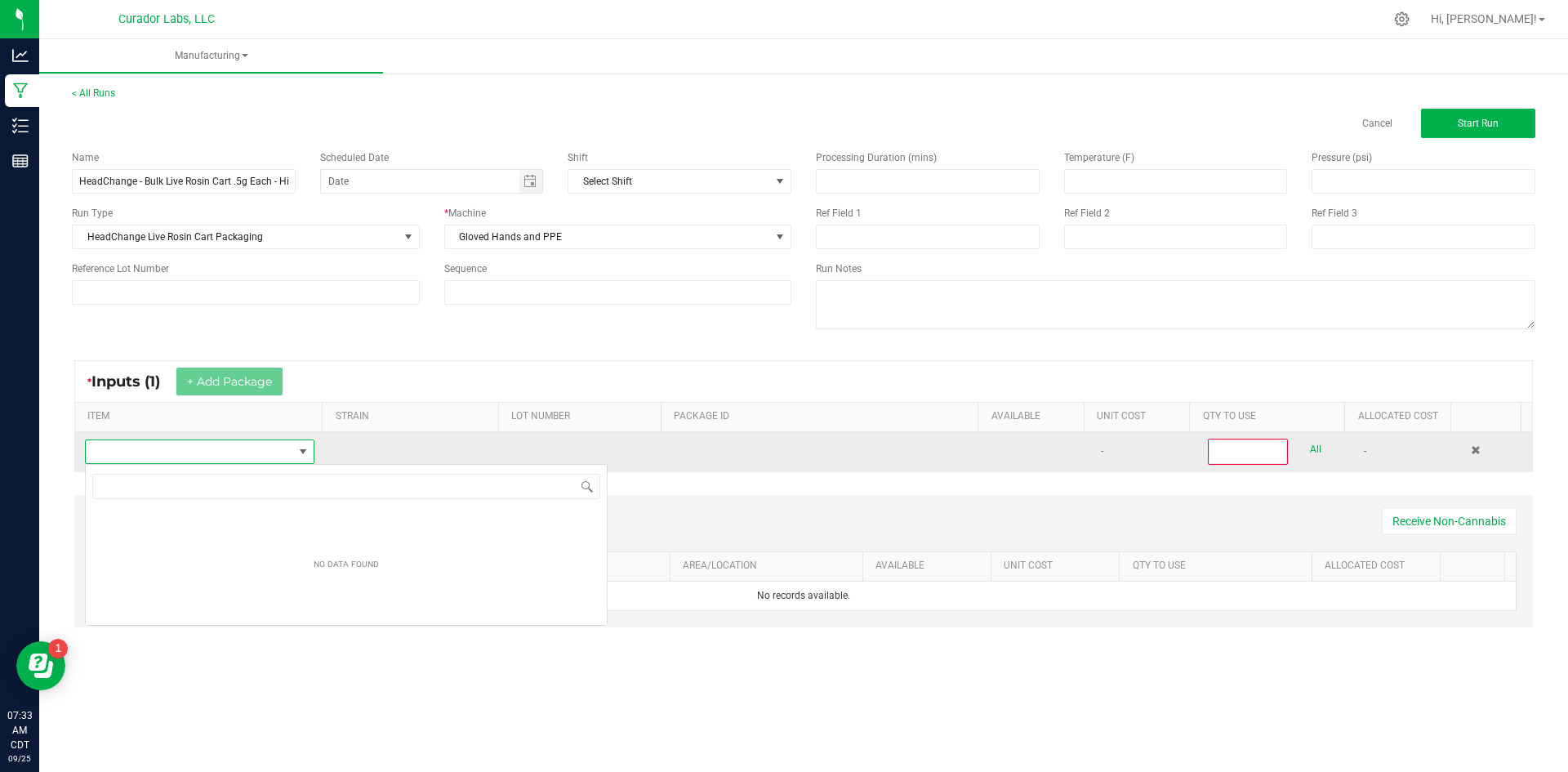
scroll to position [81664, 81461]
type input "HeadChange - Bulk Live Rosin Cart .5g Each - High Wire Haze"
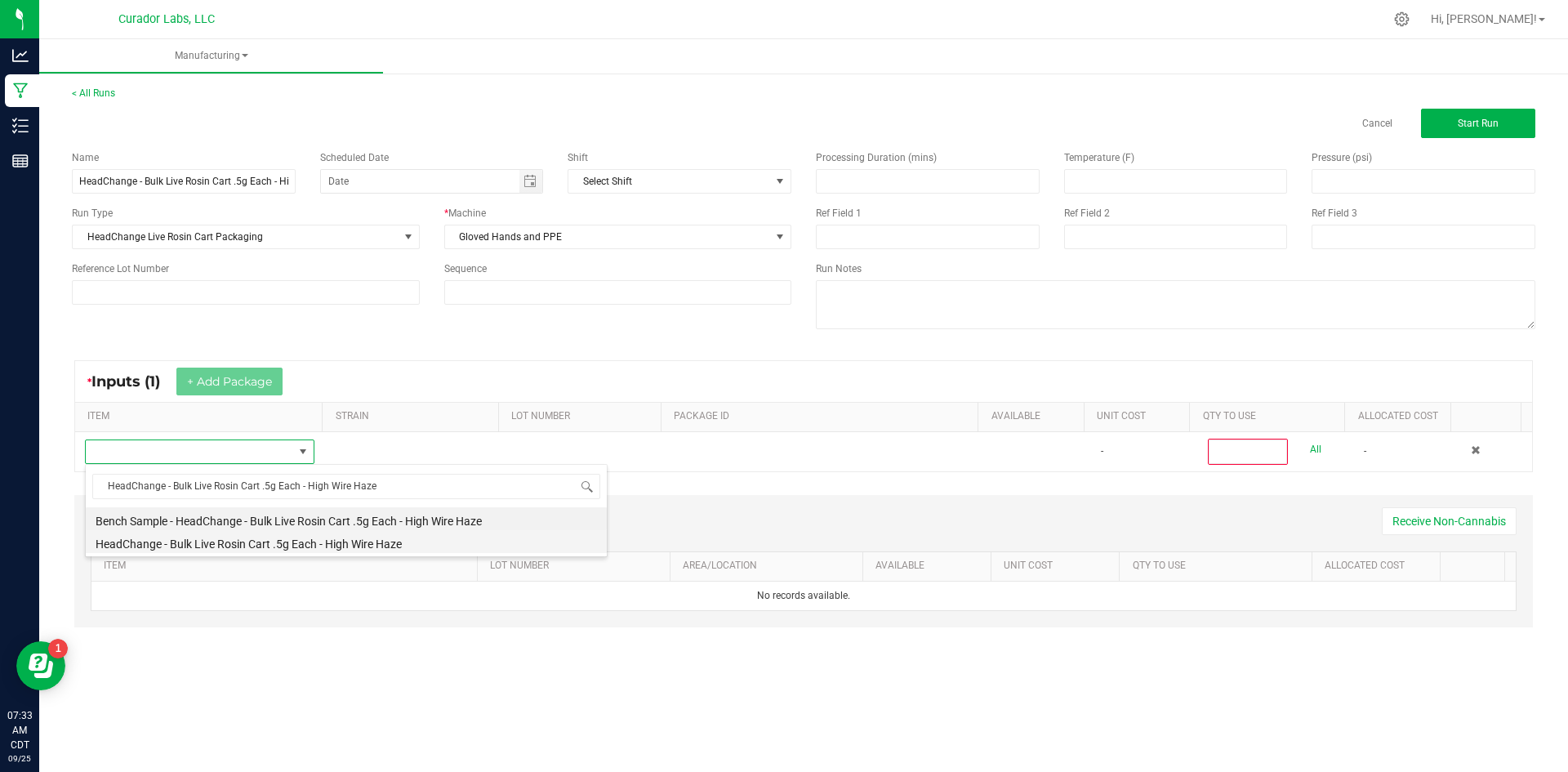
click at [222, 536] on li "HeadChange - Bulk Live Rosin Cart .5g Each - High Wire Haze" at bounding box center [346, 541] width 521 height 23
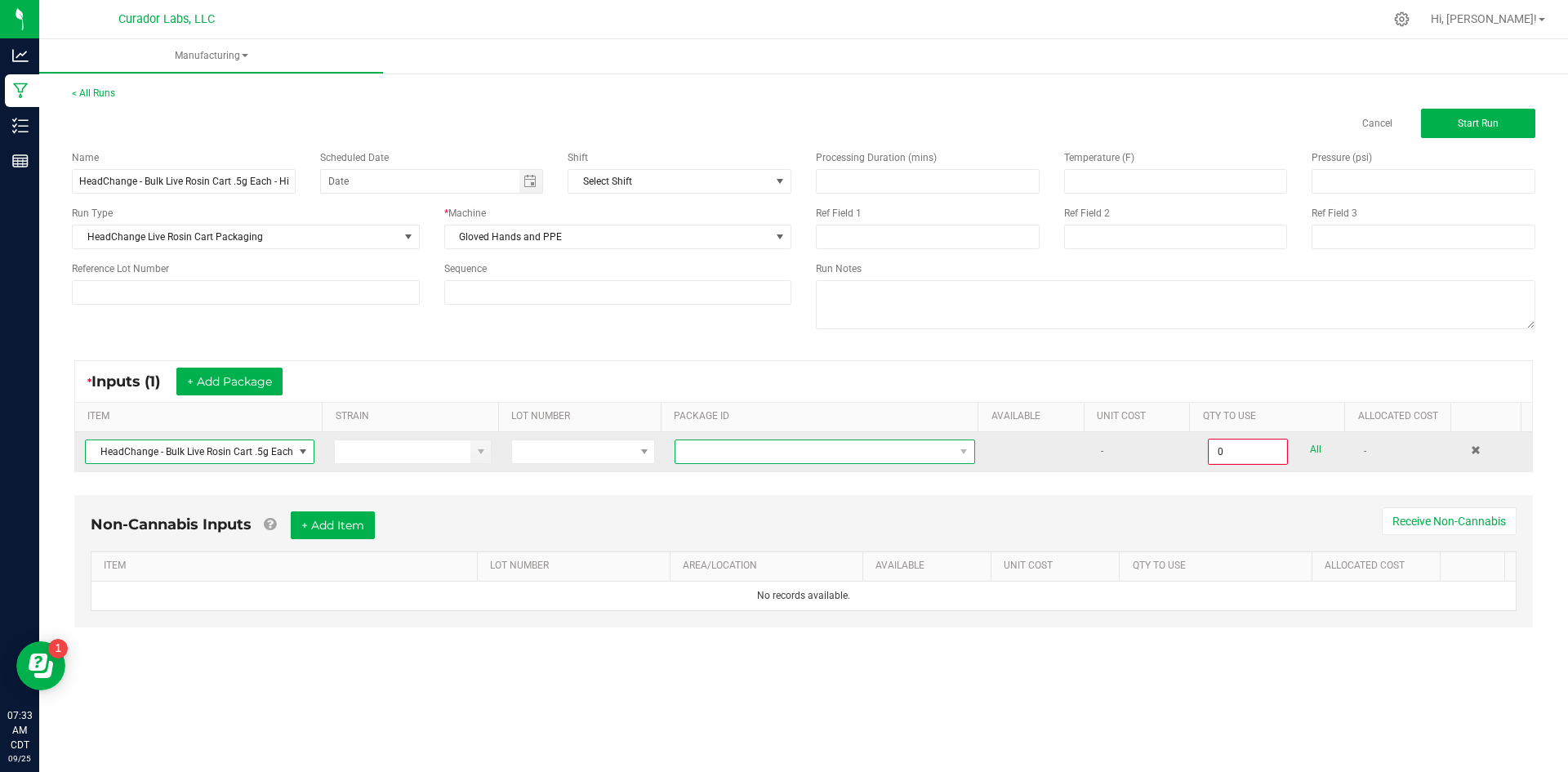
click at [775, 455] on span at bounding box center [815, 452] width 279 height 23
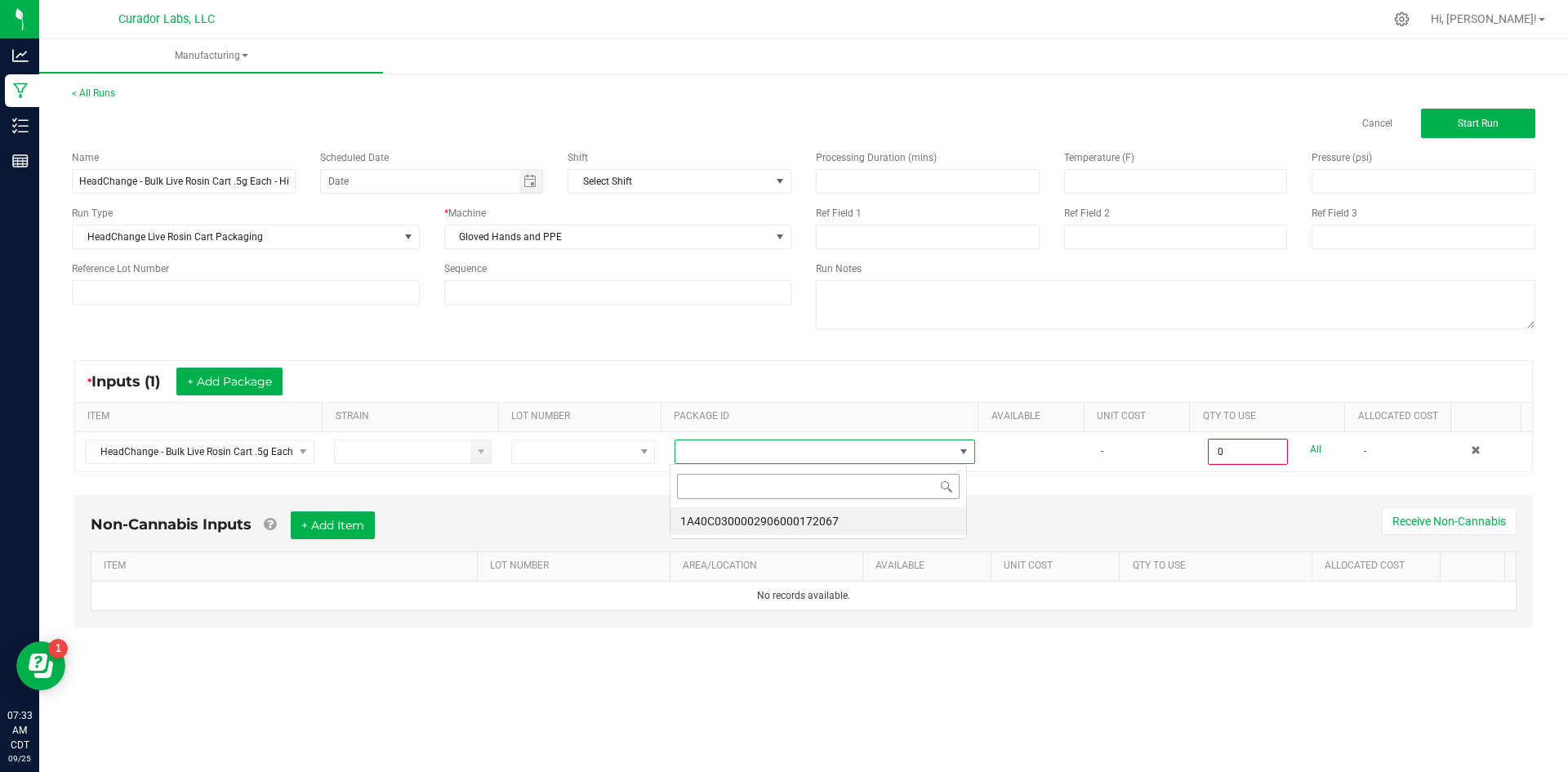
scroll to position [25, 298]
click at [768, 525] on li "1A40C0300002906000172067" at bounding box center [818, 521] width 296 height 28
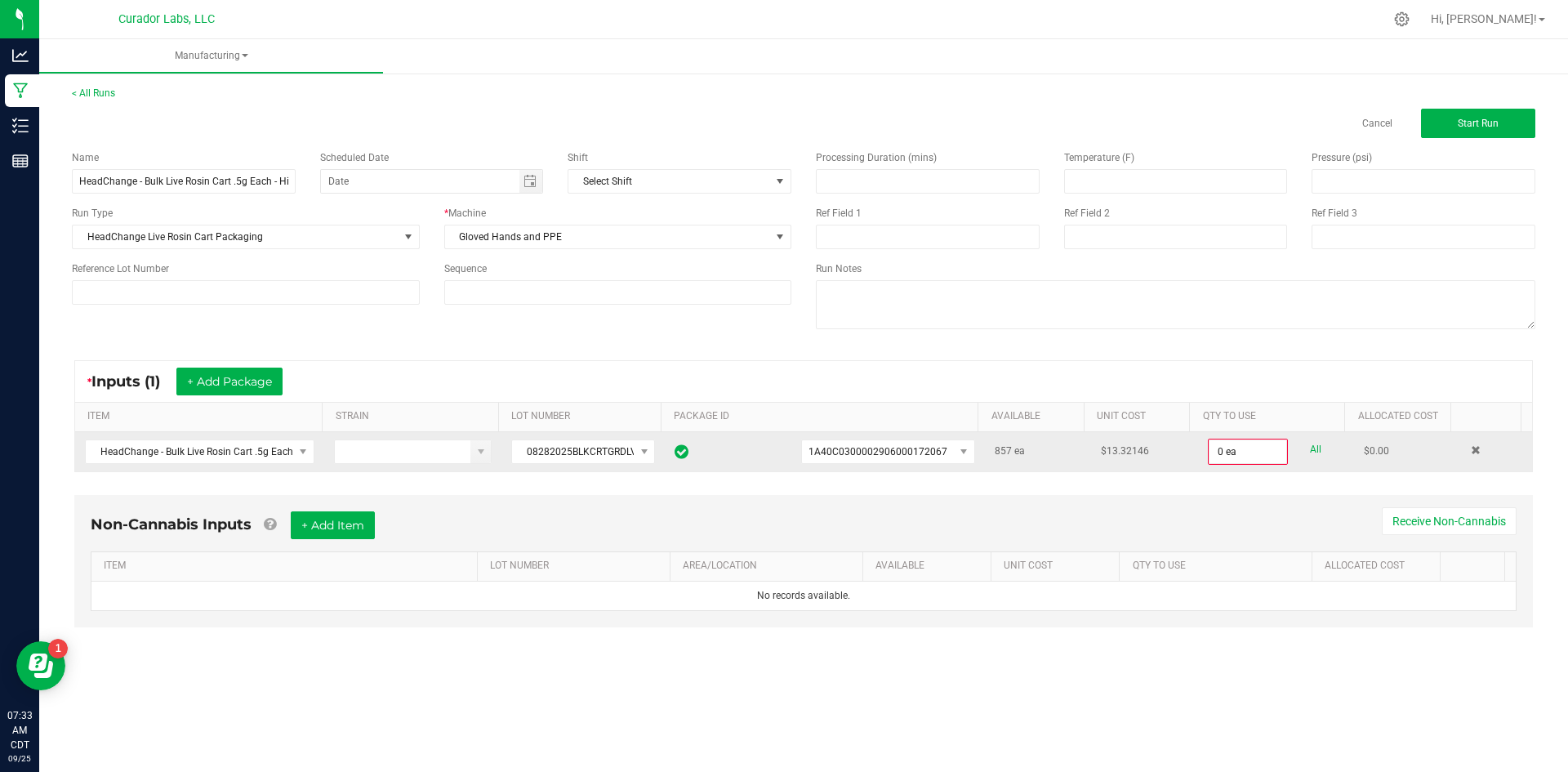
click at [1310, 450] on link "All" at bounding box center [1316, 450] width 11 height 22
type input "857 ea"
click at [358, 526] on button "+ Add Item" at bounding box center [332, 524] width 84 height 28
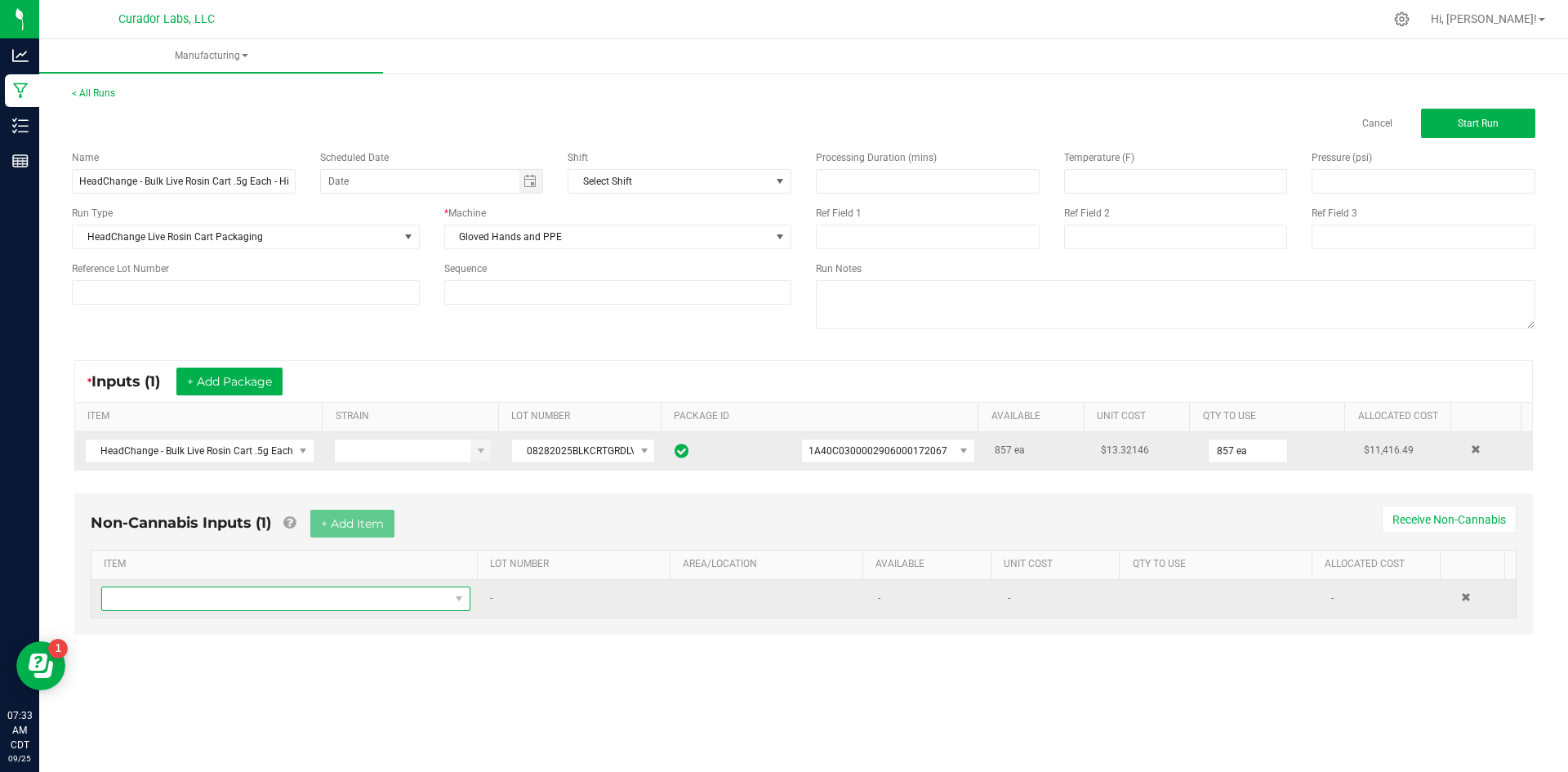
click at [303, 597] on span "NO DATA FOUND" at bounding box center [276, 598] width 347 height 23
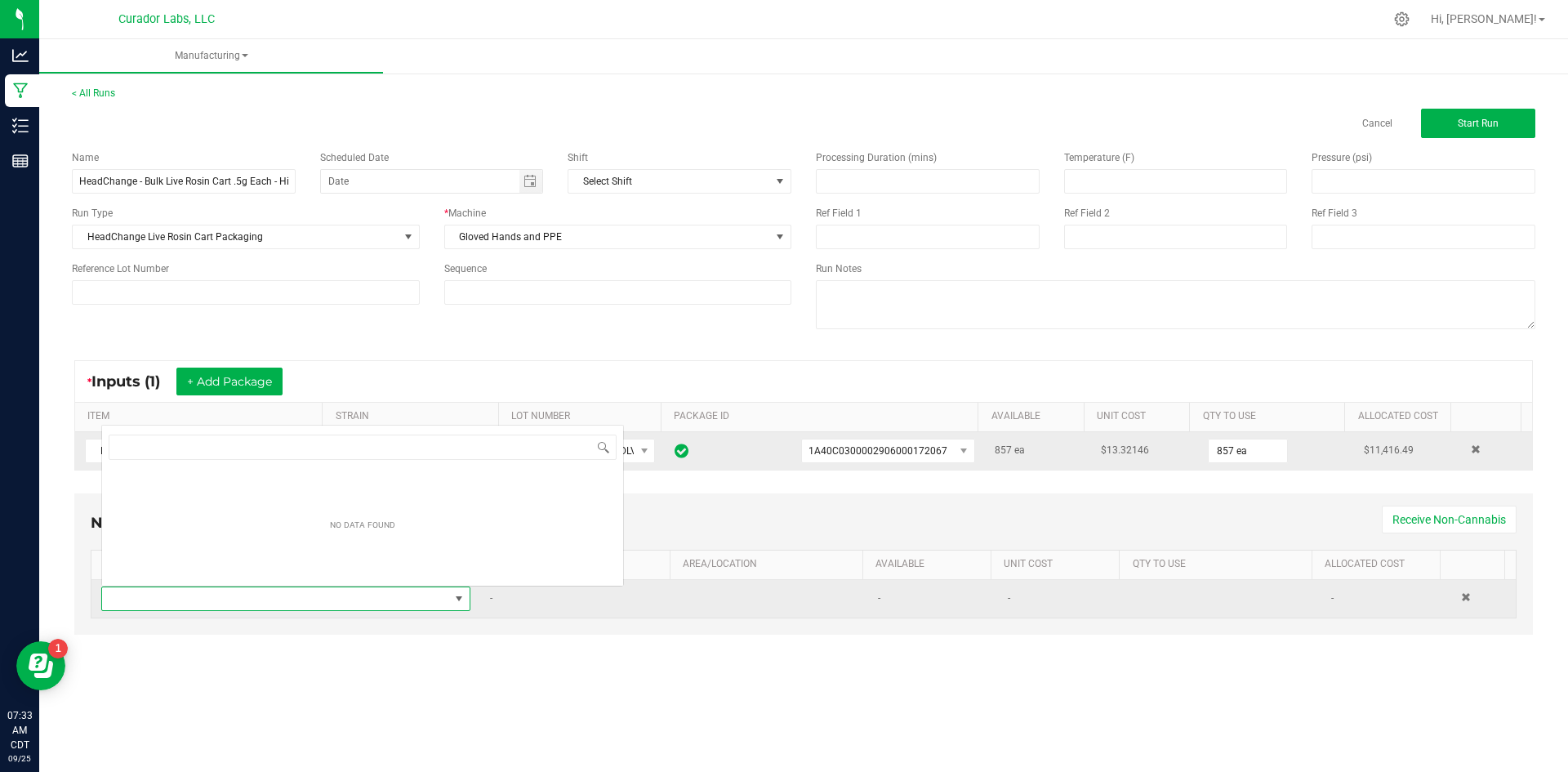
scroll to position [25, 363]
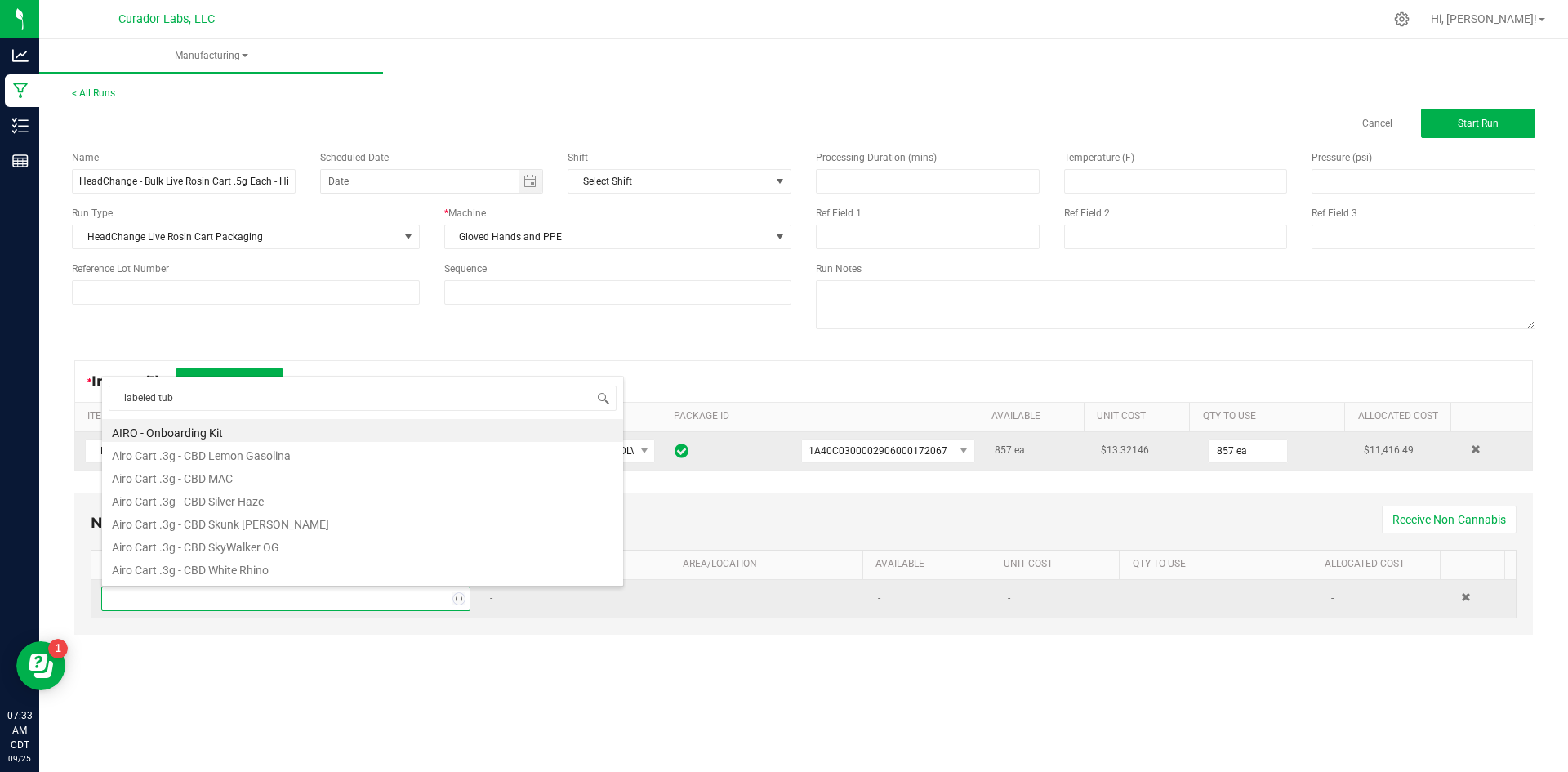
type input "labeled tube"
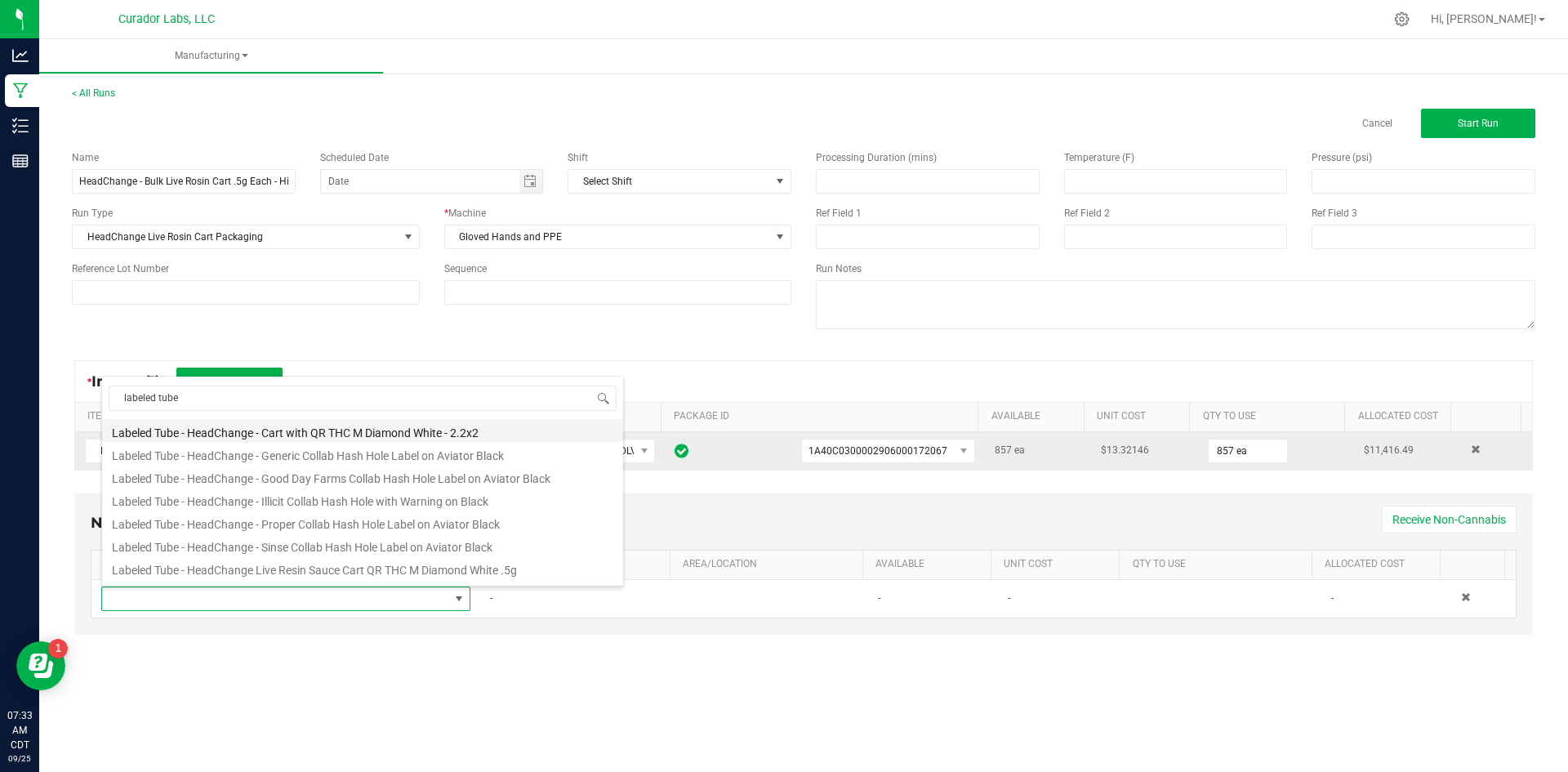
click at [244, 438] on li "Labeled Tube - HeadChange - Cart with QR THC M Diamond White - 2.2x2" at bounding box center [363, 430] width 521 height 23
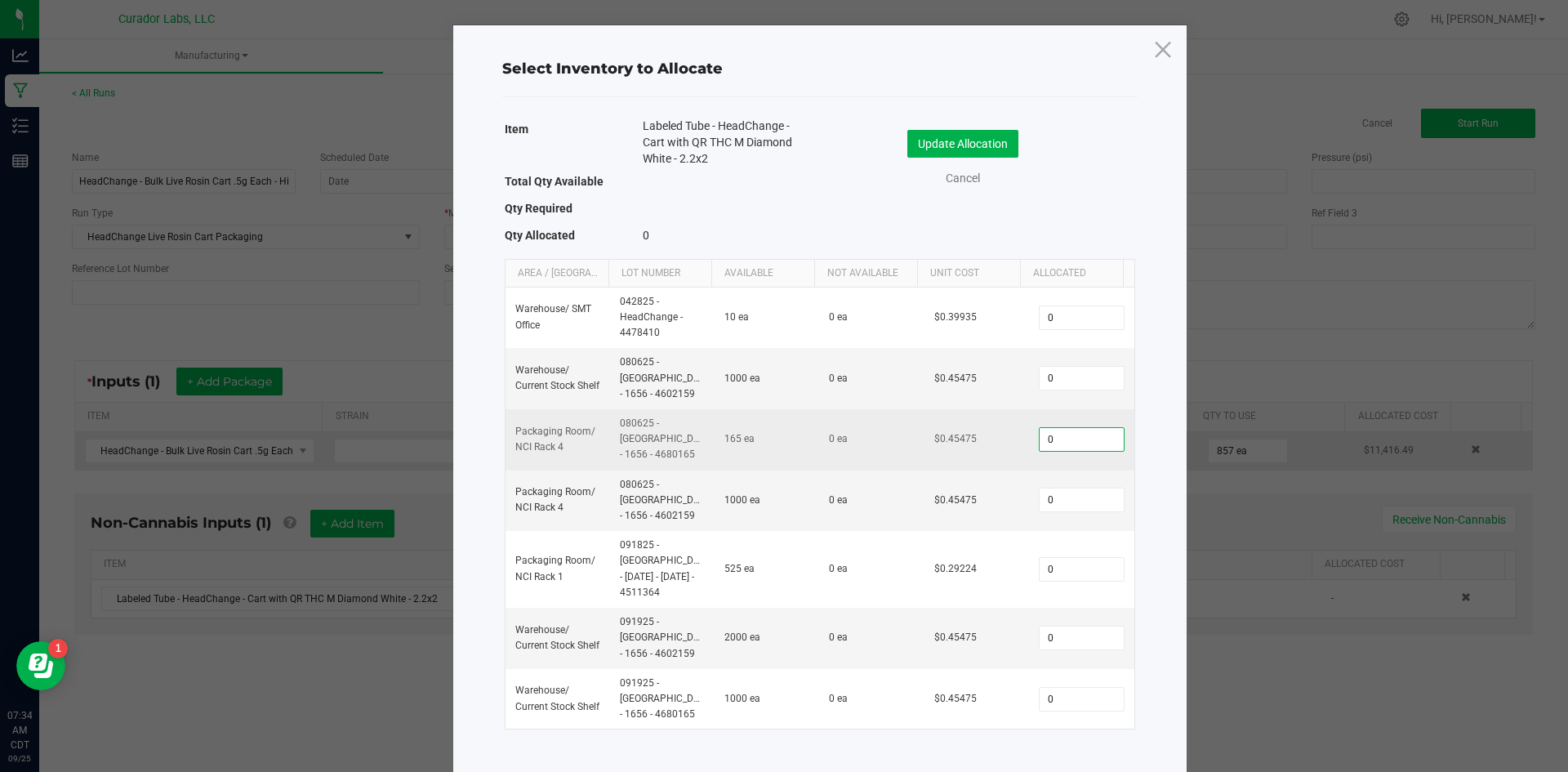
click at [1055, 435] on input "0" at bounding box center [1081, 440] width 83 height 23
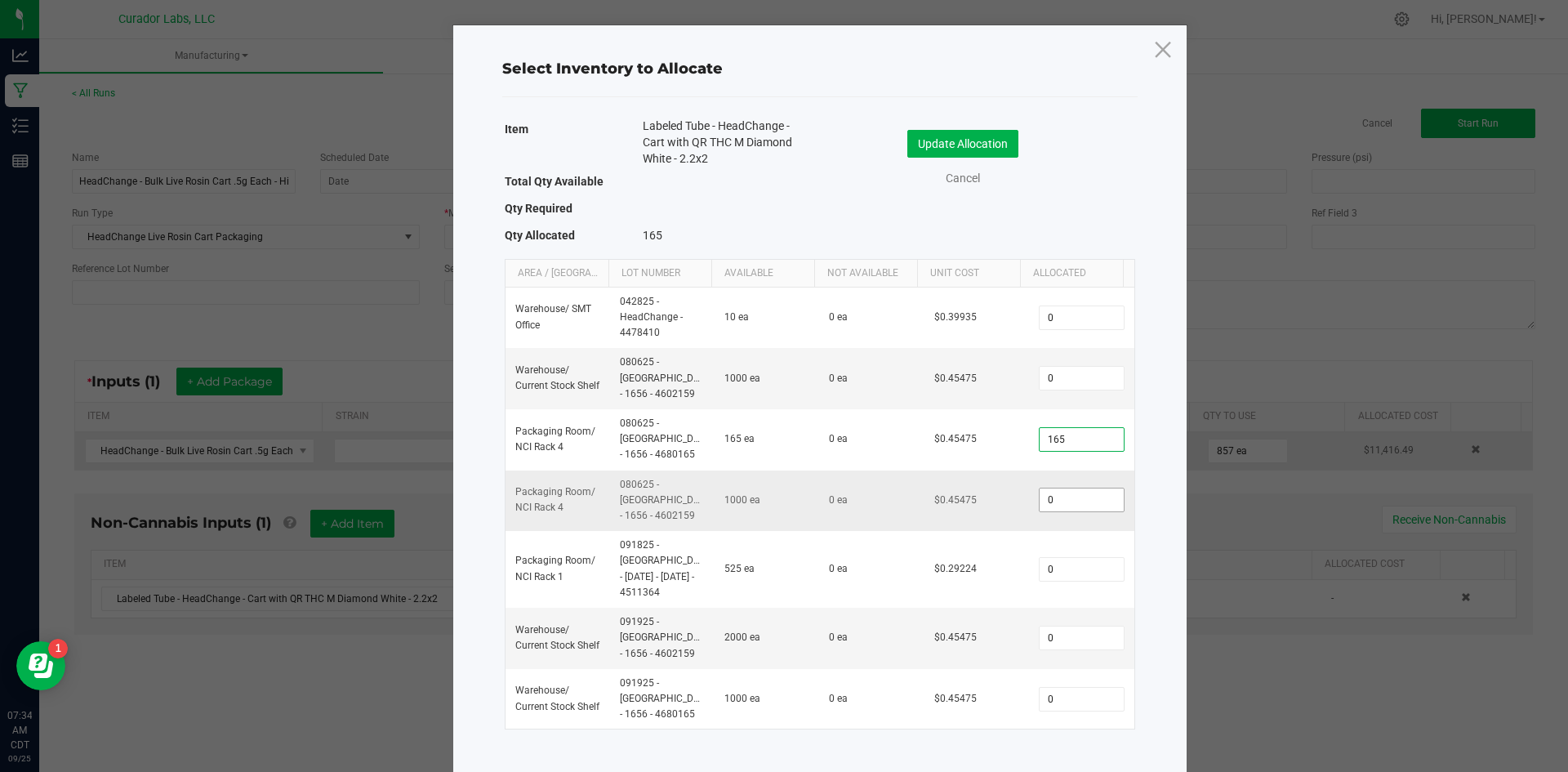
type input "165"
click at [1066, 489] on input "0" at bounding box center [1081, 500] width 83 height 23
click at [1055, 489] on input "0" at bounding box center [1081, 500] width 83 height 23
type input "857"
click at [985, 133] on button "Update Allocation" at bounding box center [963, 144] width 111 height 28
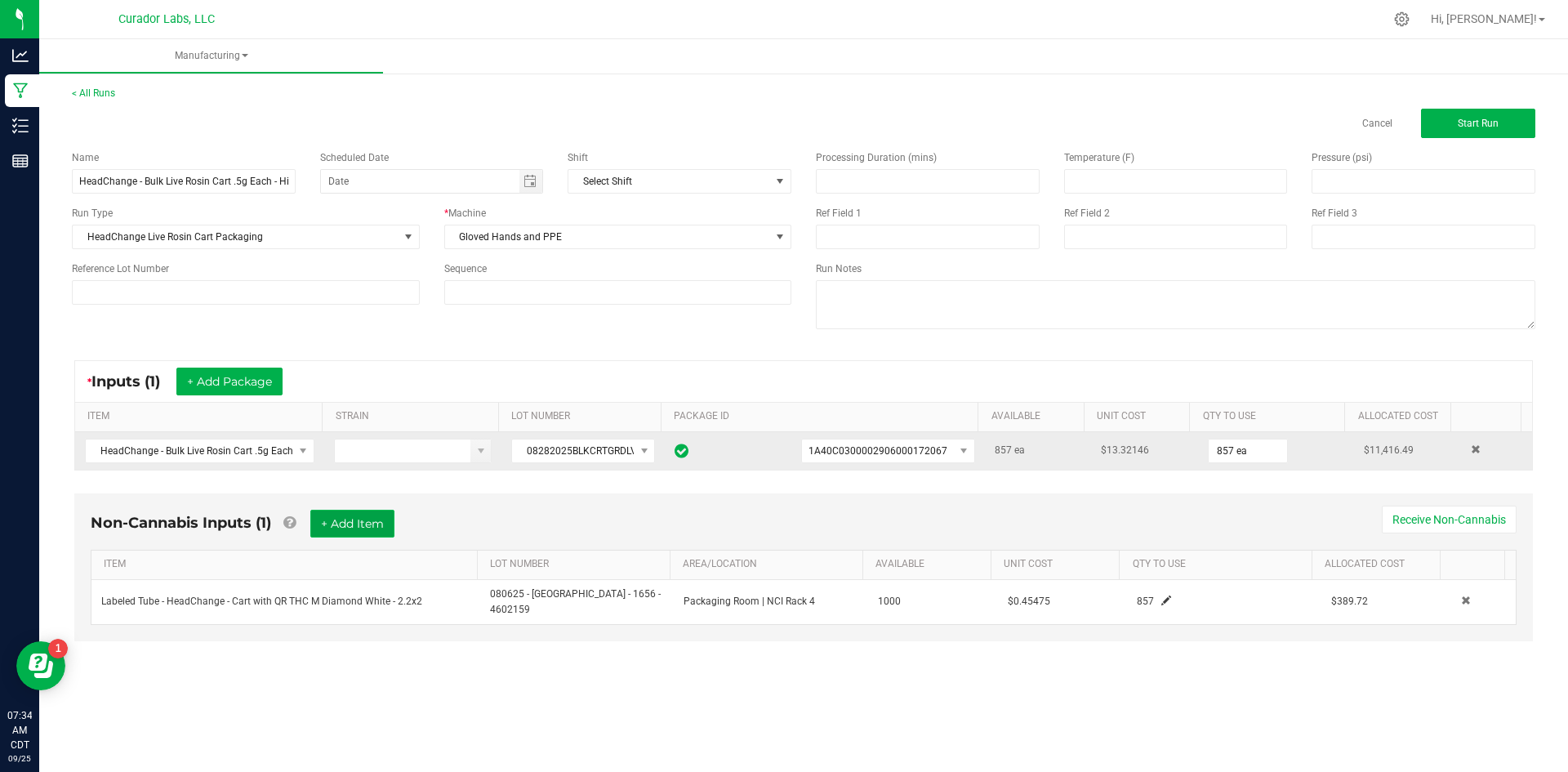
click at [356, 513] on button "+ Add Item" at bounding box center [352, 524] width 84 height 28
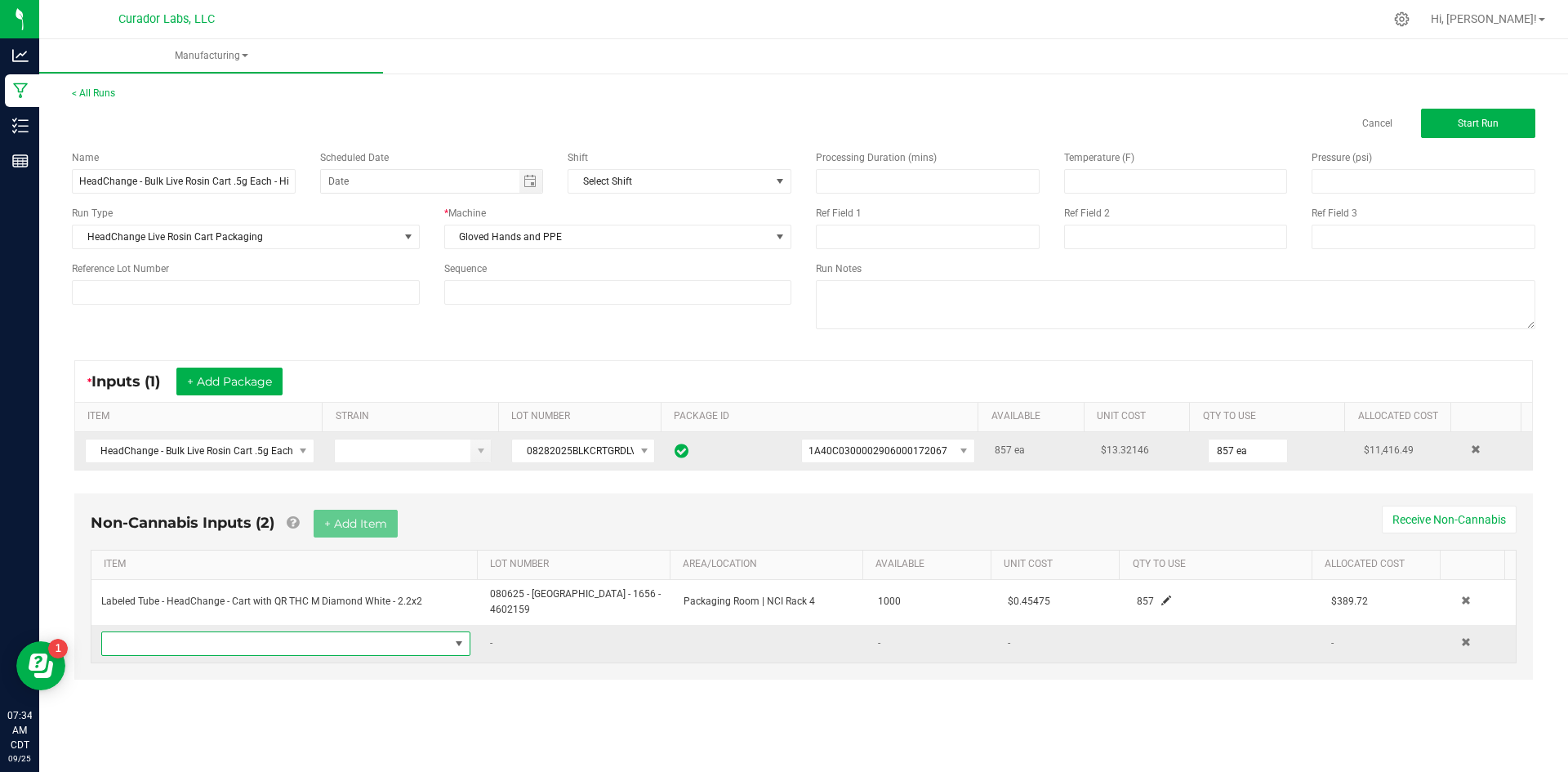
click at [211, 638] on span "NO DATA FOUND" at bounding box center [276, 644] width 347 height 23
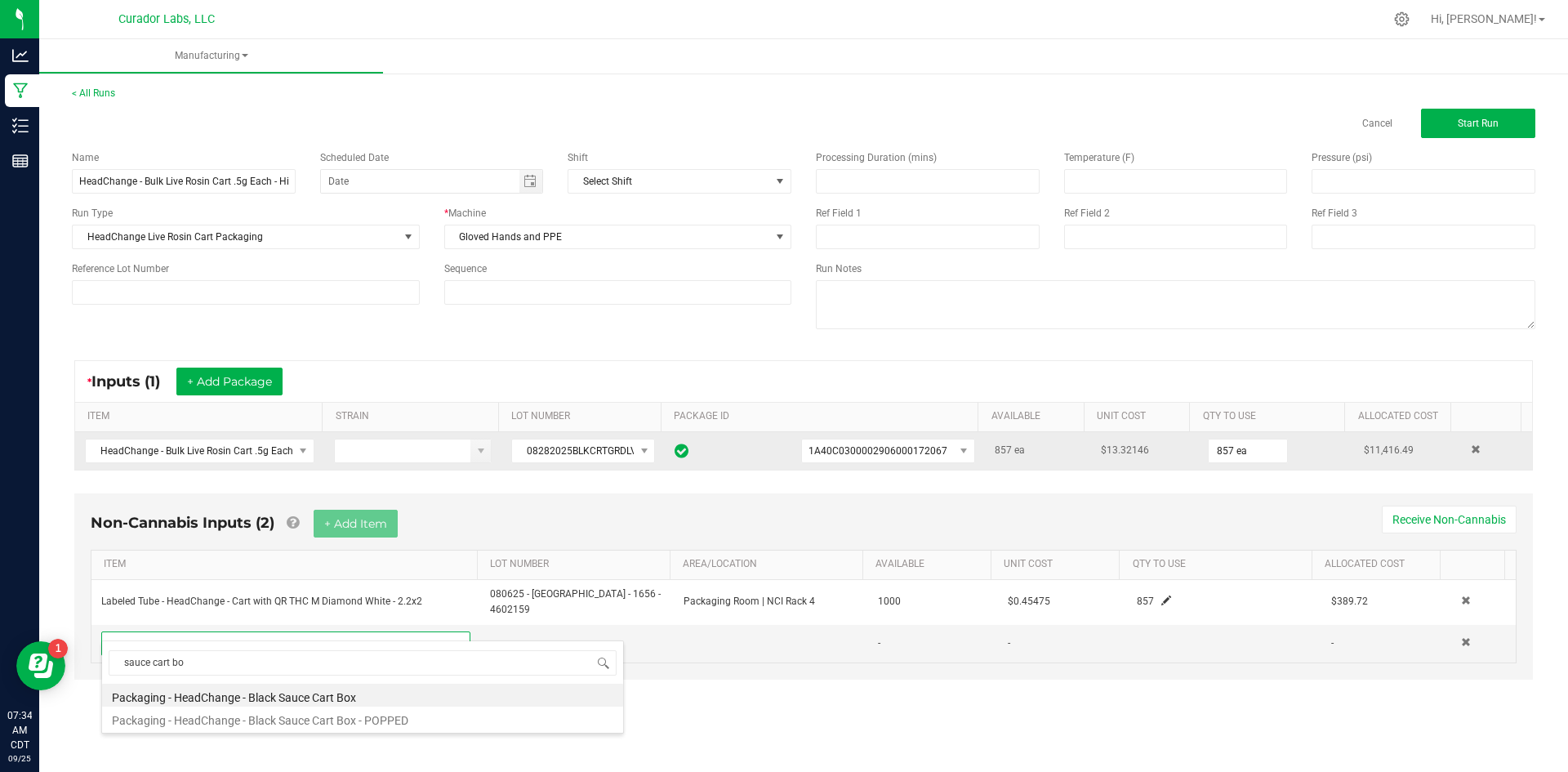
drag, startPoint x: 166, startPoint y: 669, endPoint x: 83, endPoint y: 679, distance: 83.6
click at [83, 679] on body "Analytics Manufacturing Inventory Reports 07:34 AM CDT [DATE] 09/25 Curador Lab…" at bounding box center [784, 386] width 1568 height 772
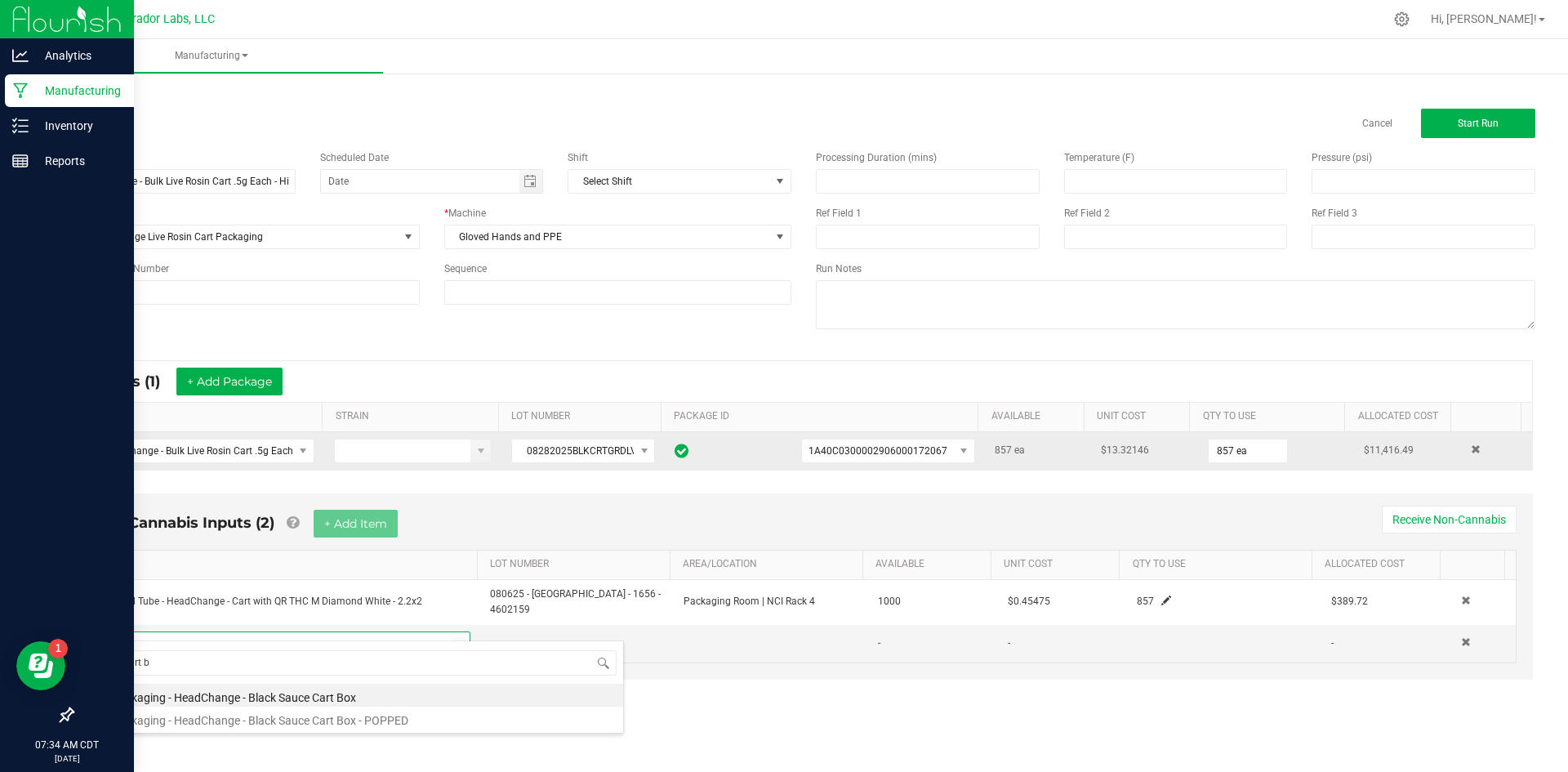
type input "cart bo"
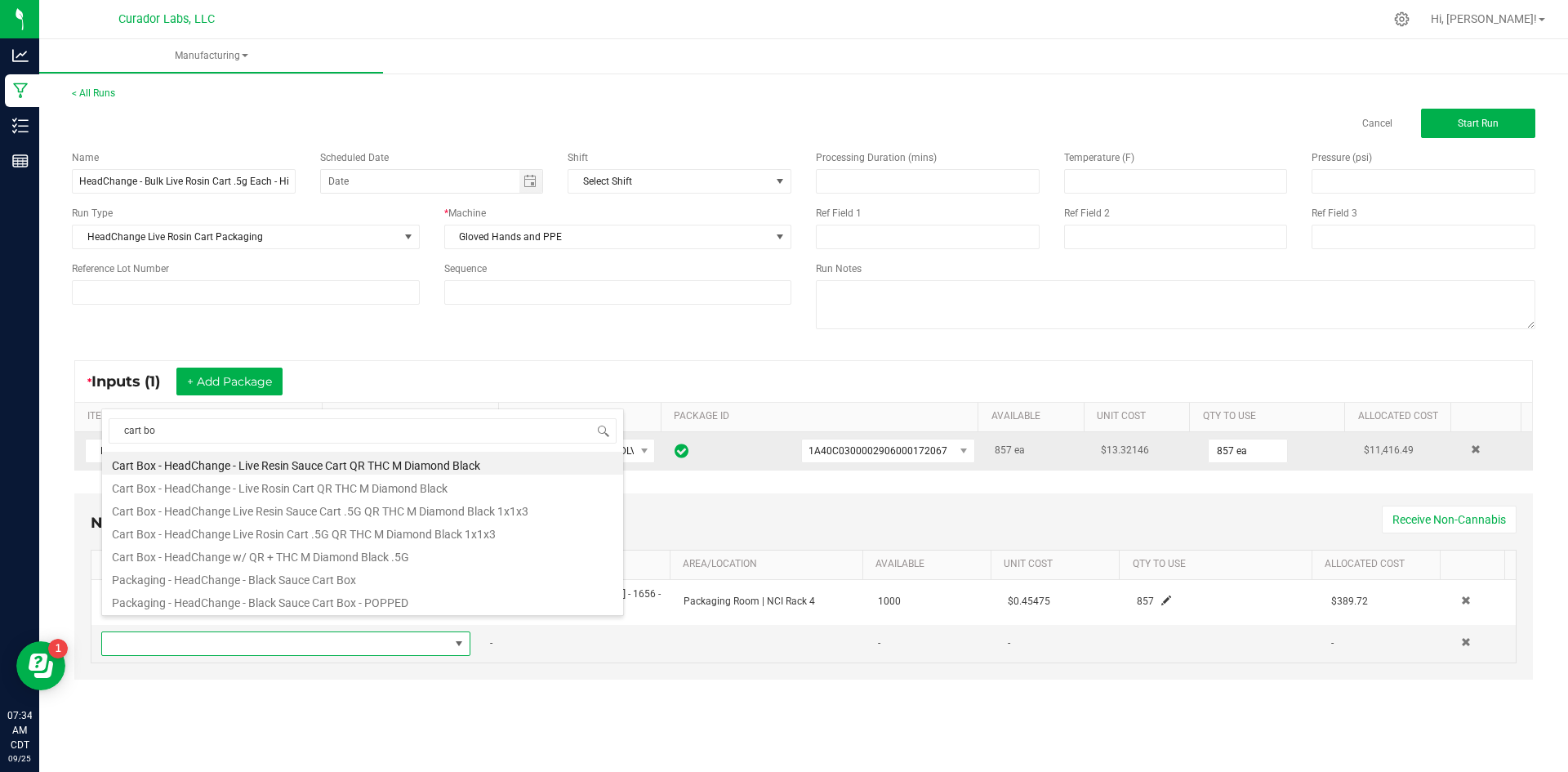
click at [322, 487] on li "Cart Box - HeadChange - Live Rosin Cart QR THC M Diamond Black" at bounding box center [363, 486] width 521 height 23
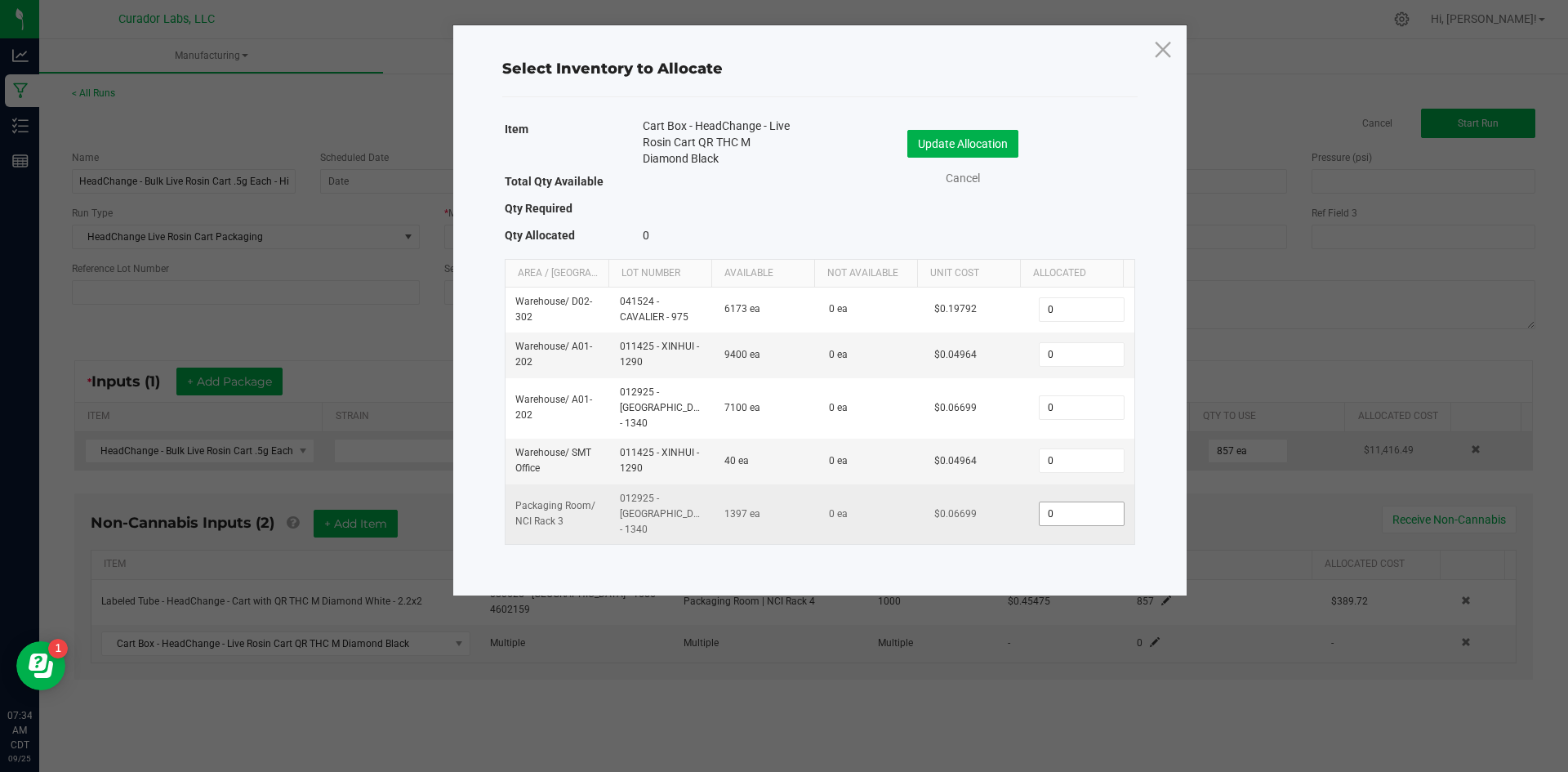
click at [1099, 502] on input "0" at bounding box center [1081, 513] width 83 height 23
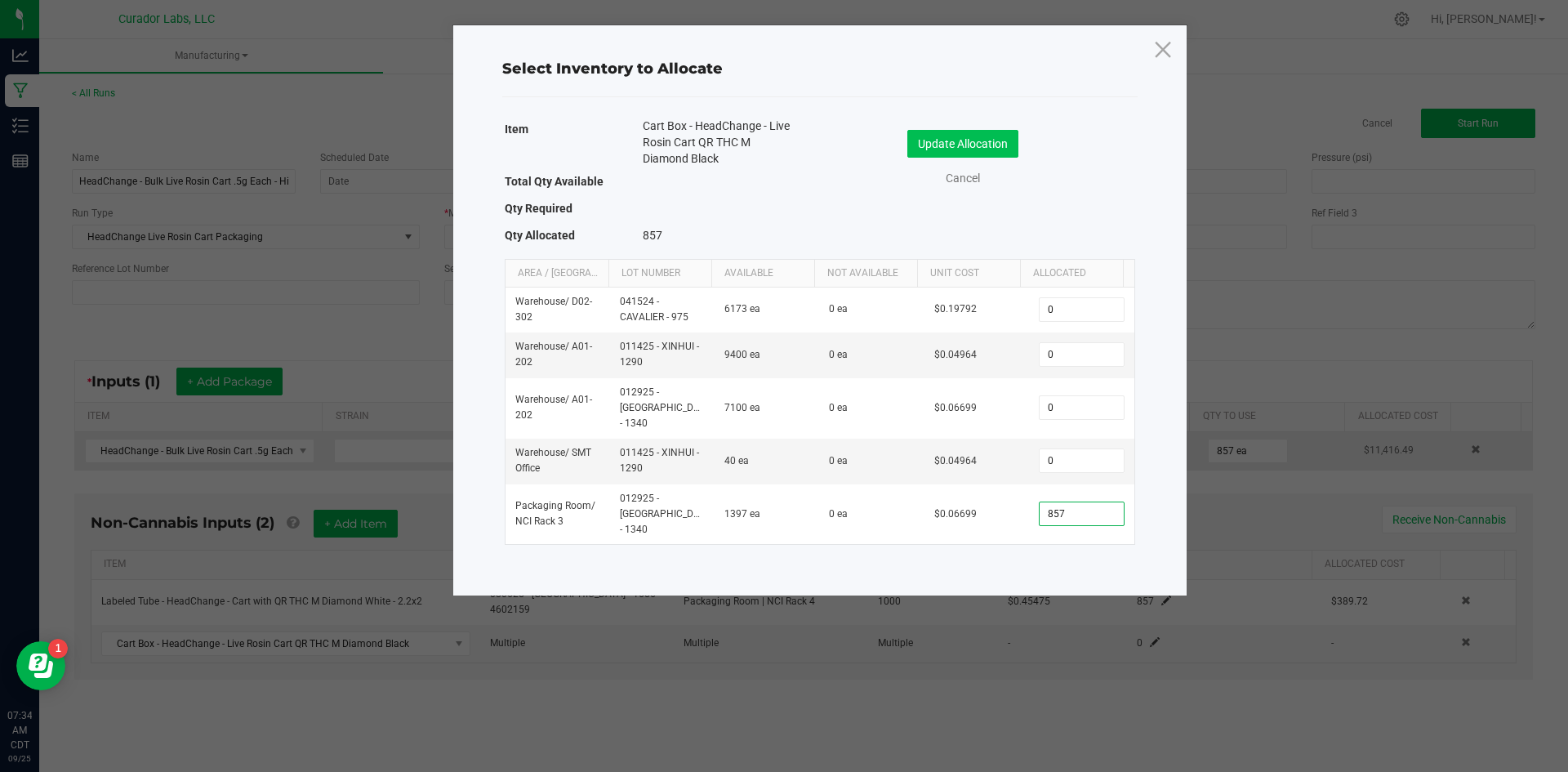
type input "857"
click at [993, 140] on button "Update Allocation" at bounding box center [963, 144] width 111 height 28
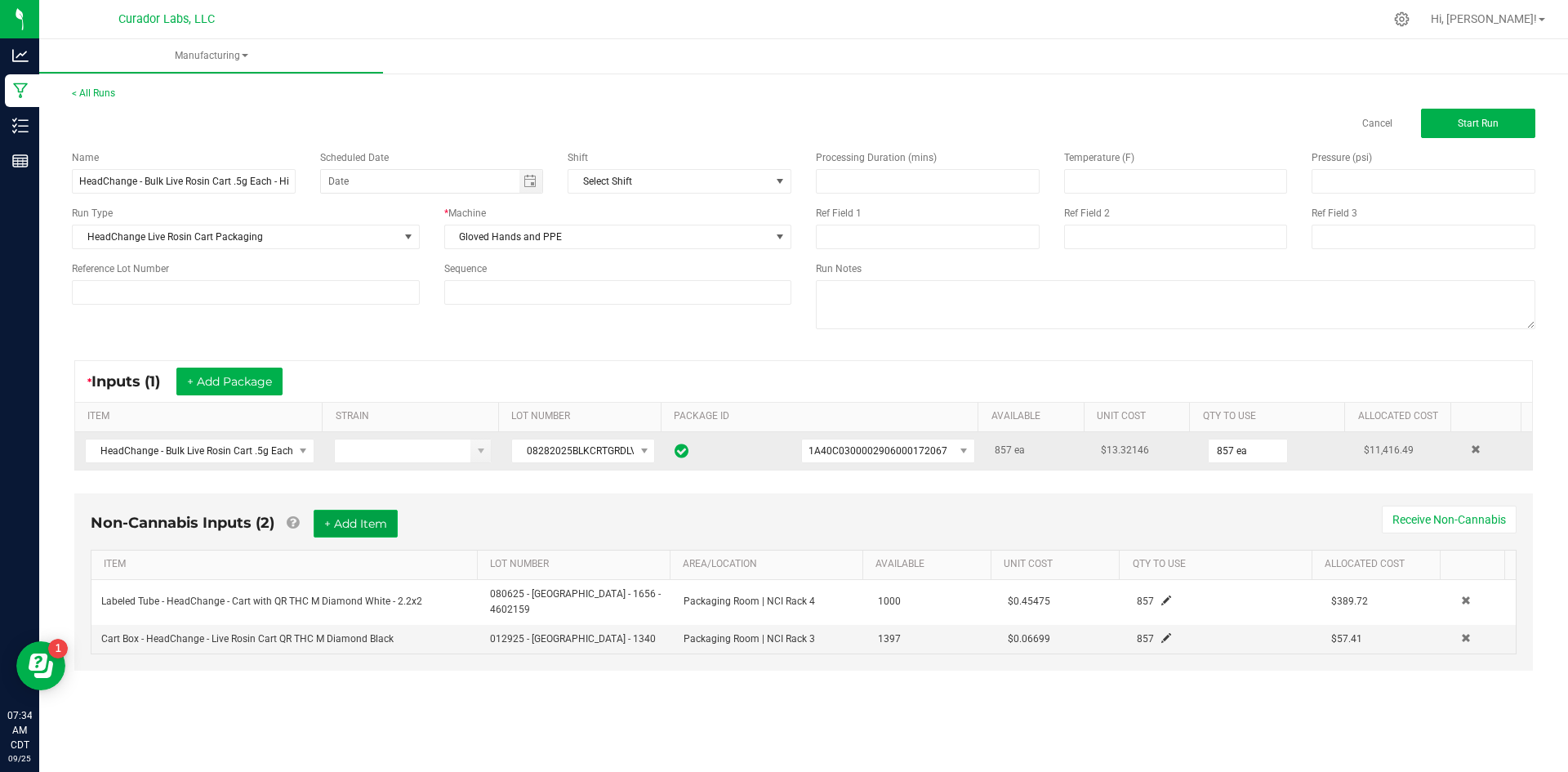
click at [360, 521] on button "+ Add Item" at bounding box center [356, 524] width 84 height 28
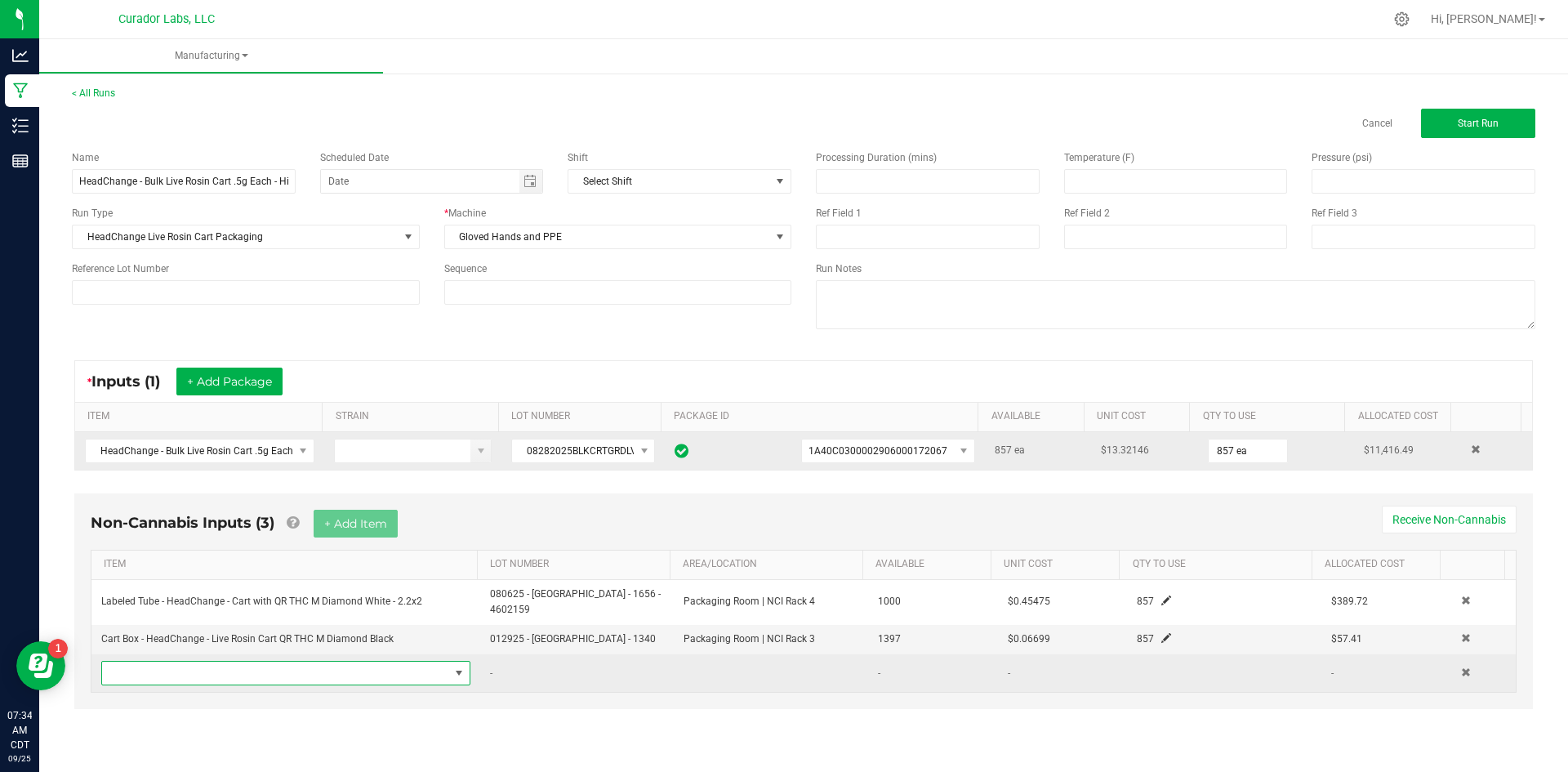
click at [332, 662] on span "NO DATA FOUND" at bounding box center [276, 673] width 347 height 23
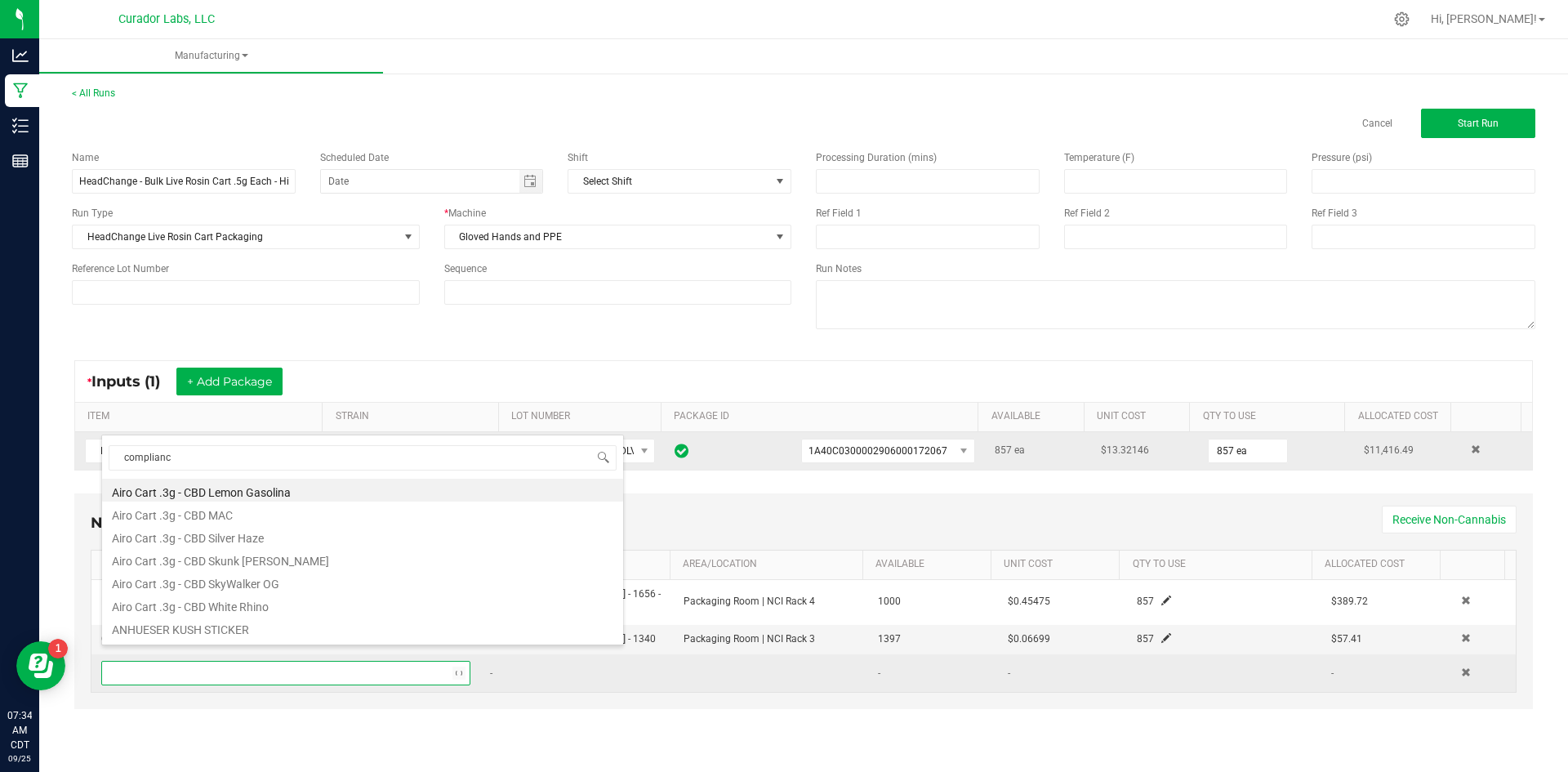
type input "compliance"
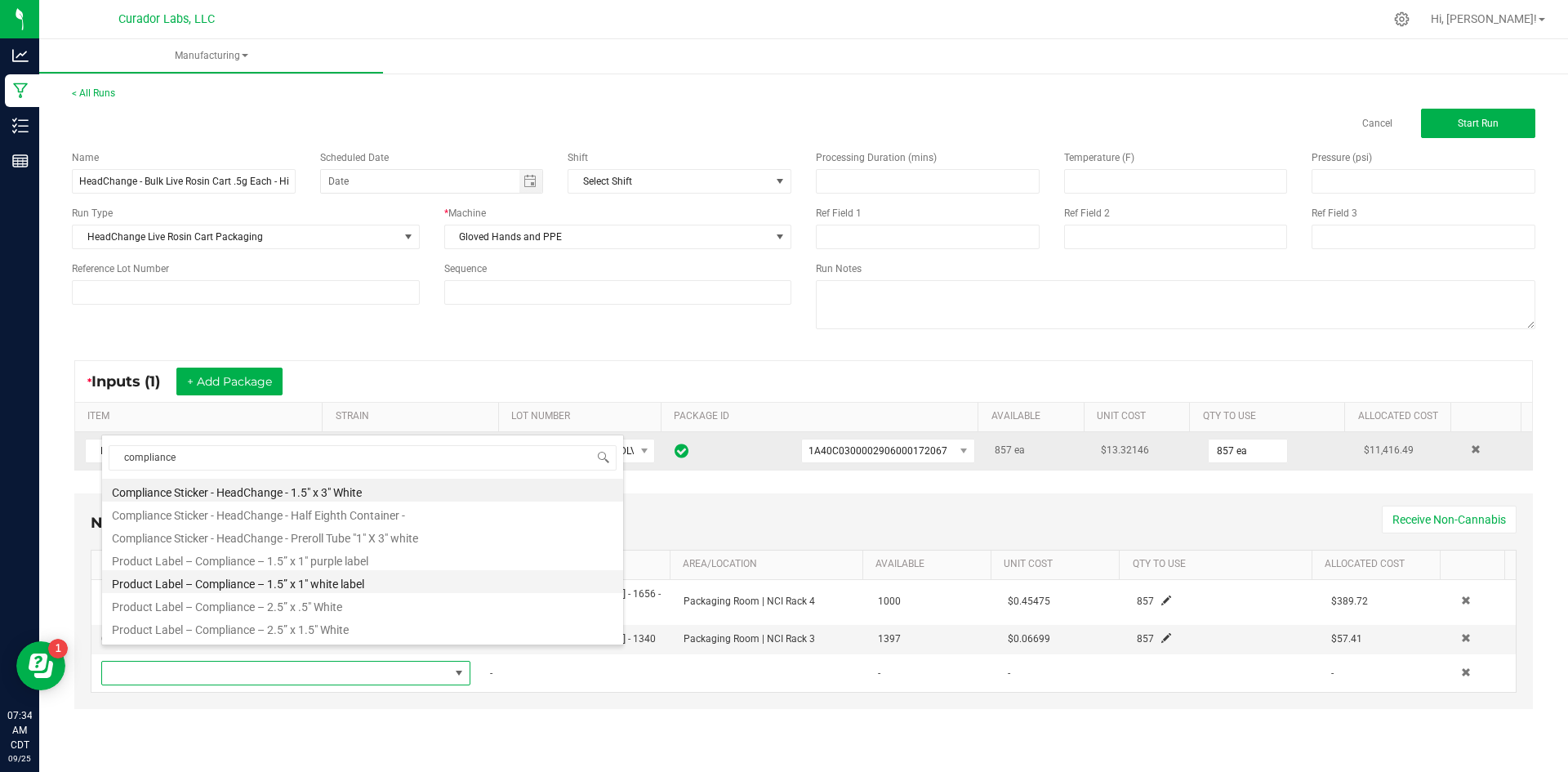
click at [342, 586] on li "Product Label – Compliance – 1.5” x 1" white label" at bounding box center [363, 581] width 521 height 23
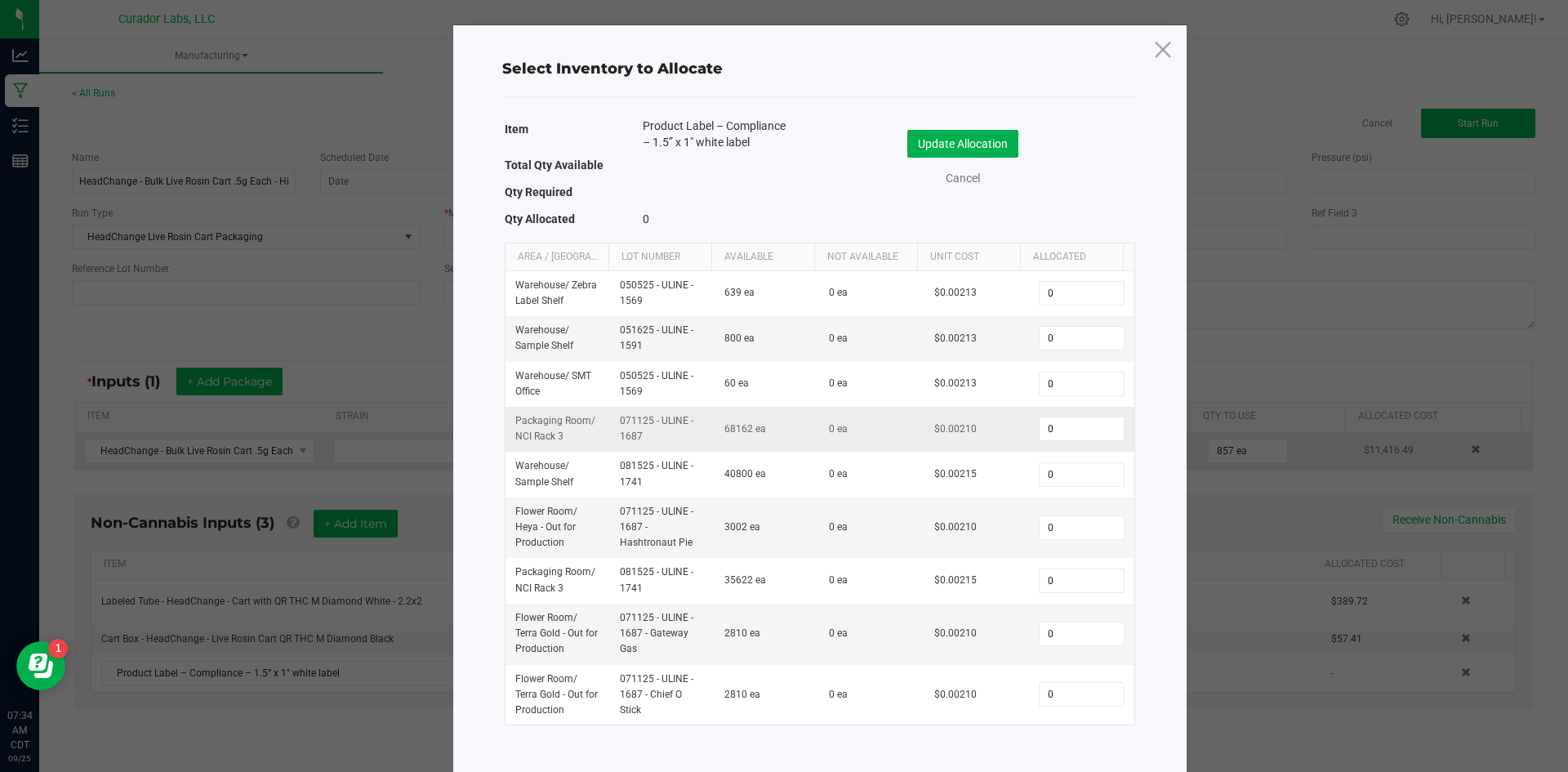
click at [1070, 416] on td "0" at bounding box center [1081, 429] width 104 height 45
click at [1061, 431] on input "0" at bounding box center [1081, 428] width 83 height 23
click at [1056, 425] on input "857" at bounding box center [1081, 428] width 83 height 23
type input "1,822"
click at [969, 138] on button "Update Allocation" at bounding box center [963, 144] width 111 height 28
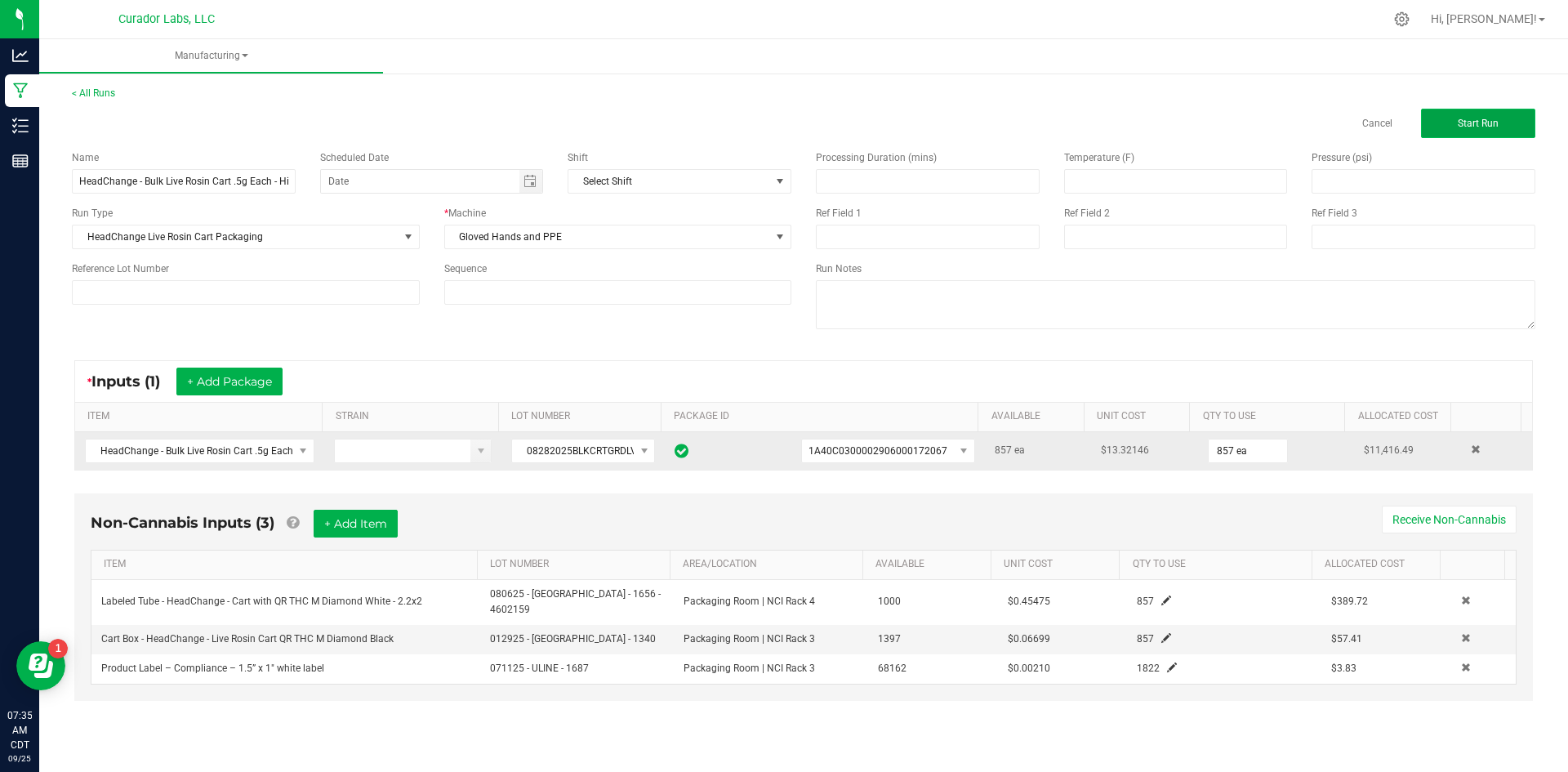
click at [1463, 125] on span "Start Run" at bounding box center [1478, 123] width 41 height 11
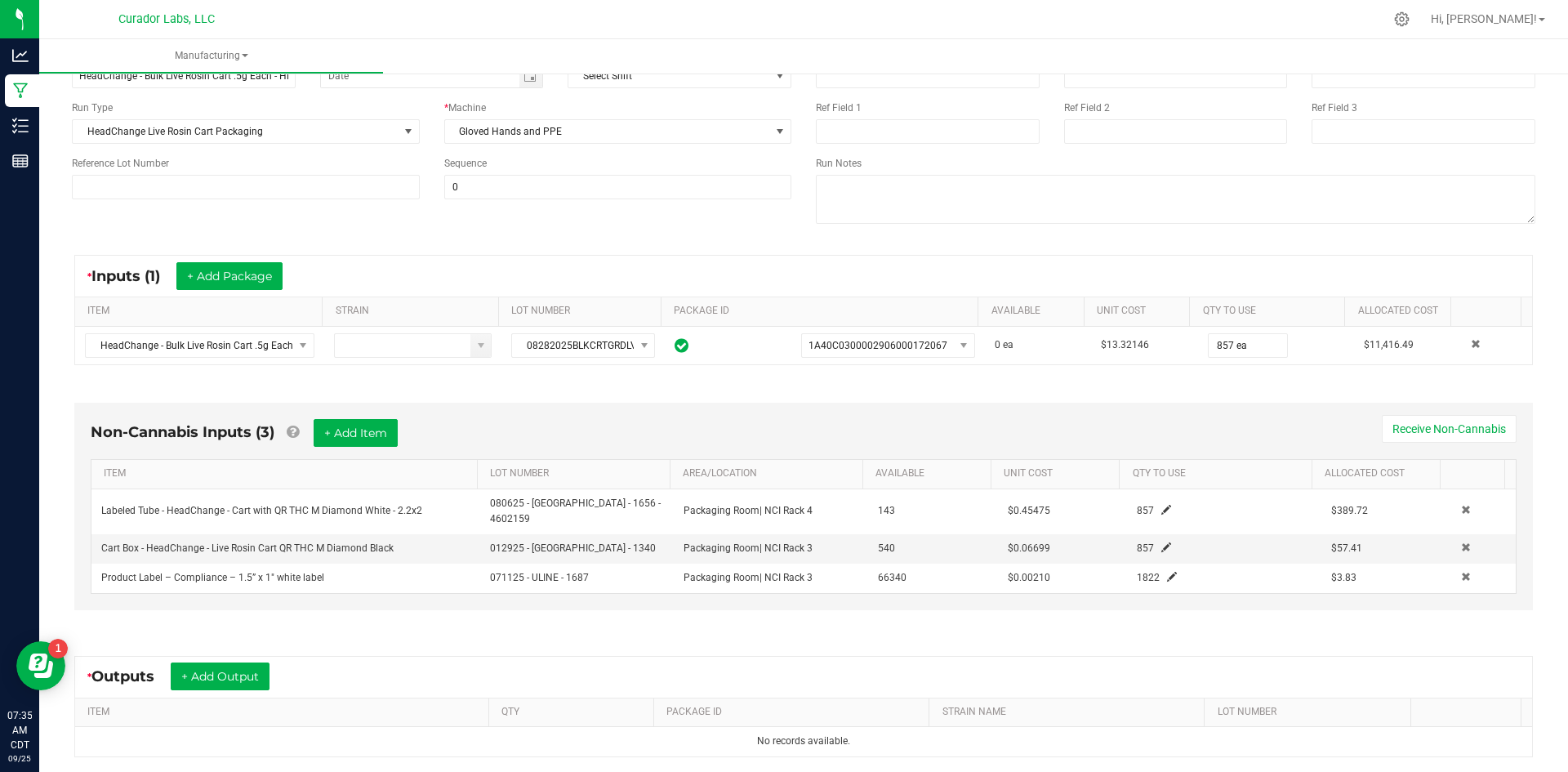
scroll to position [294, 0]
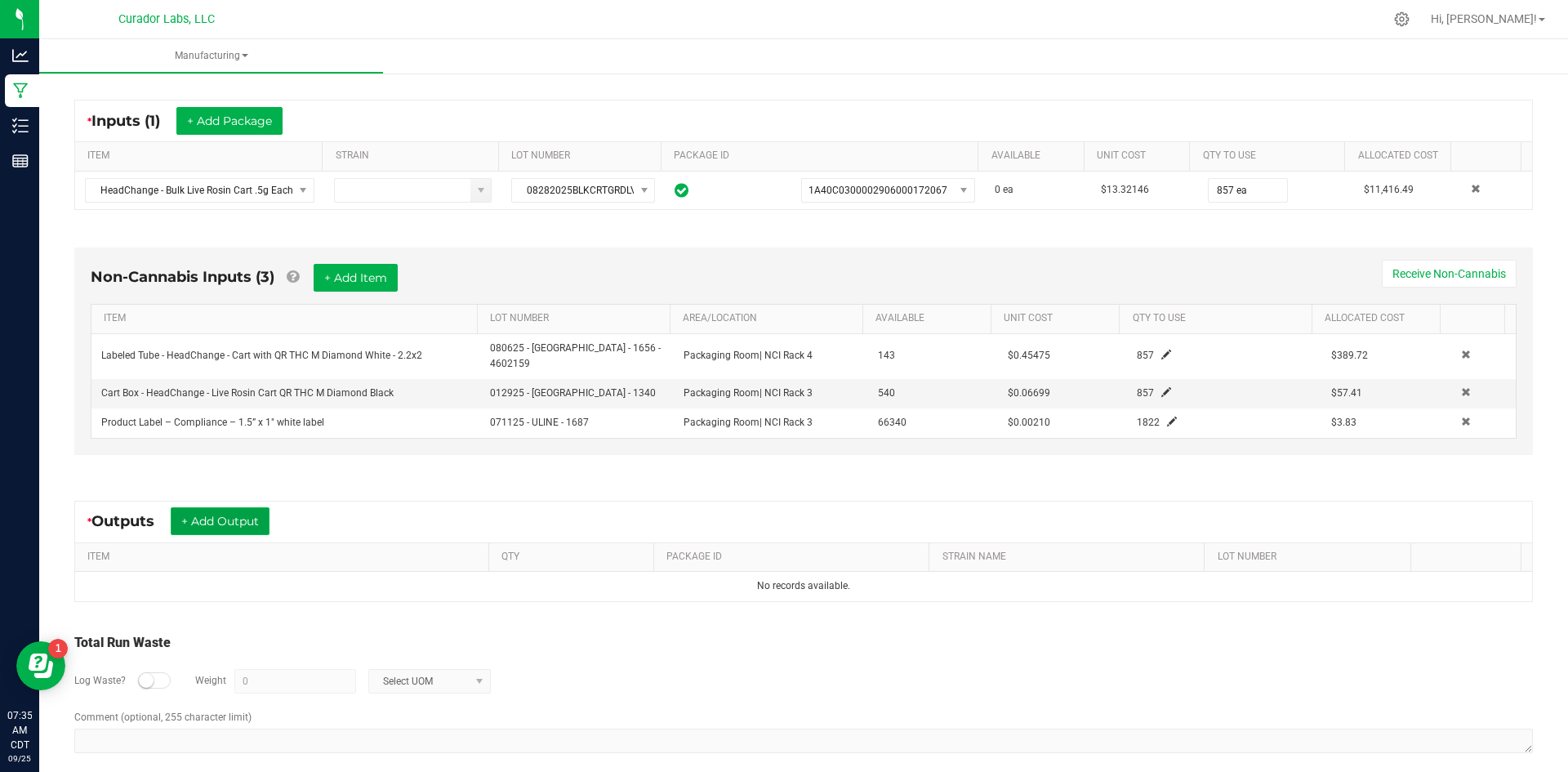
click at [244, 507] on button "+ Add Output" at bounding box center [220, 521] width 99 height 28
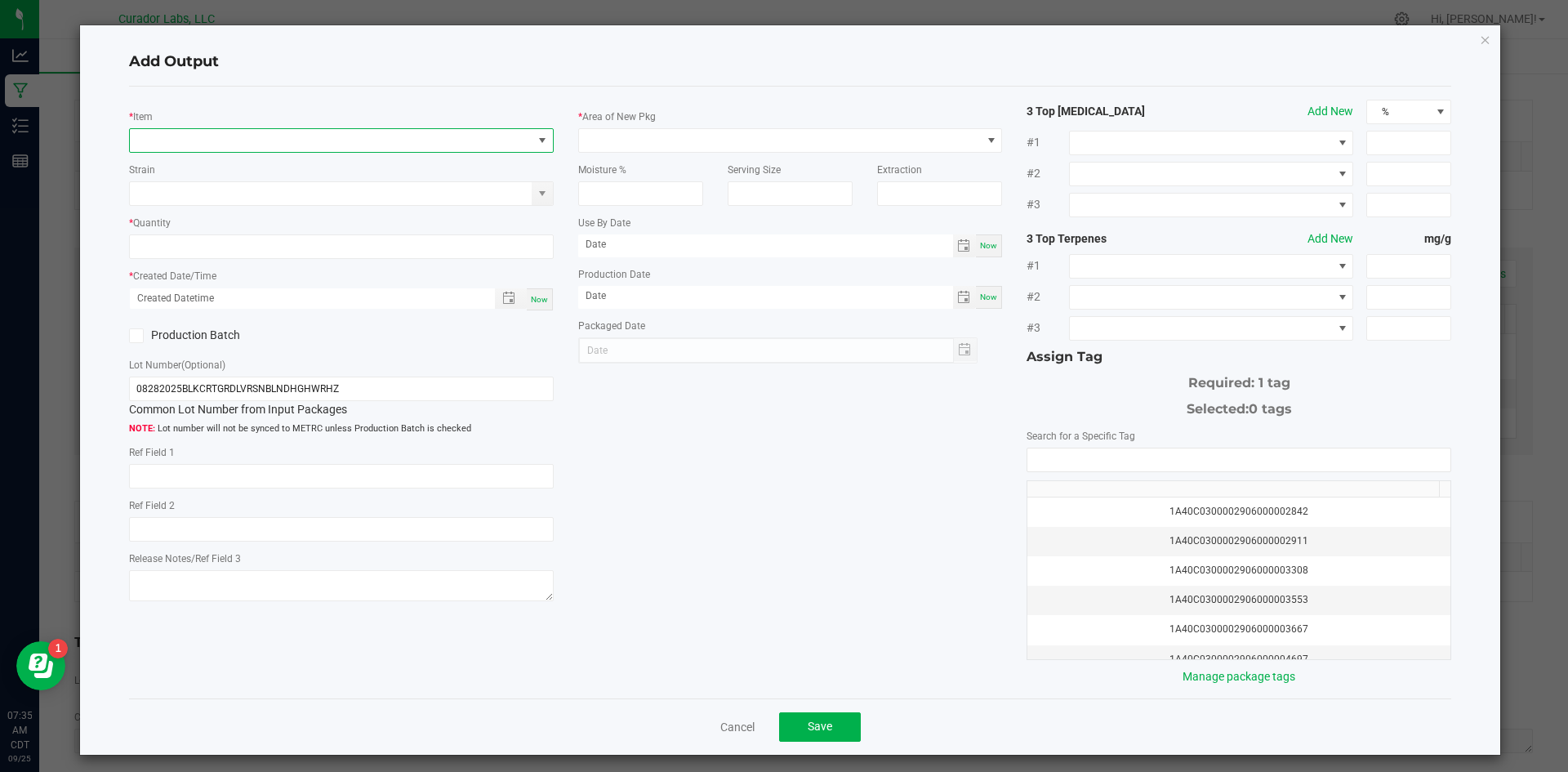
click at [327, 138] on span "NO DATA FOUND" at bounding box center [332, 140] width 403 height 23
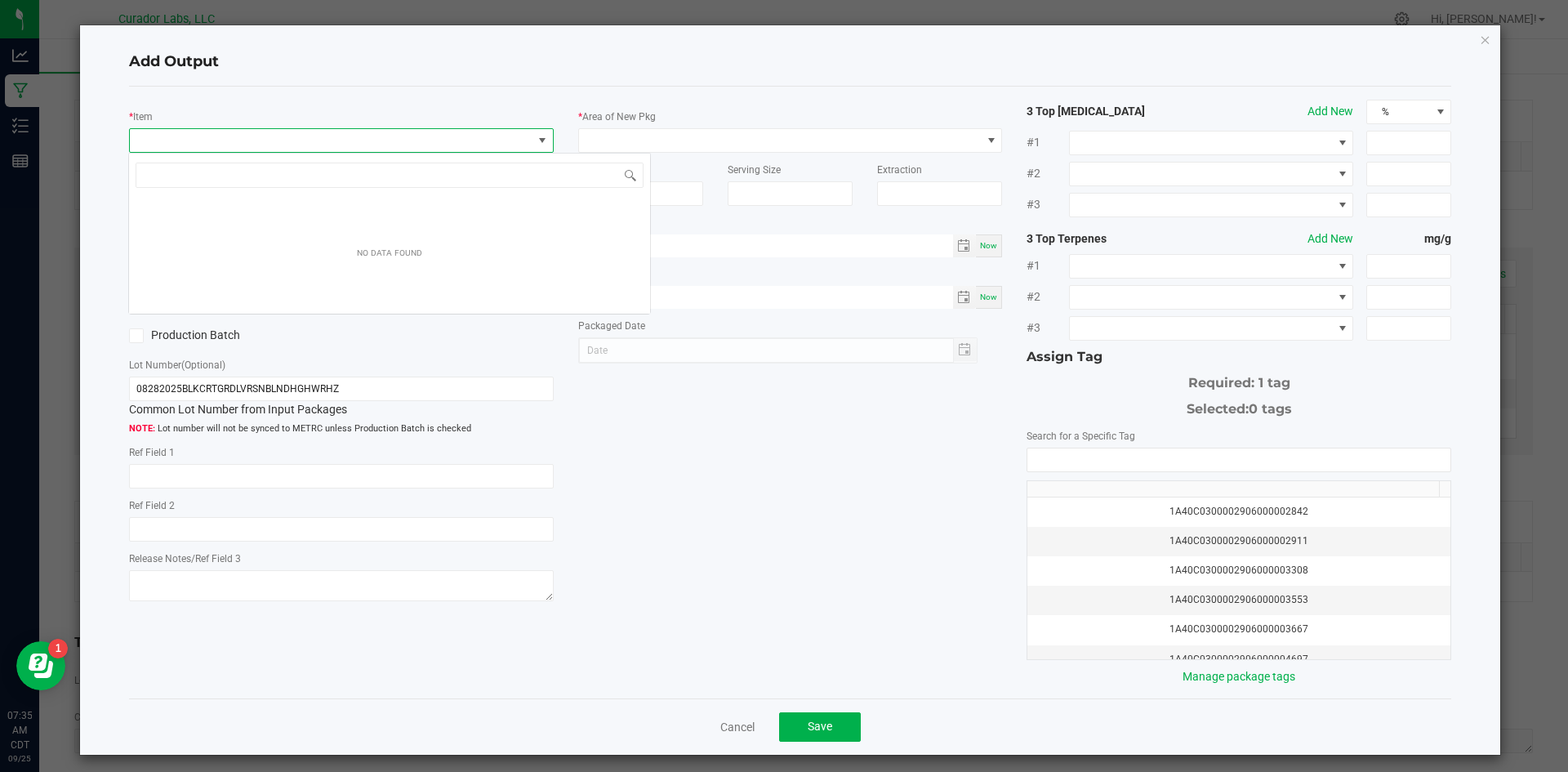
scroll to position [25, 421]
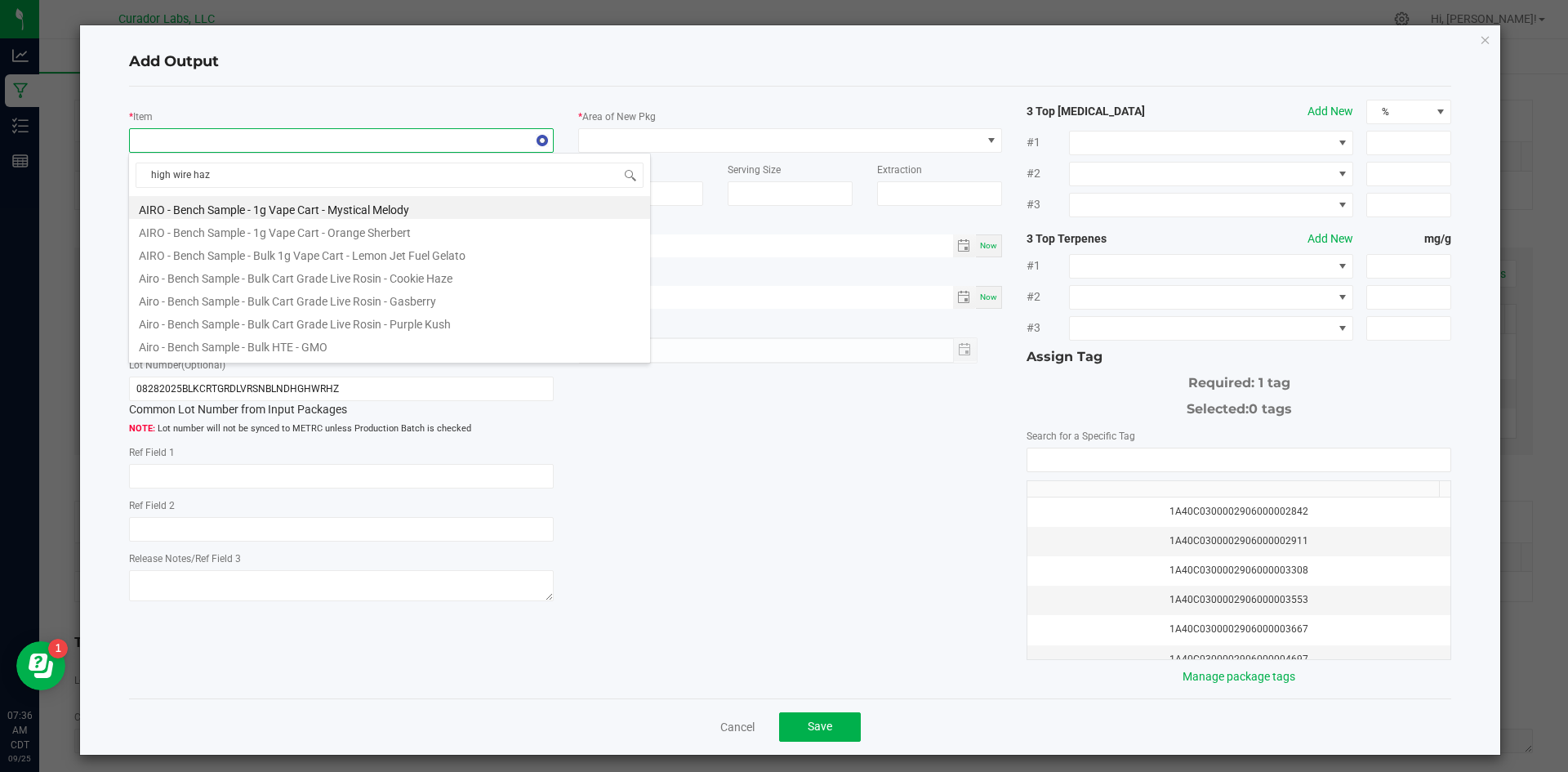
type input "high wire haze"
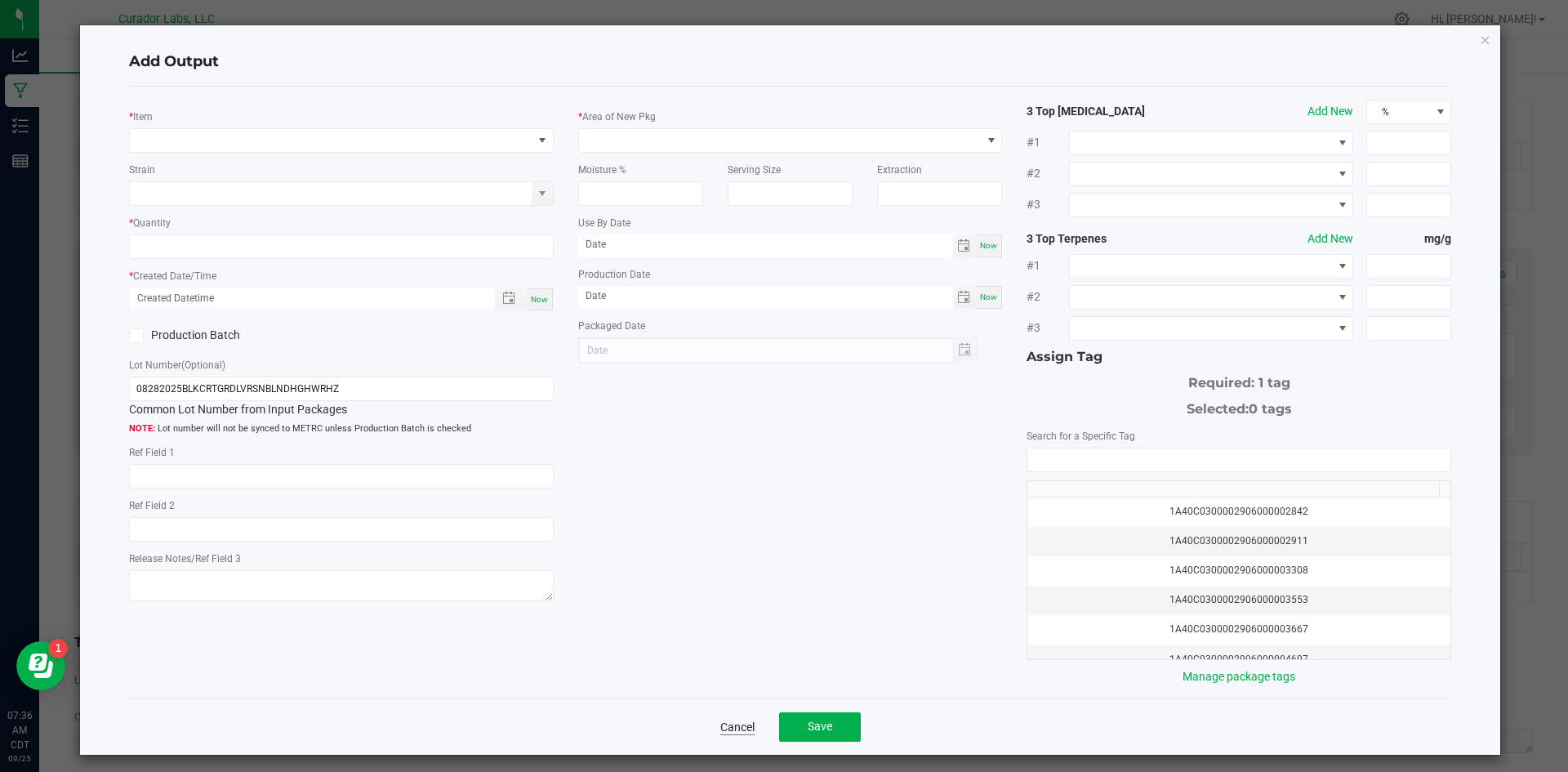
click at [724, 721] on link "Cancel" at bounding box center [737, 727] width 34 height 17
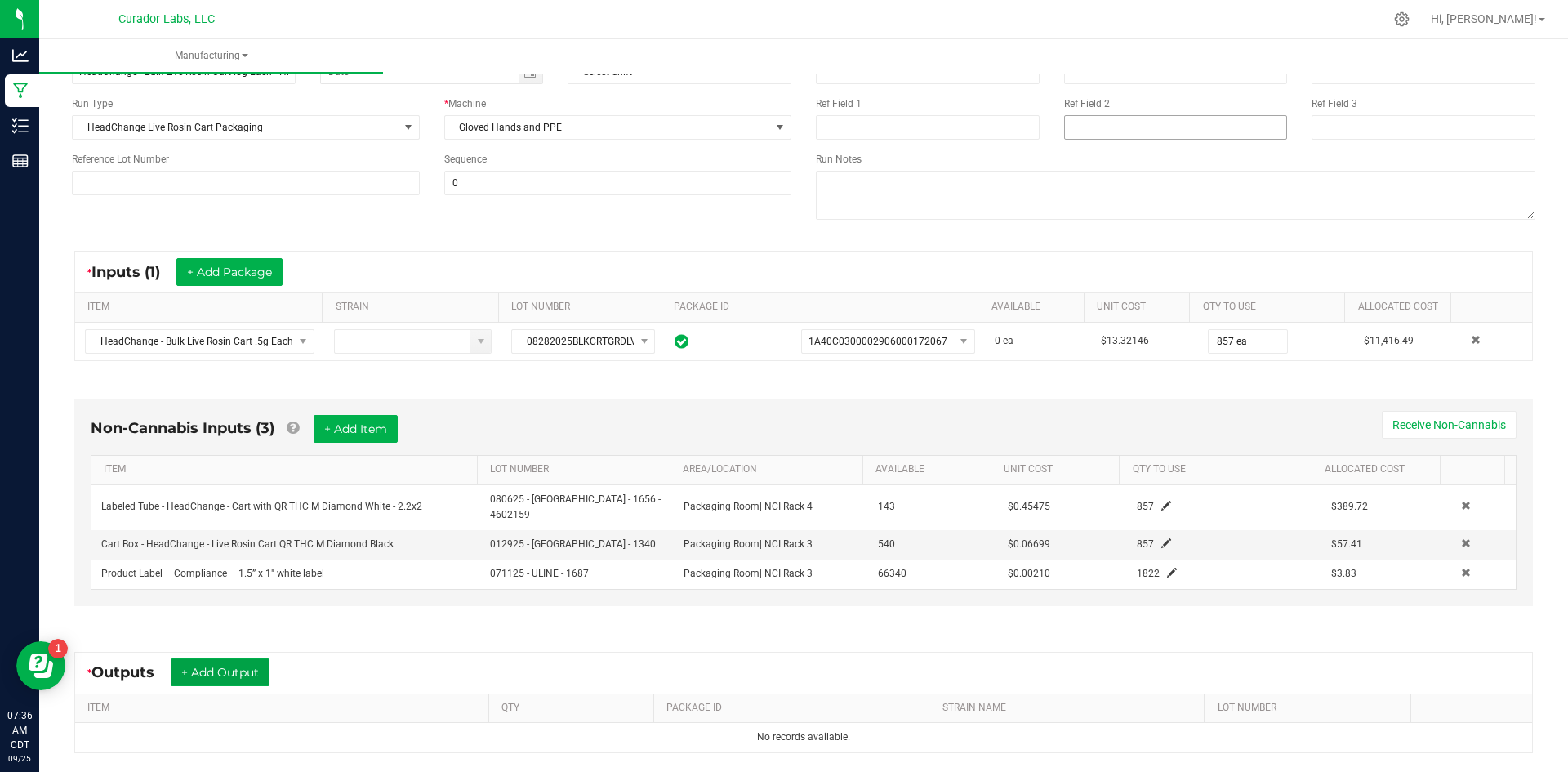
scroll to position [49, 0]
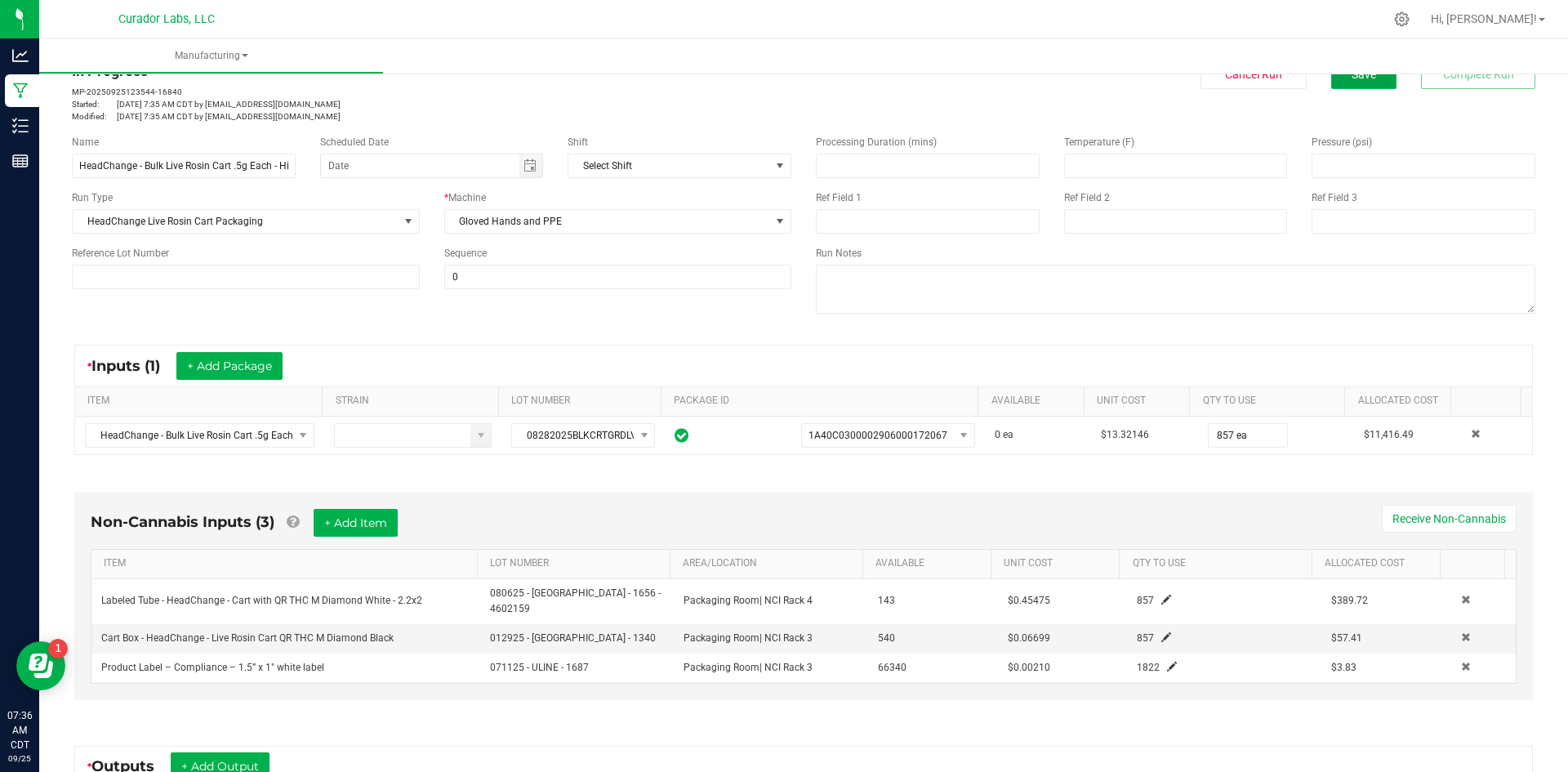
click at [1352, 76] on span "Save" at bounding box center [1364, 74] width 25 height 13
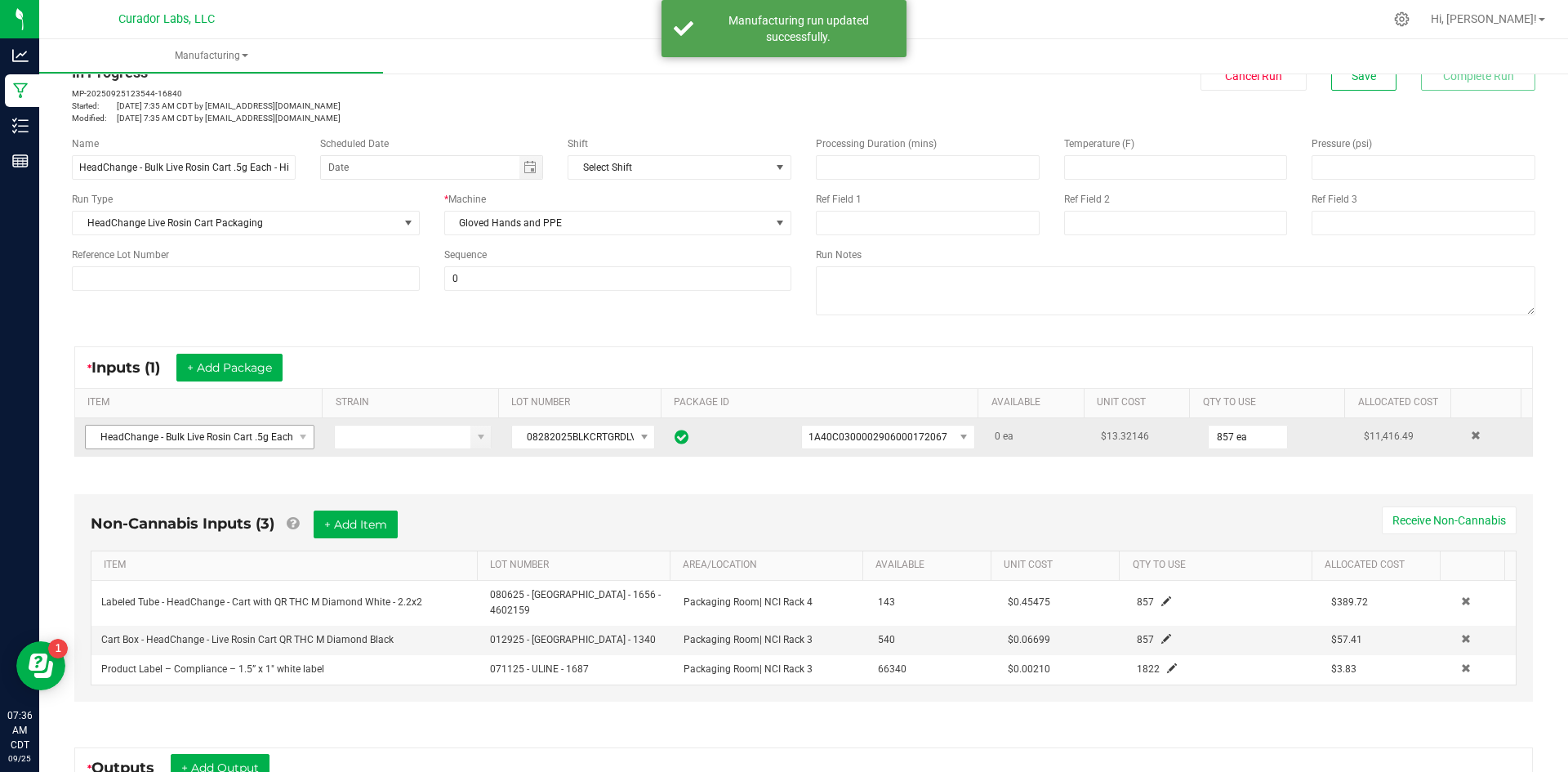
scroll to position [81, 0]
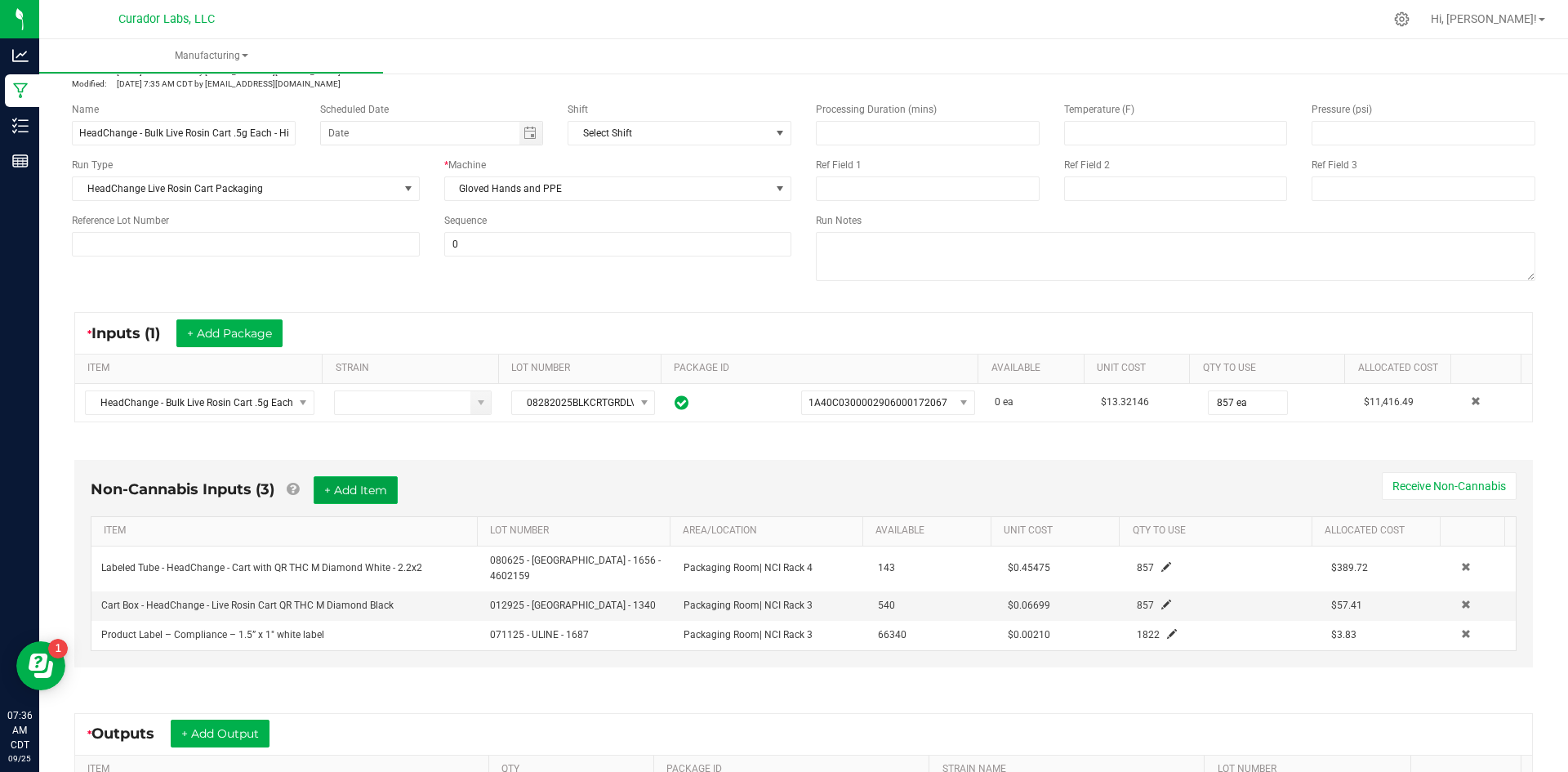
click at [344, 497] on button "+ Add Item" at bounding box center [356, 490] width 84 height 28
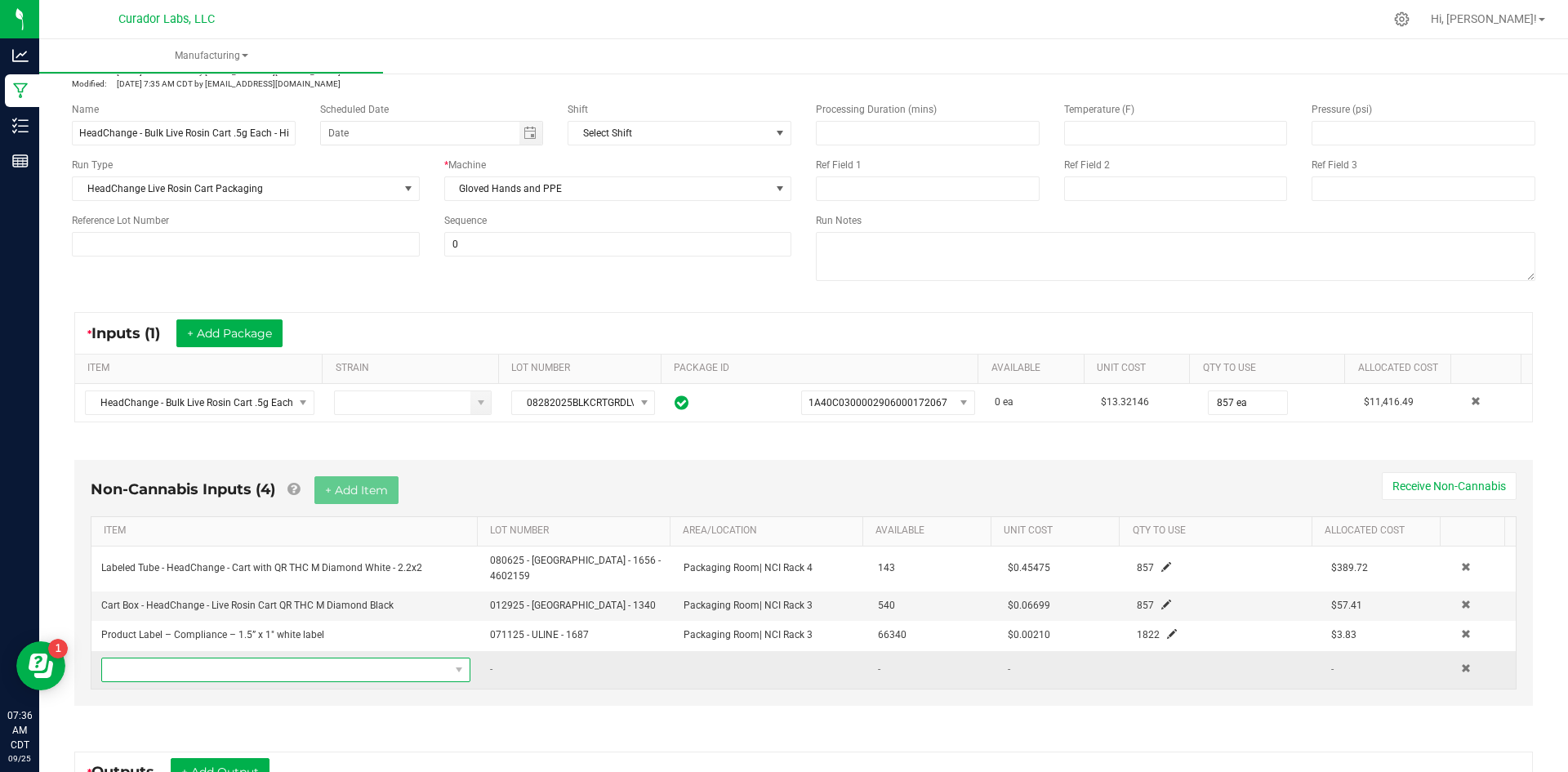
click at [280, 658] on span "NO DATA FOUND" at bounding box center [276, 669] width 347 height 23
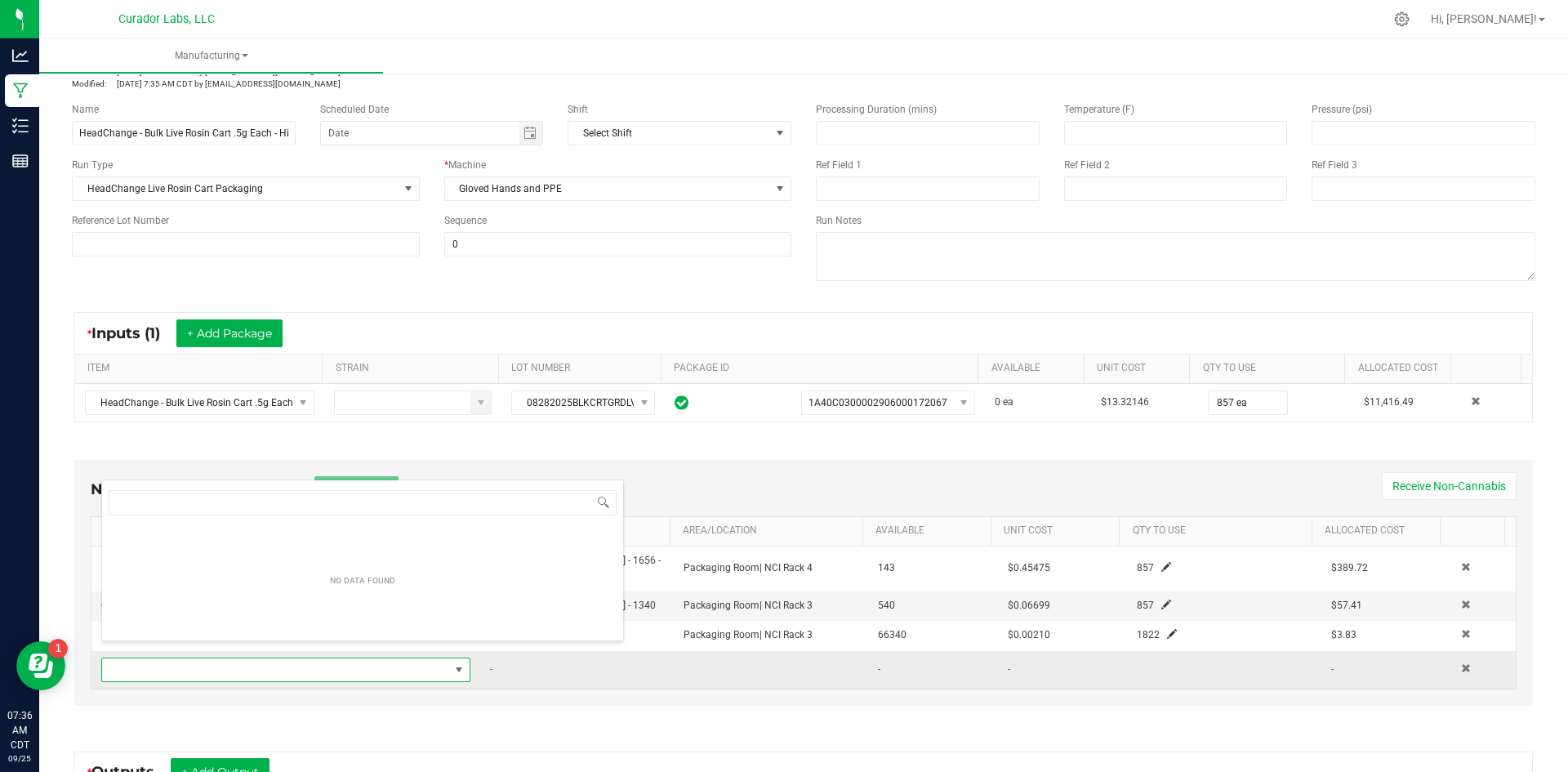
scroll to position [25, 359]
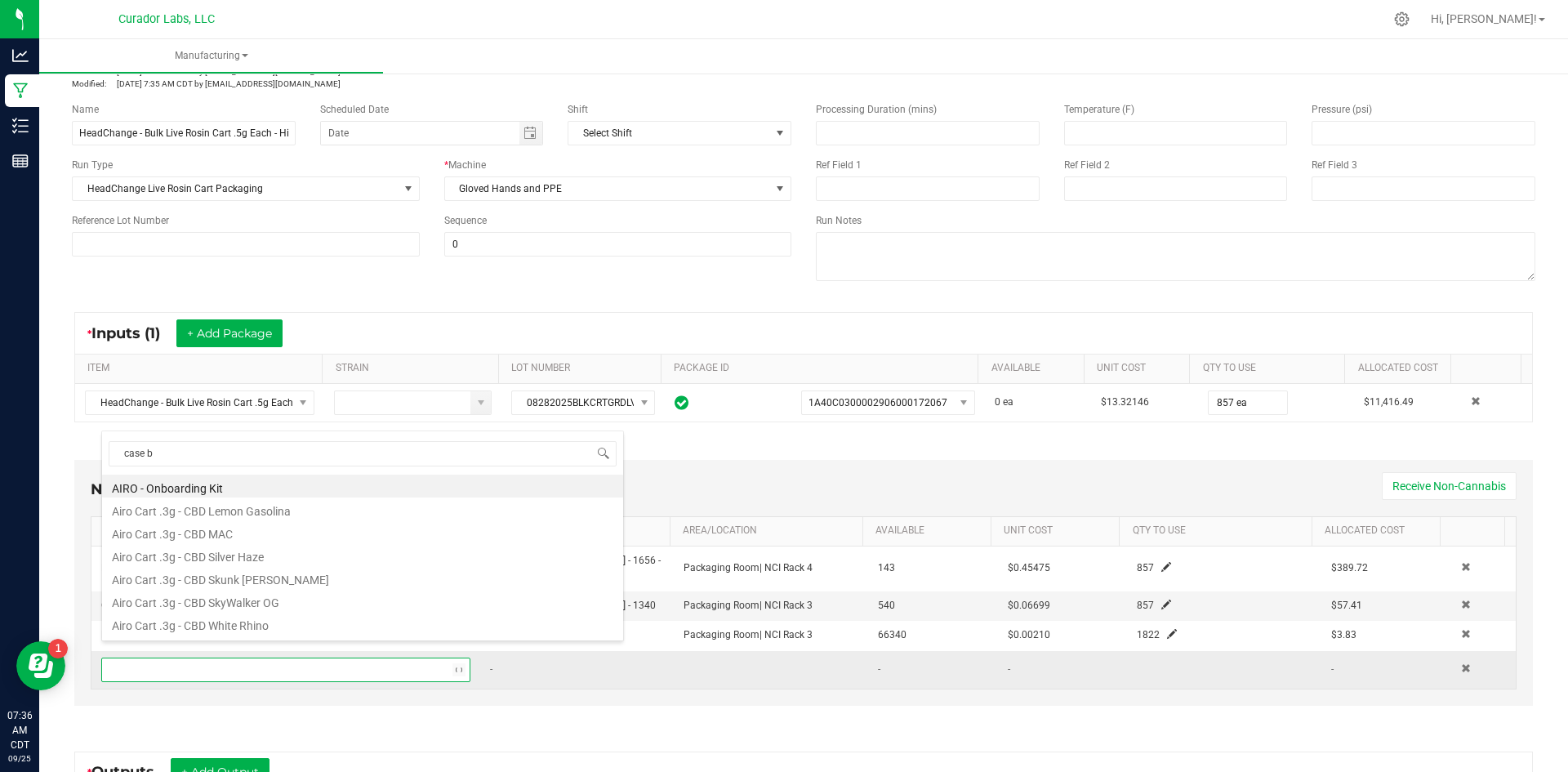
type input "case bo"
drag, startPoint x: 314, startPoint y: 562, endPoint x: 332, endPoint y: 523, distance: 43.0
click at [314, 562] on li "Case box - HeadChange Safe Bet - Terps Up White on Black - 4x4x4" at bounding box center [363, 554] width 521 height 23
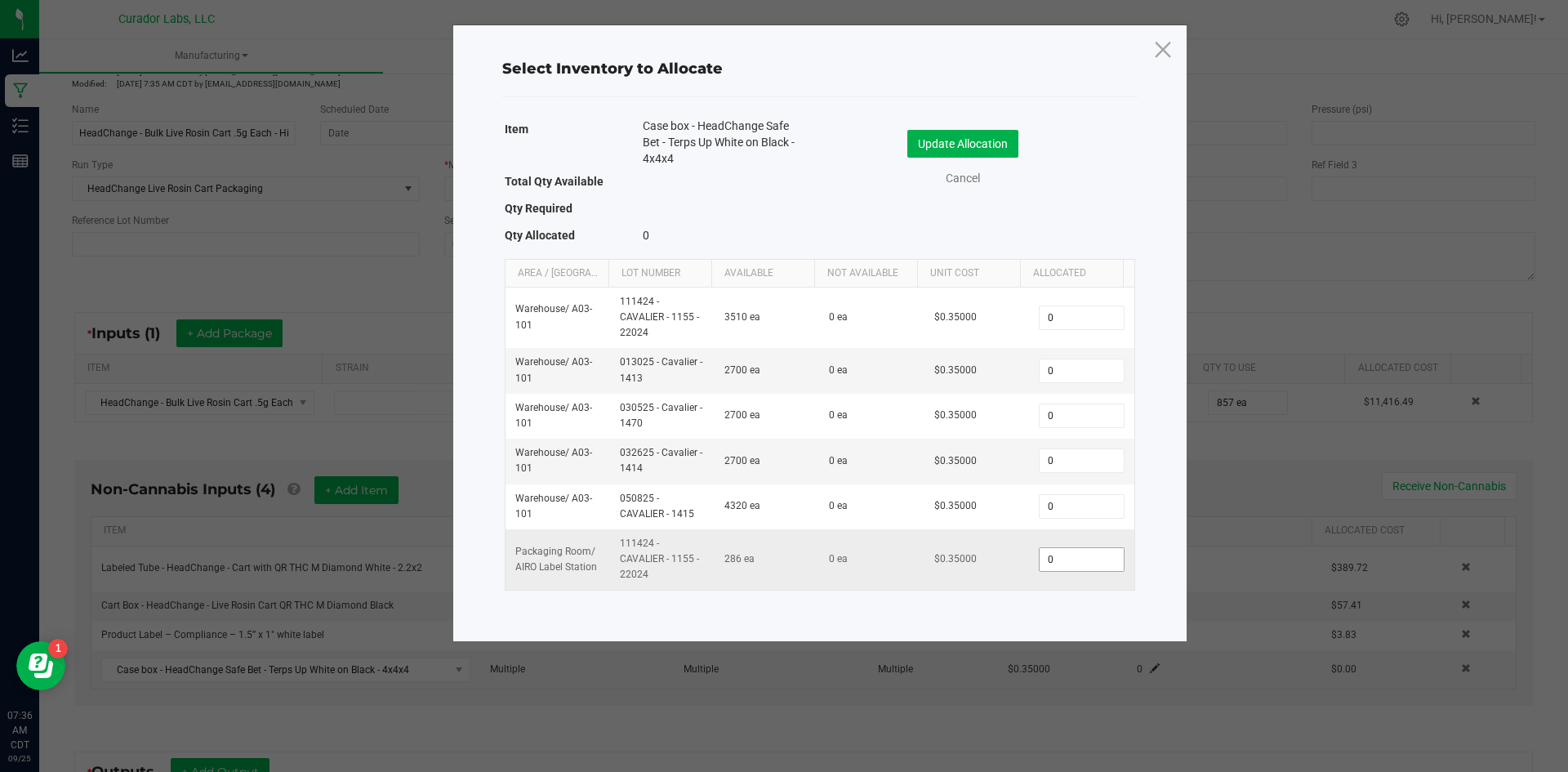
click at [1067, 561] on input "0" at bounding box center [1081, 560] width 83 height 23
type input "54"
click at [945, 138] on button "Update Allocation" at bounding box center [963, 144] width 111 height 28
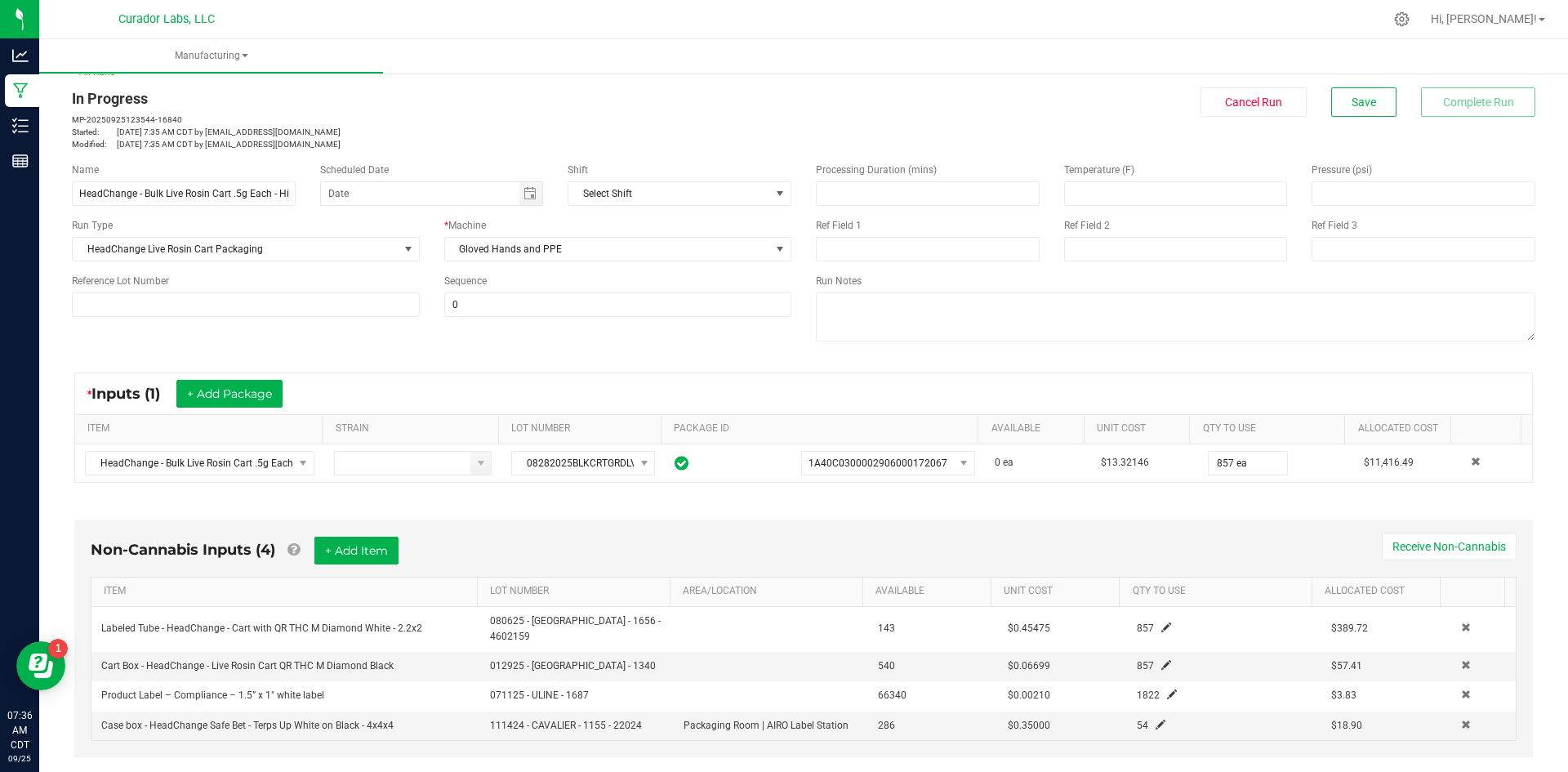
scroll to position [0, 0]
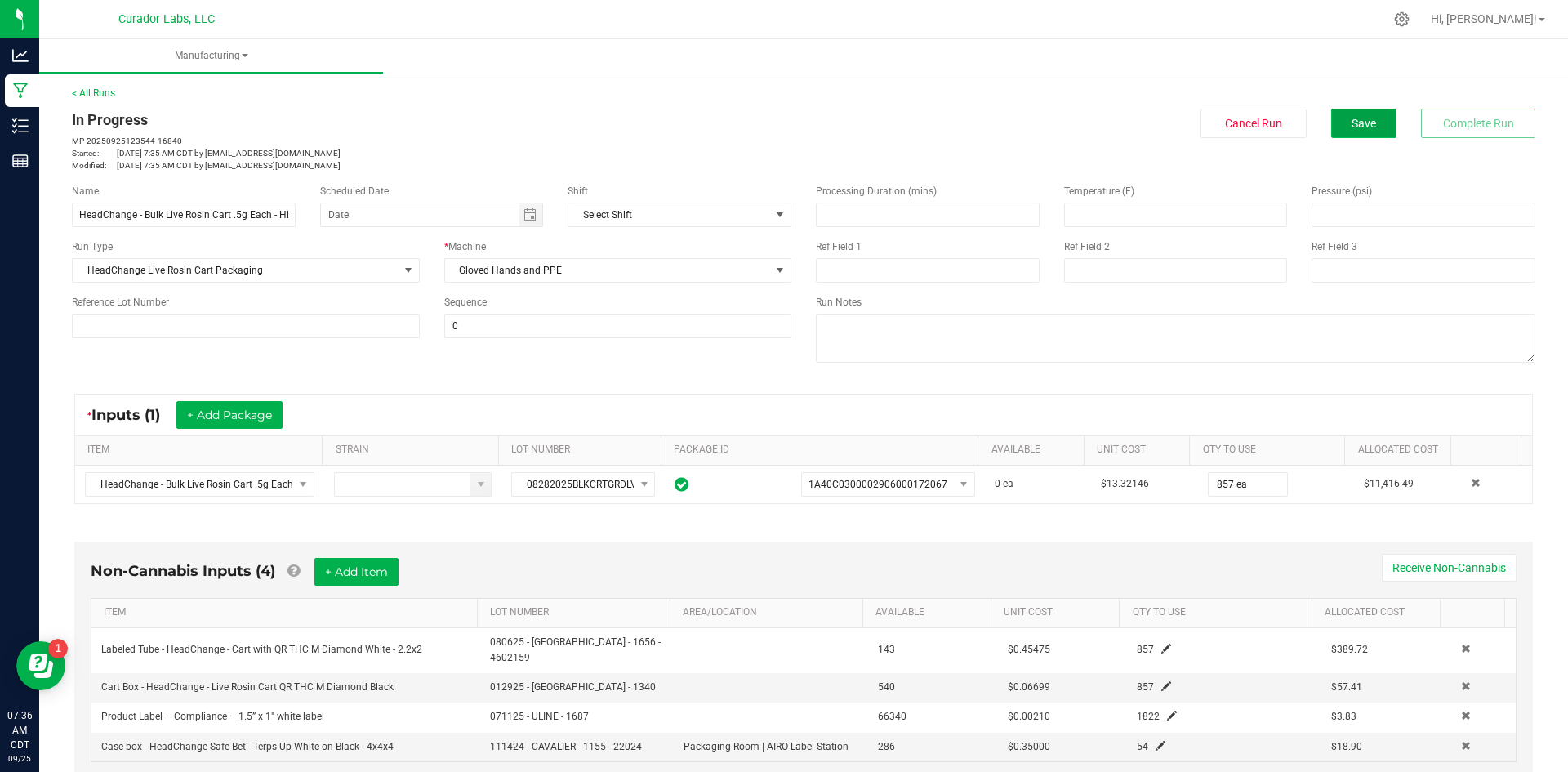
click at [1355, 118] on span "Save" at bounding box center [1364, 123] width 25 height 13
click at [775, 131] on div "In Progress MP-20250925123544-16840 Started: [DATE] 7:35 AM CDT by [EMAIL_ADDRE…" at bounding box center [431, 140] width 719 height 63
click at [1330, 108] on div "< All Runs In Progress MP-20250925123544-16840 Started: [DATE] 7:35 AM CDT by […" at bounding box center [803, 128] width 1464 height 86
drag, startPoint x: 1323, startPoint y: 115, endPoint x: 1312, endPoint y: 95, distance: 22.8
click at [1319, 108] on div "< All Runs In Progress MP-20250925123544-16840 Started: [DATE] 7:35 AM CDT by […" at bounding box center [803, 128] width 1464 height 86
